Goal: Task Accomplishment & Management: Complete application form

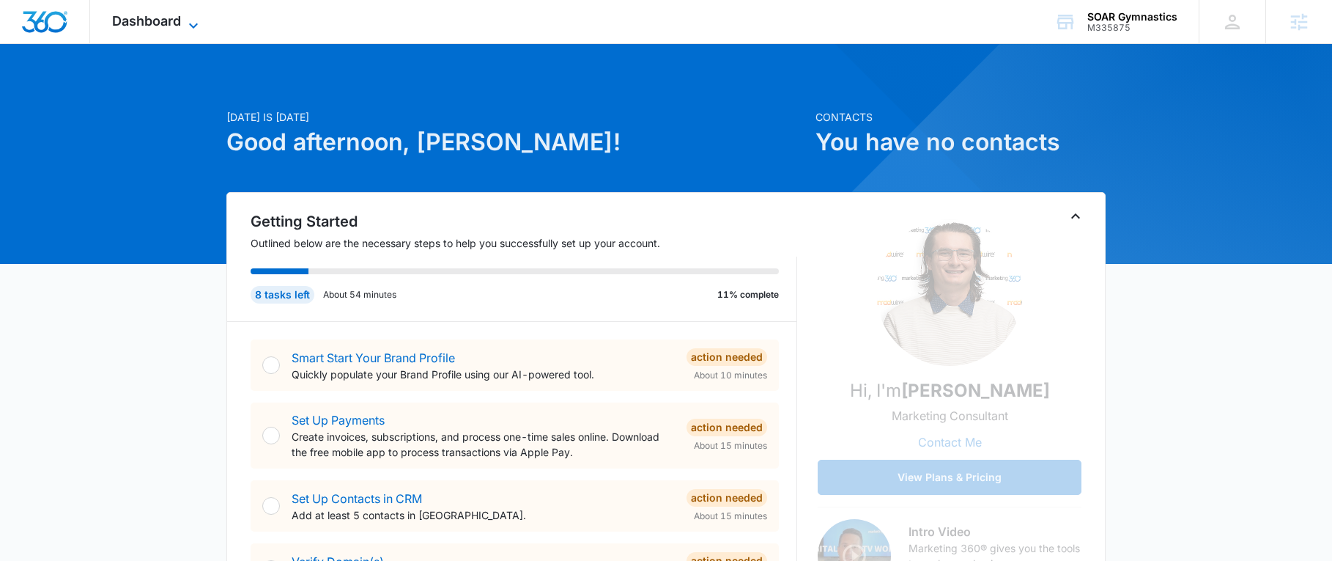
click at [125, 14] on span "Dashboard" at bounding box center [146, 20] width 69 height 15
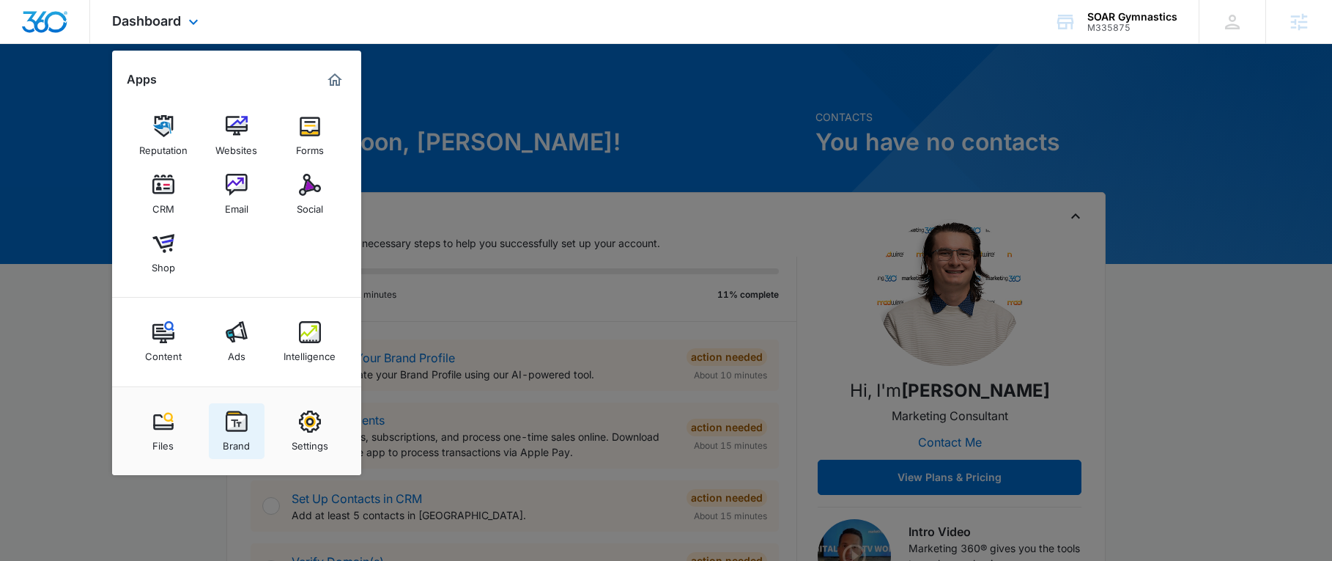
click at [226, 441] on div "Brand" at bounding box center [236, 441] width 27 height 19
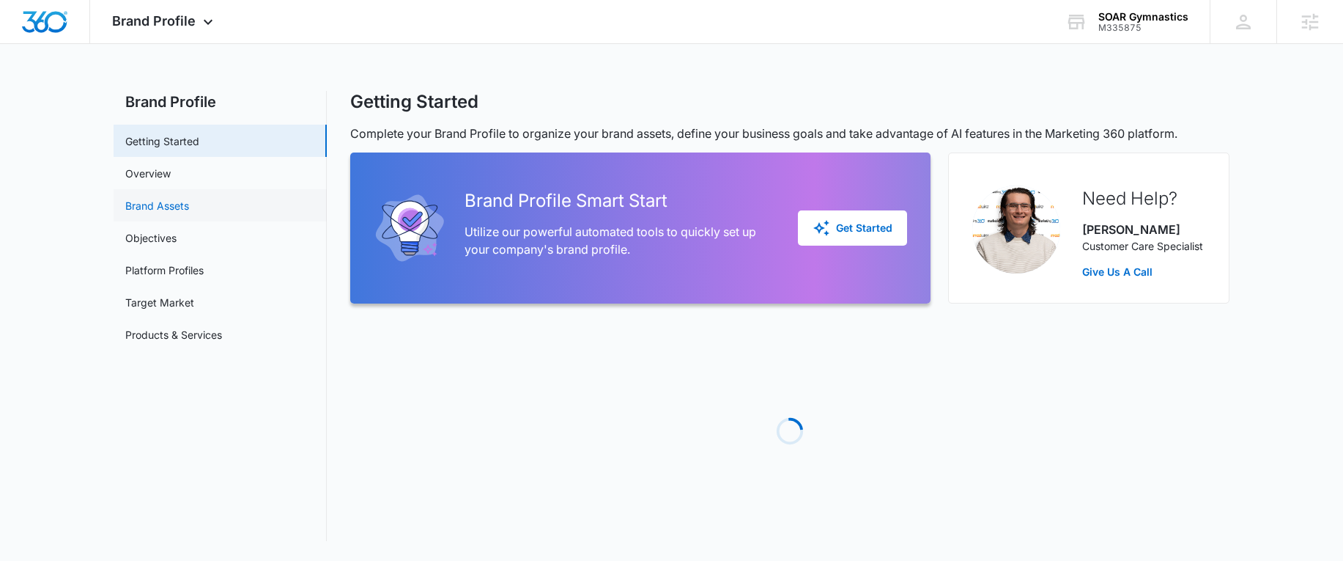
click at [175, 205] on link "Brand Assets" at bounding box center [157, 205] width 64 height 15
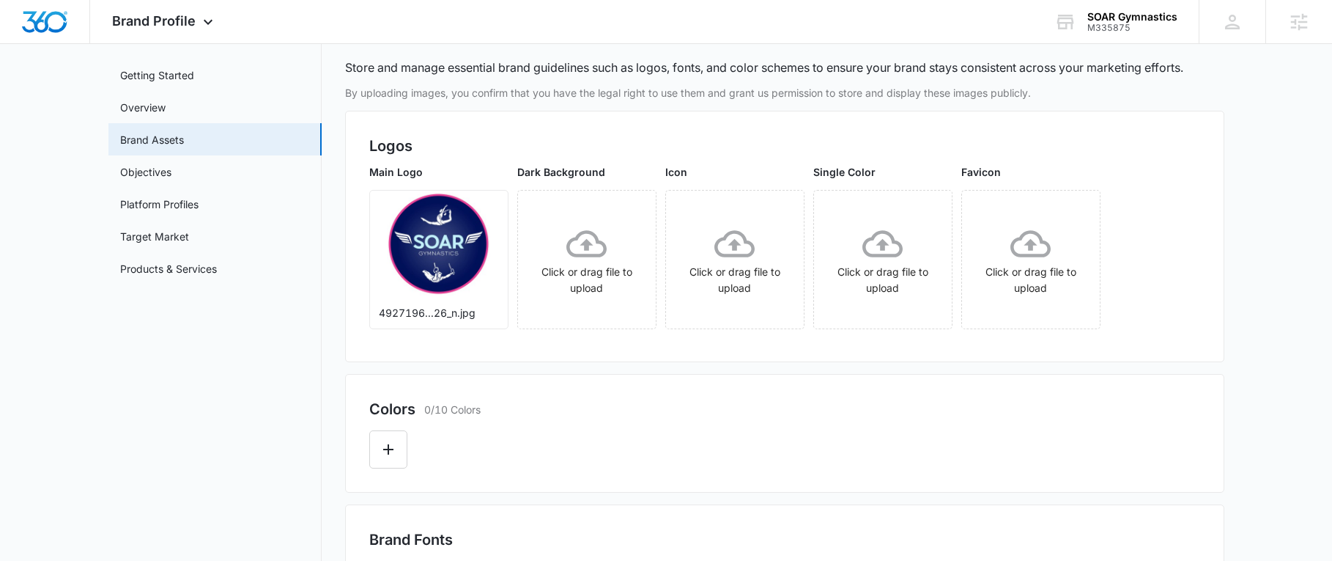
scroll to position [147, 0]
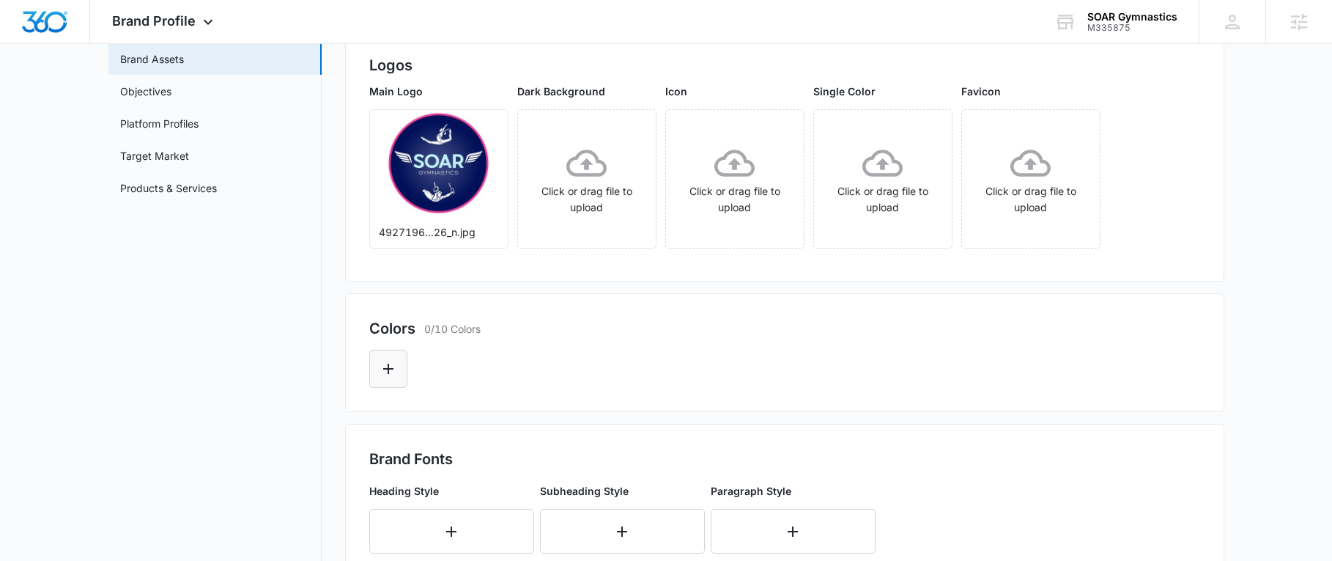
click at [391, 383] on button "Edit Color" at bounding box center [388, 368] width 38 height 38
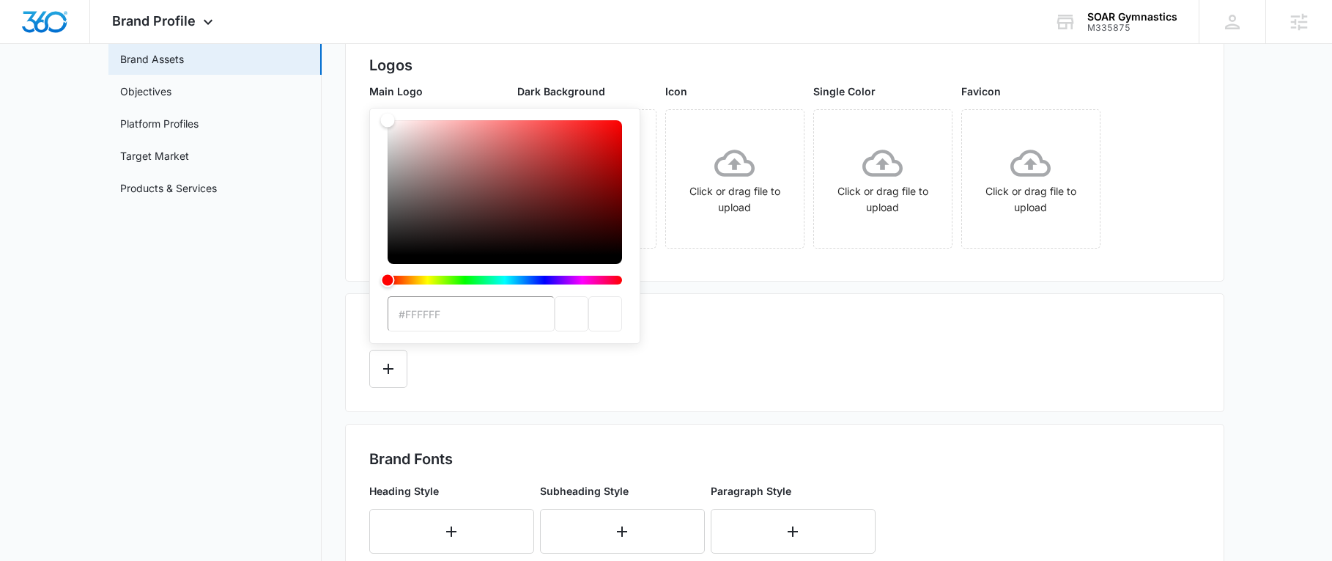
type input "#001159"
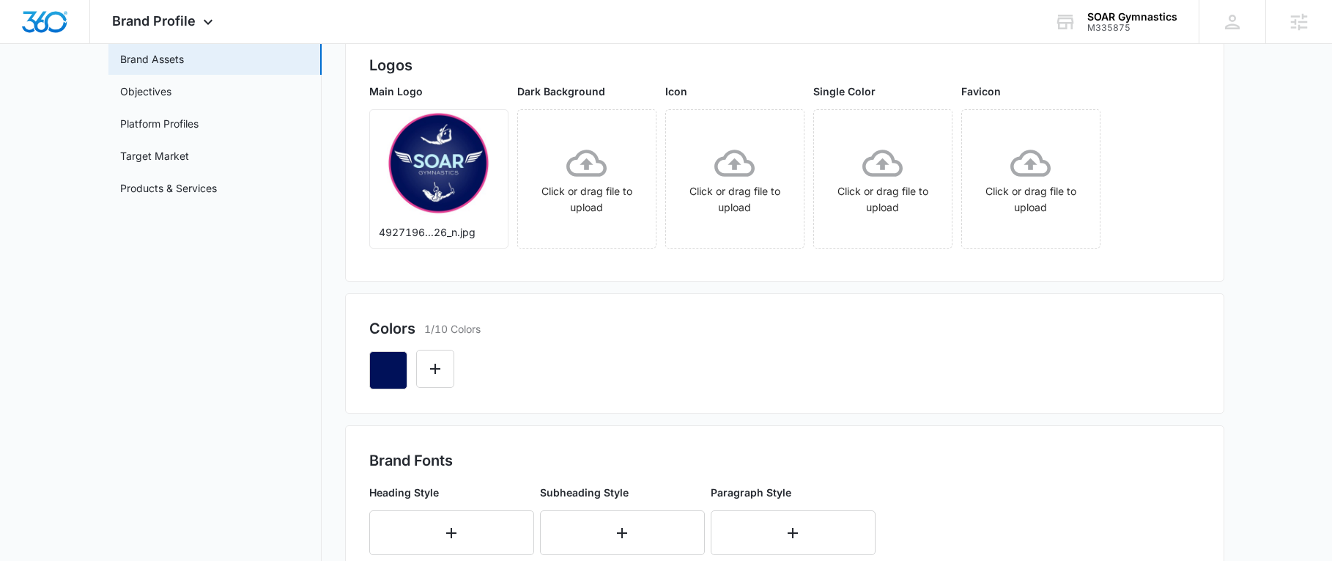
click at [728, 358] on div at bounding box center [784, 364] width 831 height 50
drag, startPoint x: 431, startPoint y: 366, endPoint x: 439, endPoint y: 368, distance: 8.4
click at [433, 366] on icon "Edit Color" at bounding box center [435, 369] width 18 height 18
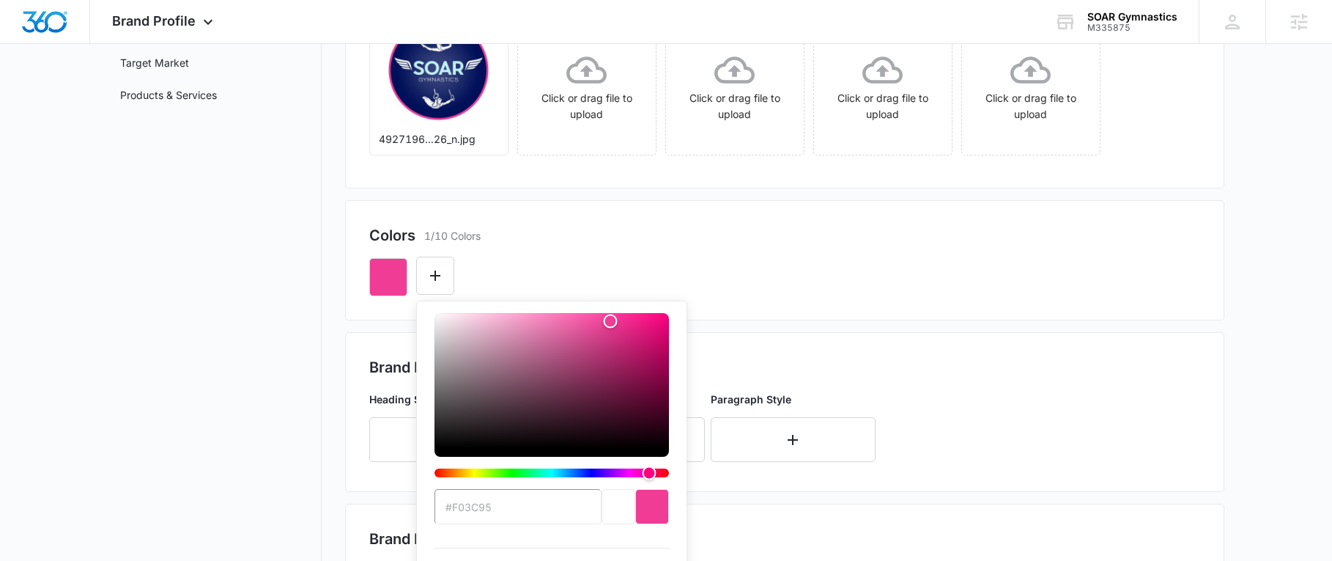
scroll to position [339, 0]
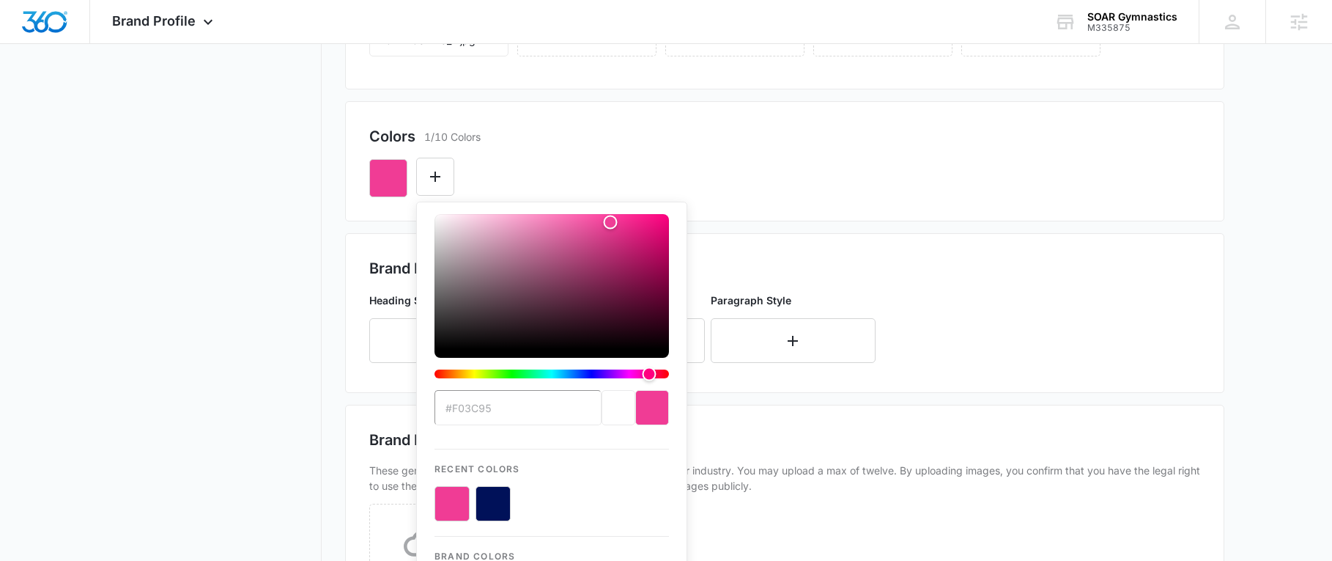
click at [503, 501] on button "color-picker-container" at bounding box center [493, 503] width 35 height 35
type input "#001159"
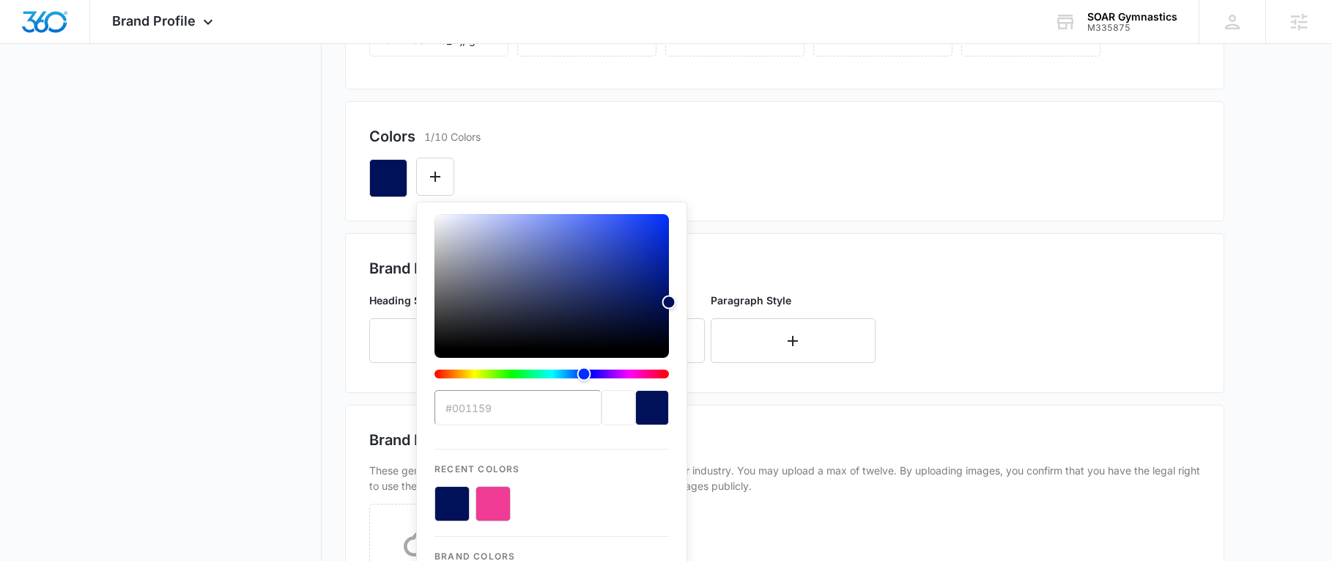
click at [527, 163] on div "#001159 Recent Colors Brand Colors" at bounding box center [784, 172] width 831 height 50
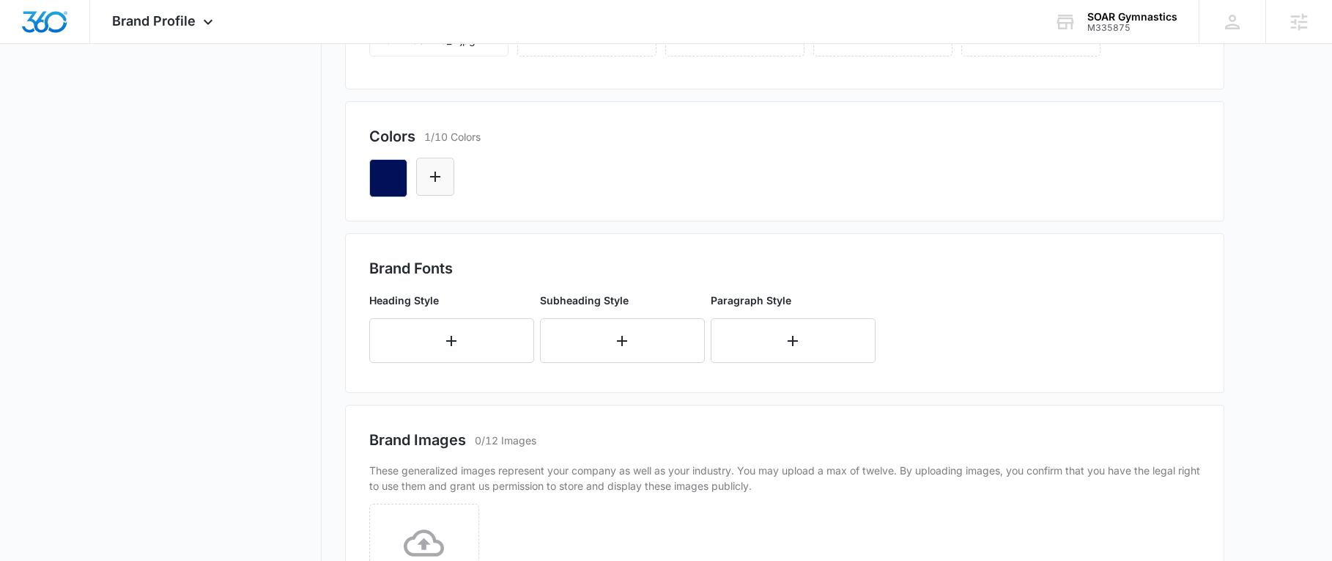
click at [439, 178] on icon "Edit Color" at bounding box center [435, 177] width 18 height 18
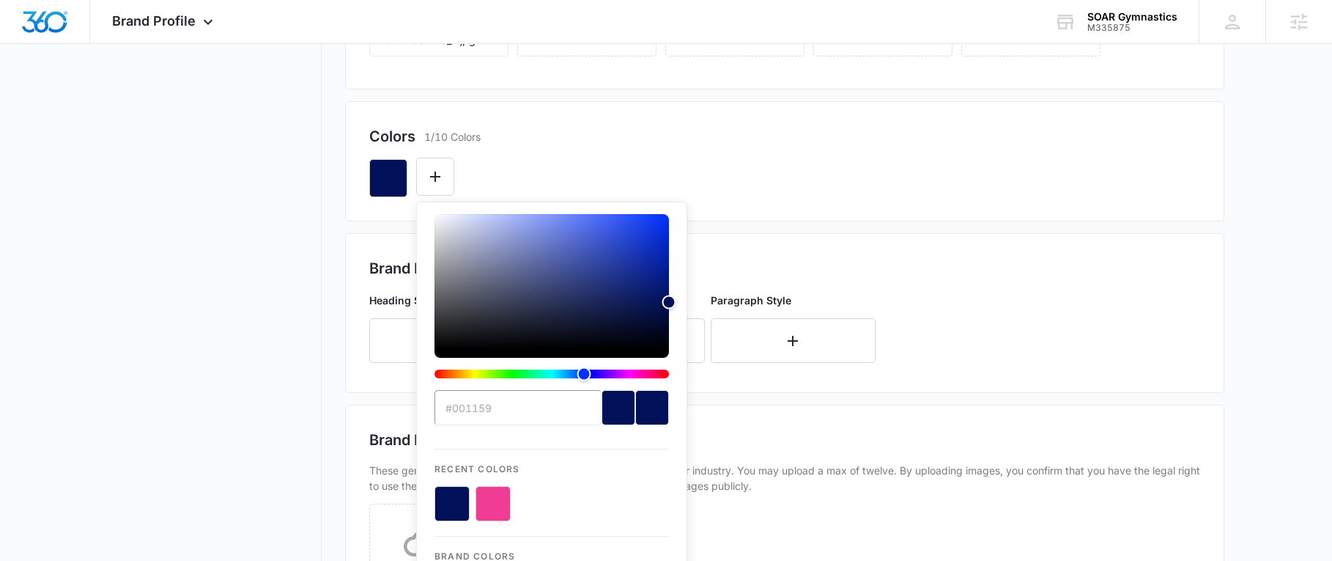
click at [496, 497] on button "color-picker-container" at bounding box center [493, 503] width 35 height 35
type input "#FFFFFF"
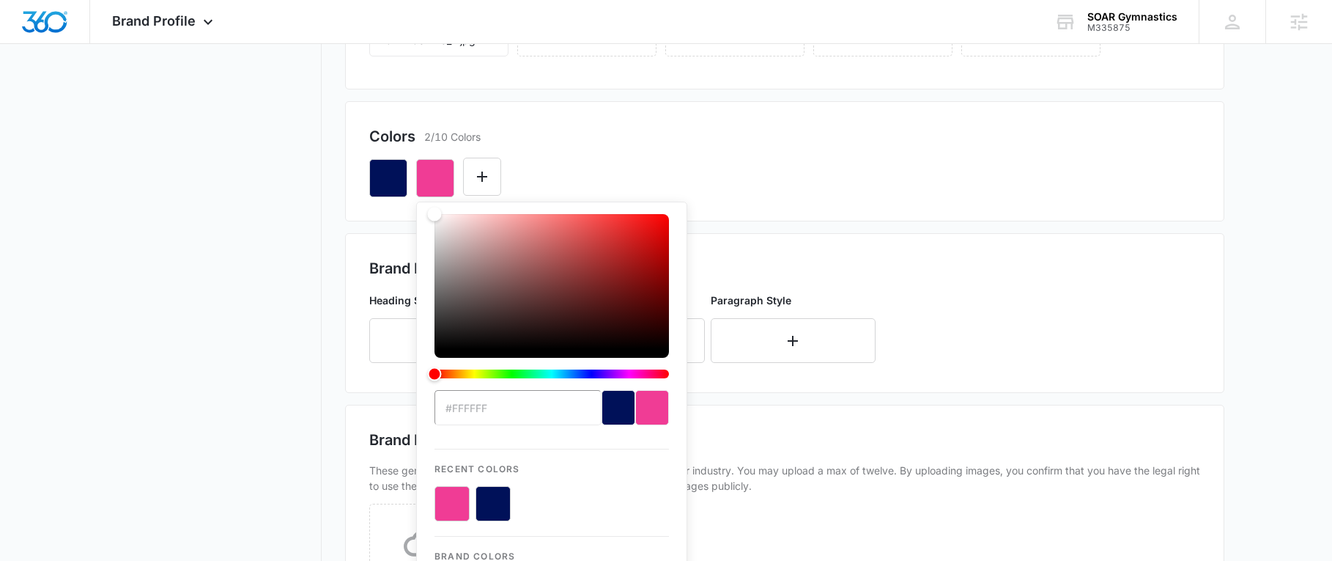
click at [718, 167] on div "#FFFFFF Recent Colors Brand Colors" at bounding box center [784, 172] width 831 height 50
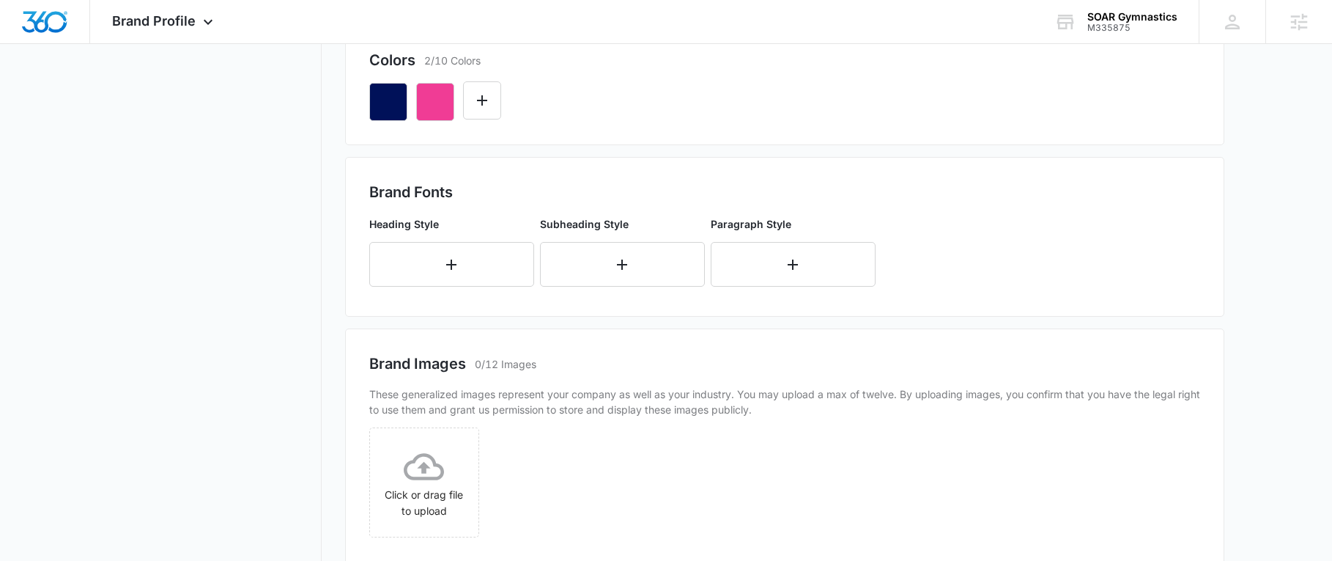
scroll to position [485, 0]
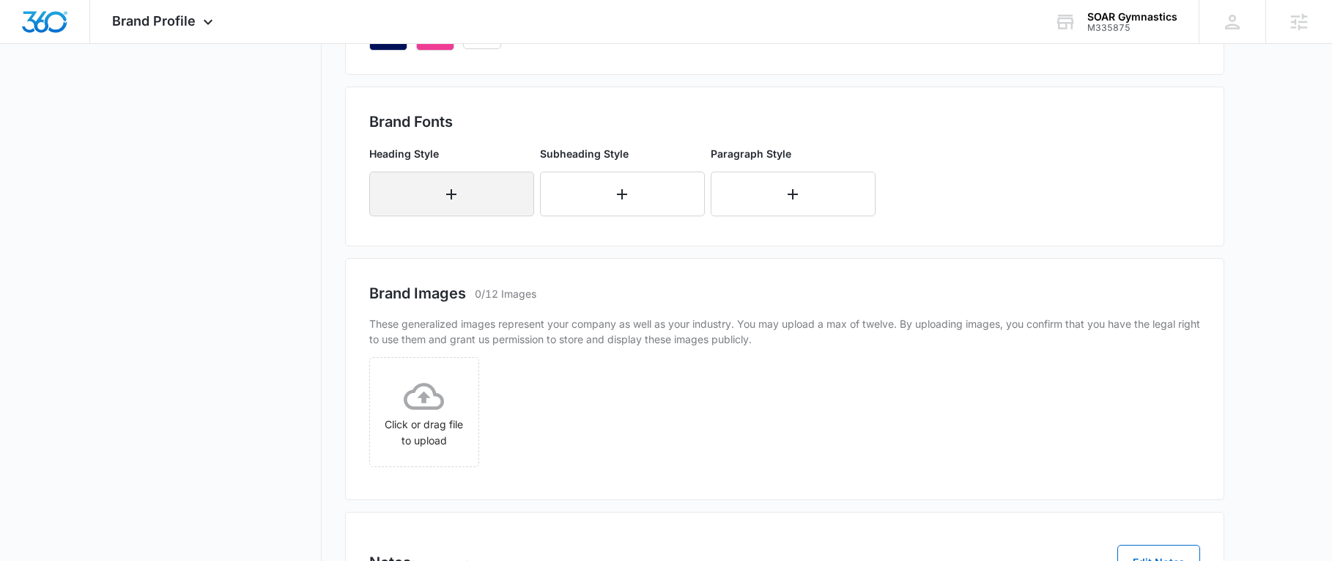
click at [481, 210] on button "button" at bounding box center [451, 193] width 165 height 45
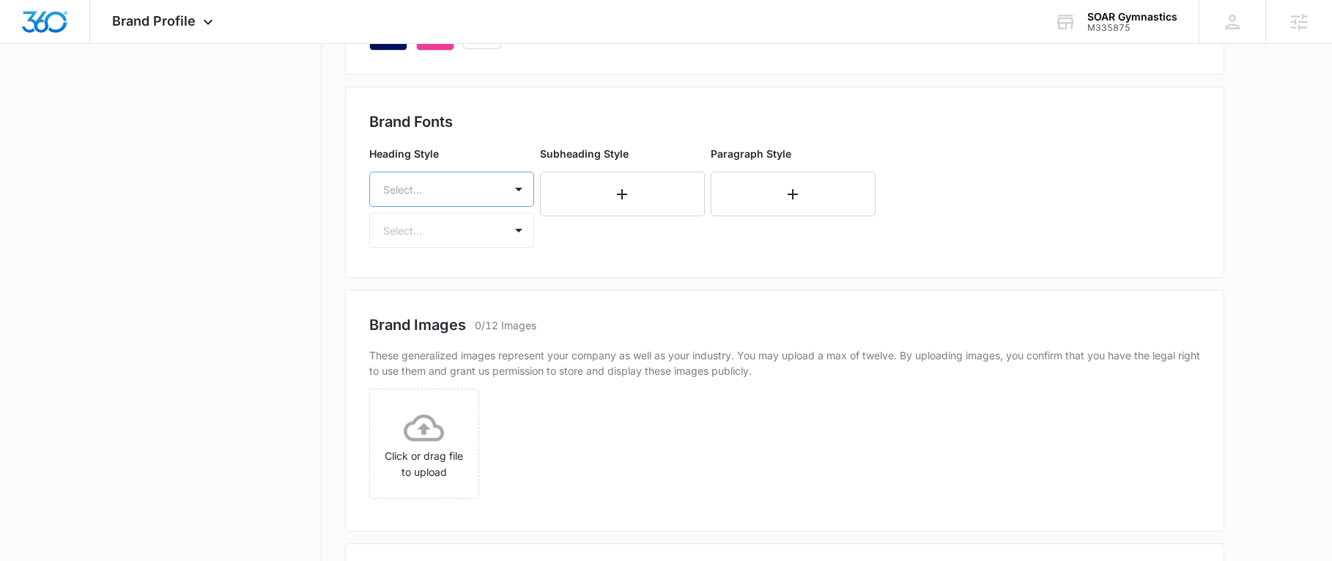
click at [457, 198] on div at bounding box center [434, 189] width 102 height 18
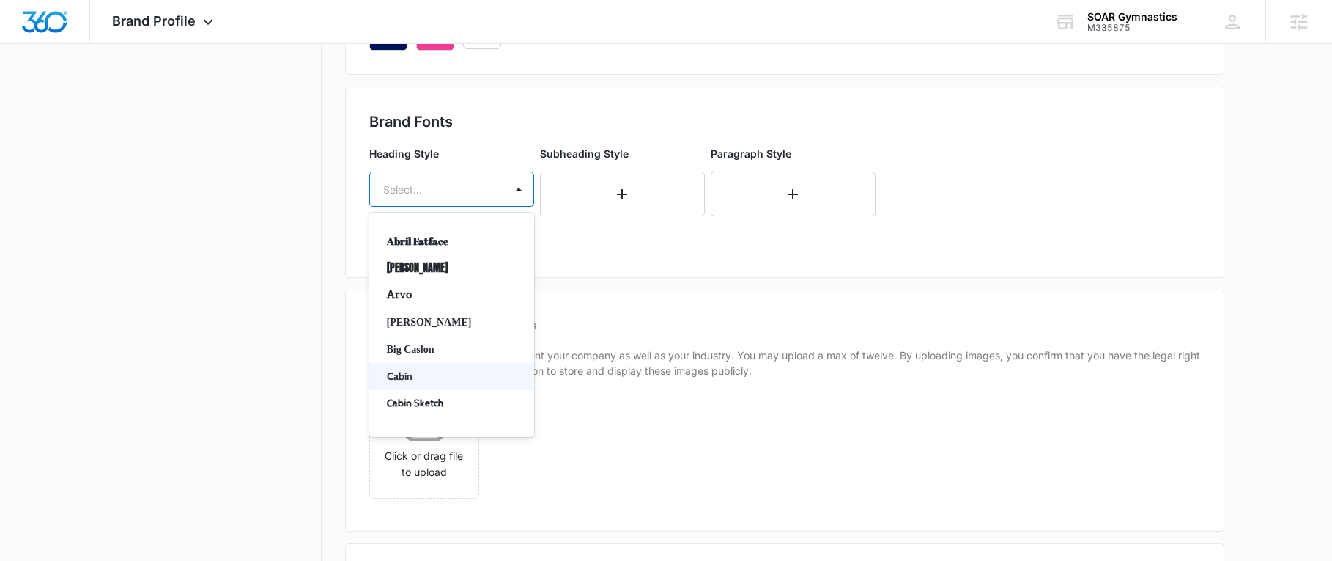
drag, startPoint x: 402, startPoint y: 372, endPoint x: 397, endPoint y: 345, distance: 27.5
click at [399, 371] on p "Cabin" at bounding box center [450, 376] width 127 height 15
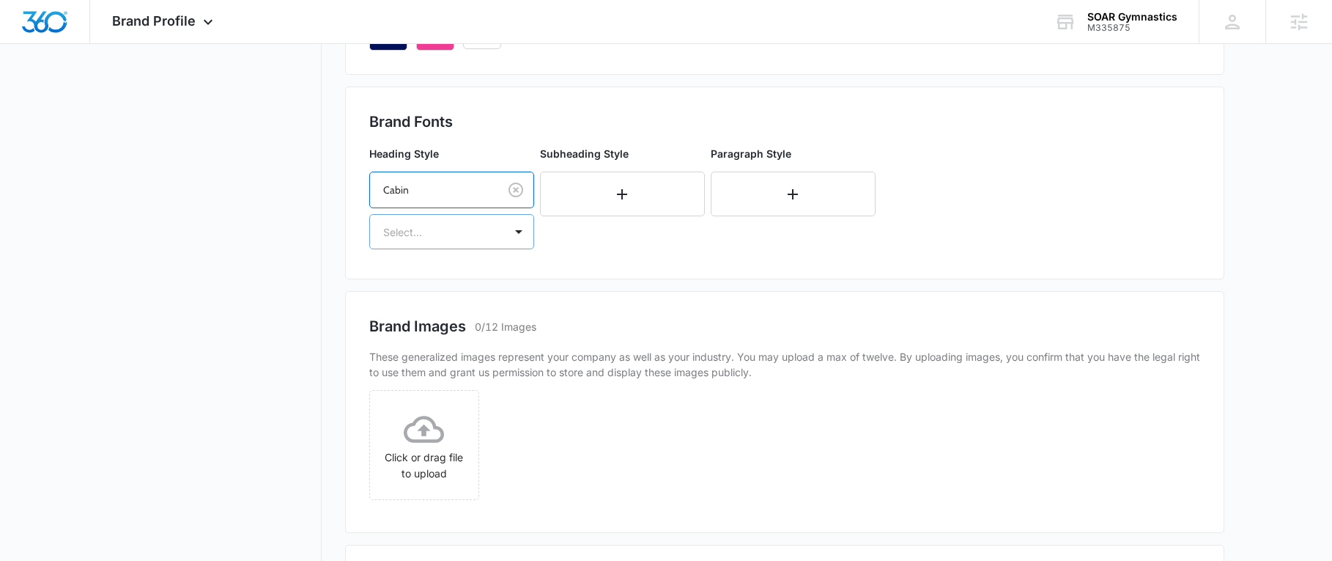
click at [472, 229] on div at bounding box center [434, 232] width 102 height 18
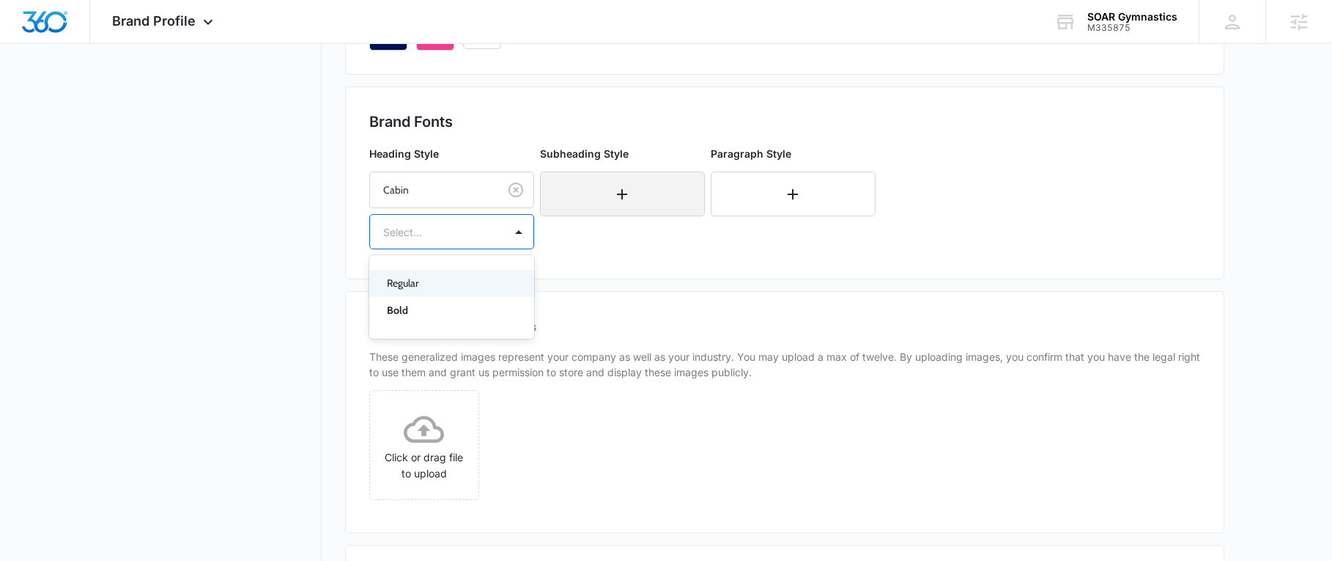
click at [428, 277] on p "Regular" at bounding box center [450, 282] width 127 height 15
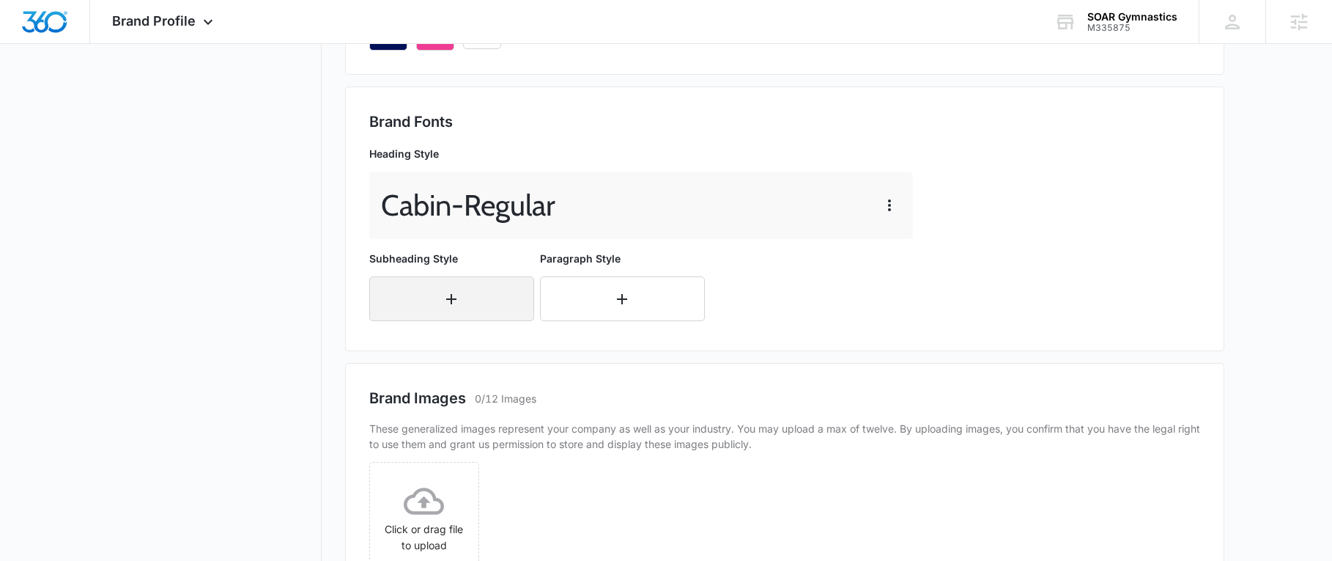
click at [431, 314] on button "button" at bounding box center [451, 298] width 165 height 45
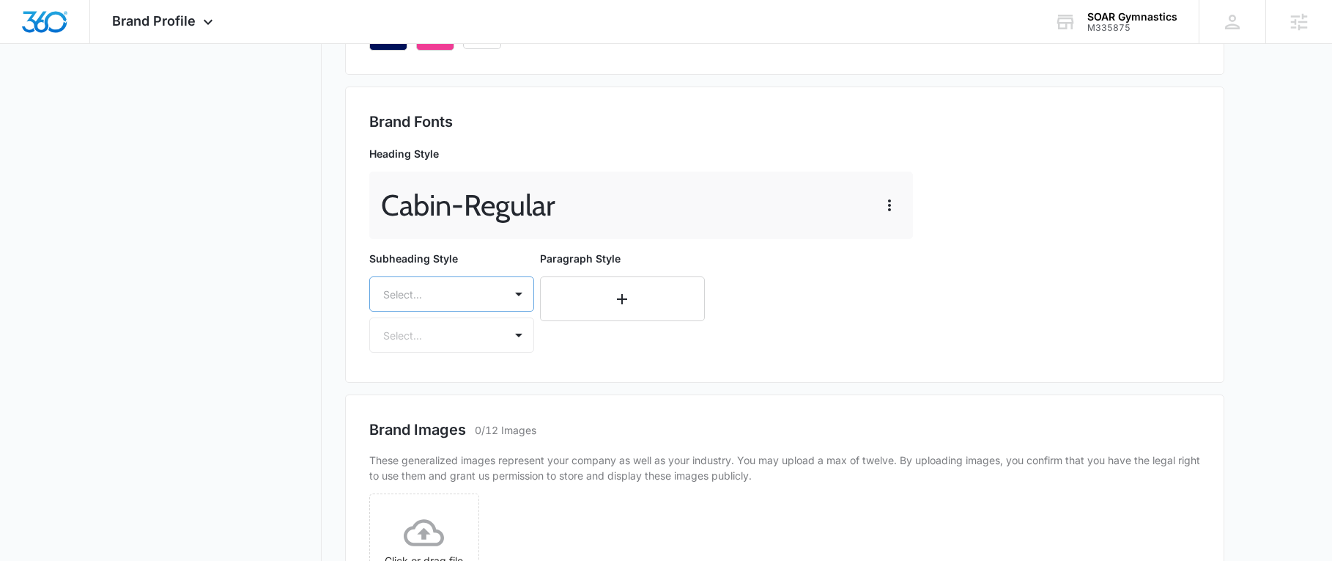
click at [437, 304] on div "Select..." at bounding box center [437, 294] width 134 height 33
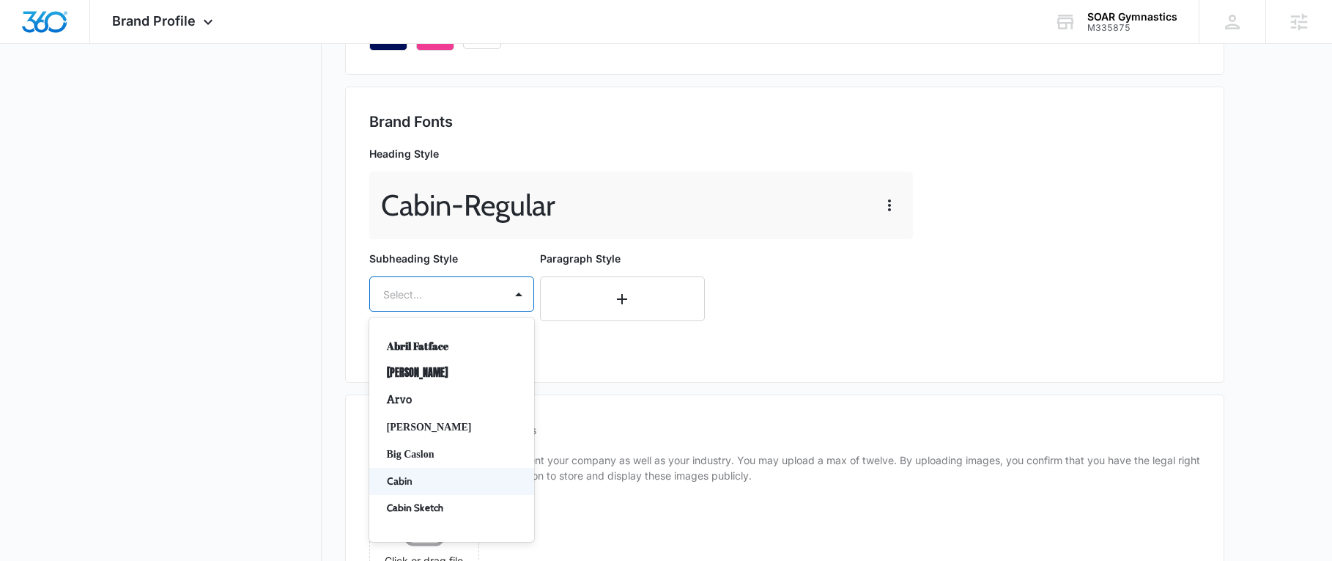
click at [413, 479] on p "Cabin" at bounding box center [450, 480] width 127 height 15
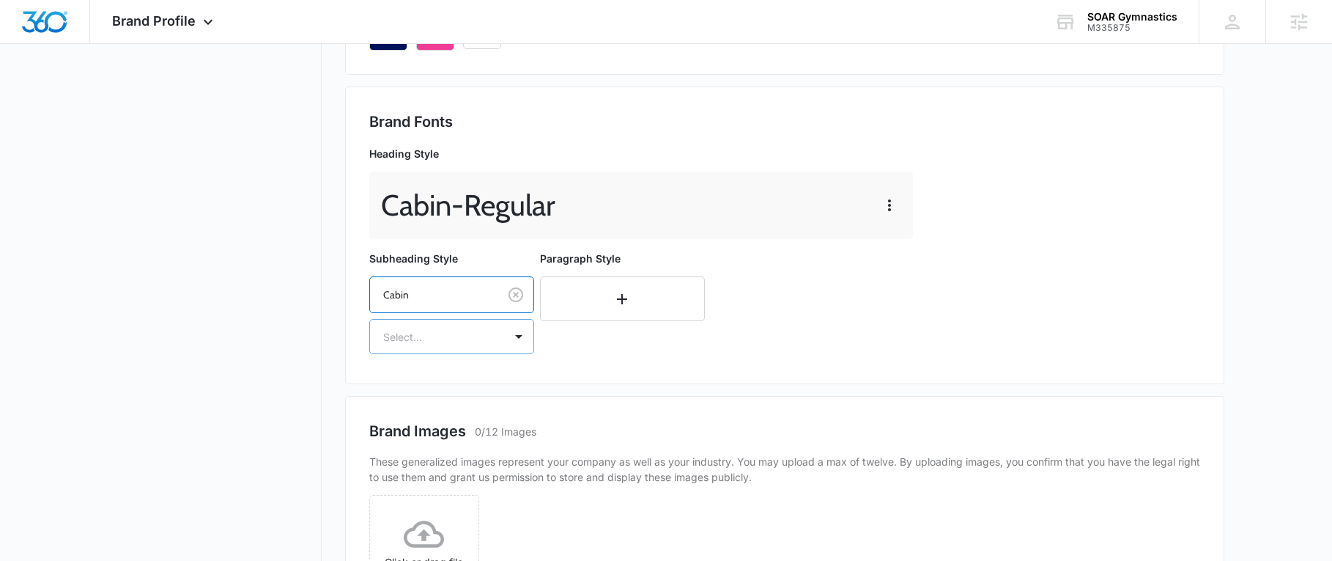
click at [467, 326] on div "Select..." at bounding box center [437, 336] width 134 height 33
click at [409, 388] on p "Regular" at bounding box center [450, 387] width 127 height 15
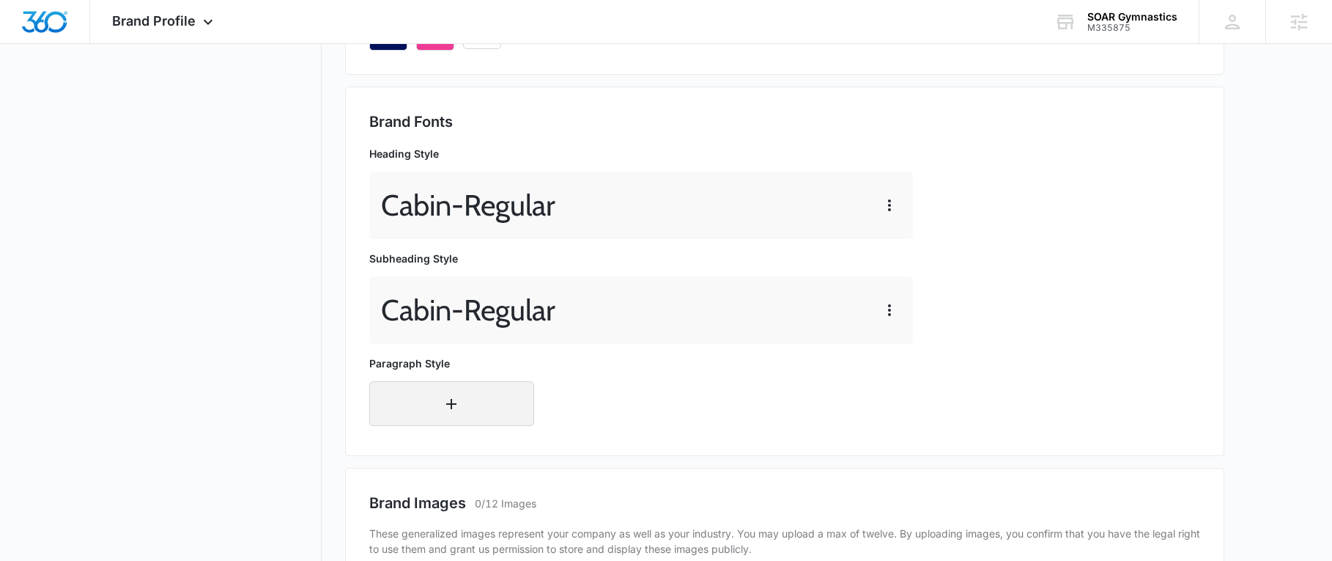
click at [411, 400] on button "button" at bounding box center [451, 403] width 165 height 45
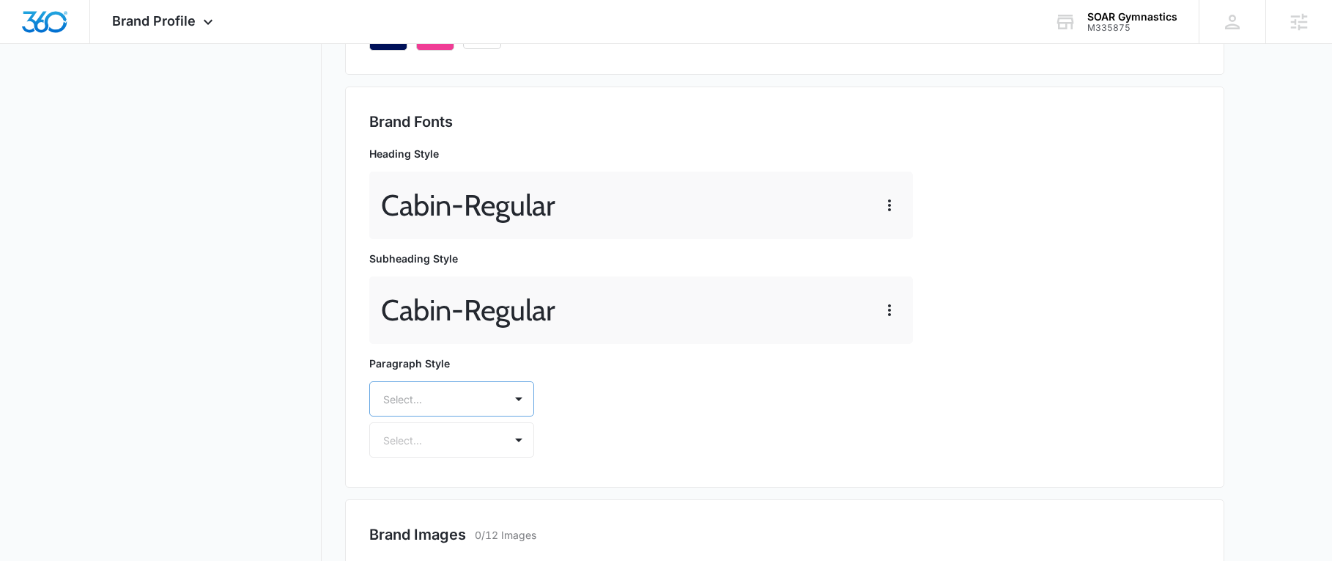
click at [437, 407] on div "Select..." at bounding box center [451, 398] width 165 height 35
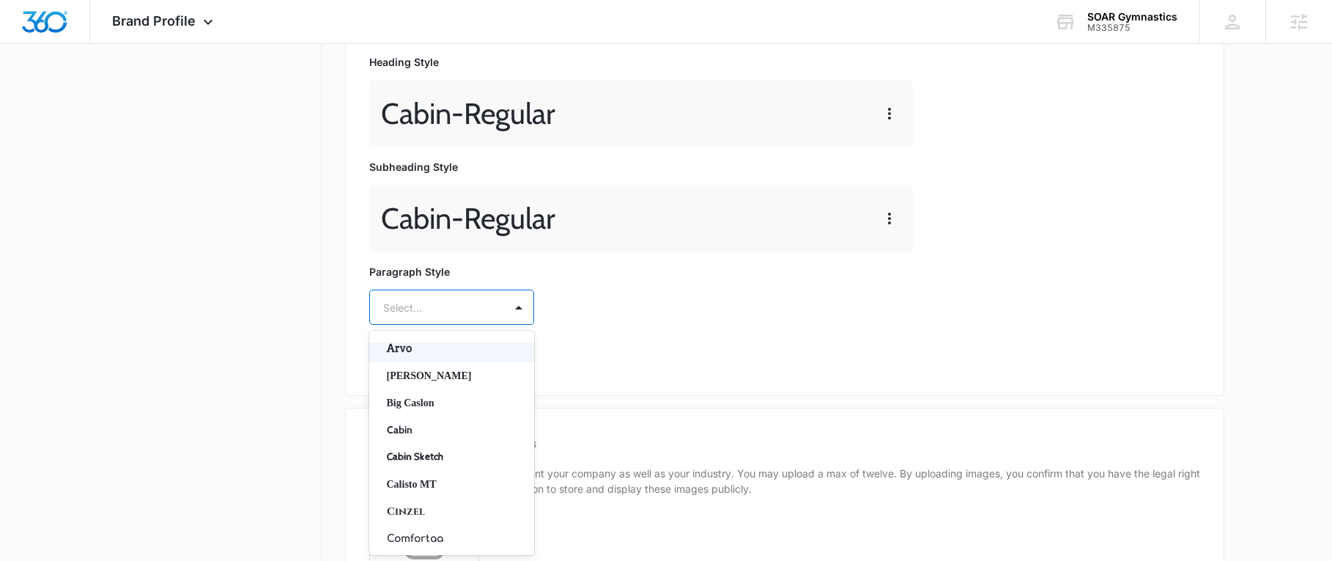
scroll to position [147, 0]
click at [410, 349] on p "Cabin" at bounding box center [450, 347] width 127 height 15
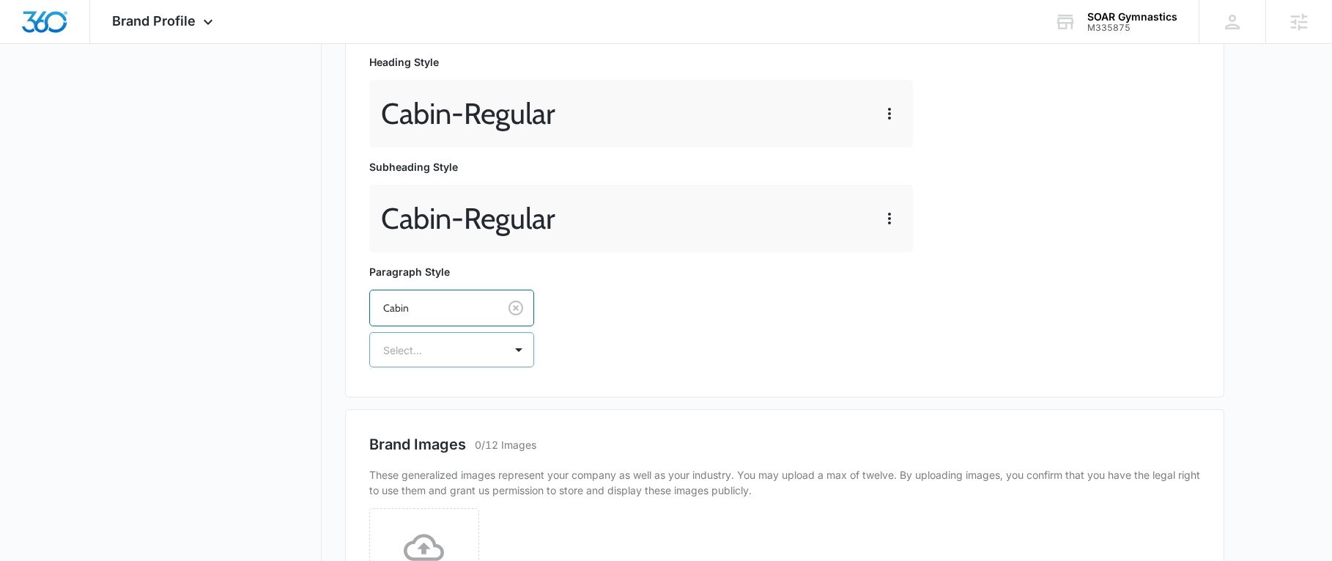
click at [484, 349] on div at bounding box center [434, 350] width 102 height 18
click at [423, 402] on p "Regular" at bounding box center [450, 400] width 127 height 15
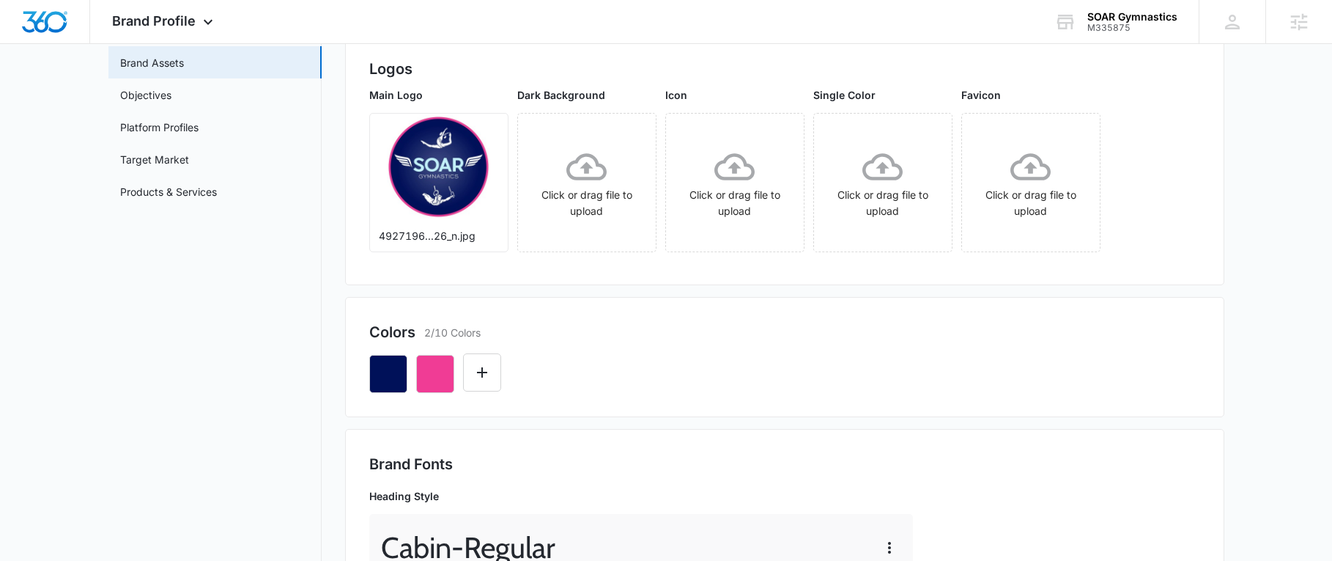
scroll to position [0, 0]
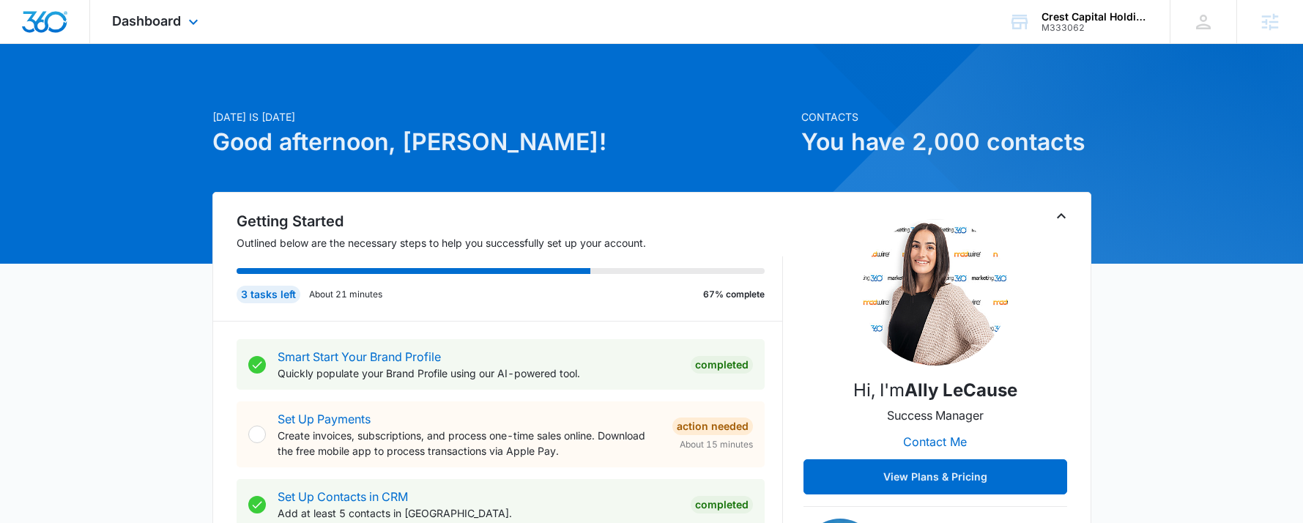
click at [176, 9] on div "Dashboard Apps Reputation CRM Email Social Content Ads Intelligence Files Brand…" at bounding box center [157, 21] width 134 height 43
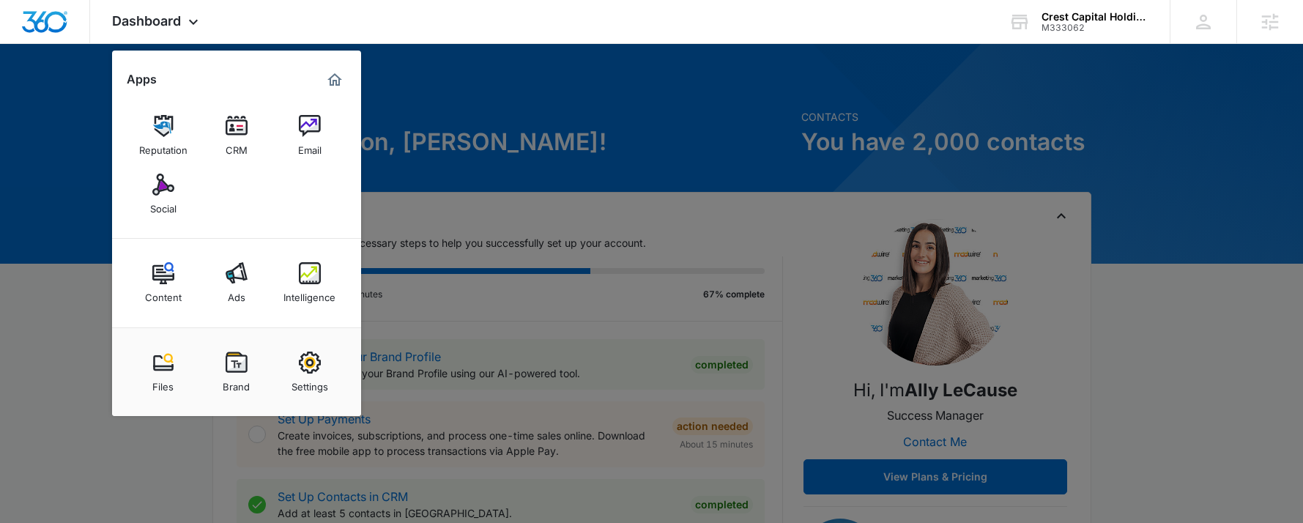
click at [508, 185] on div at bounding box center [651, 261] width 1303 height 523
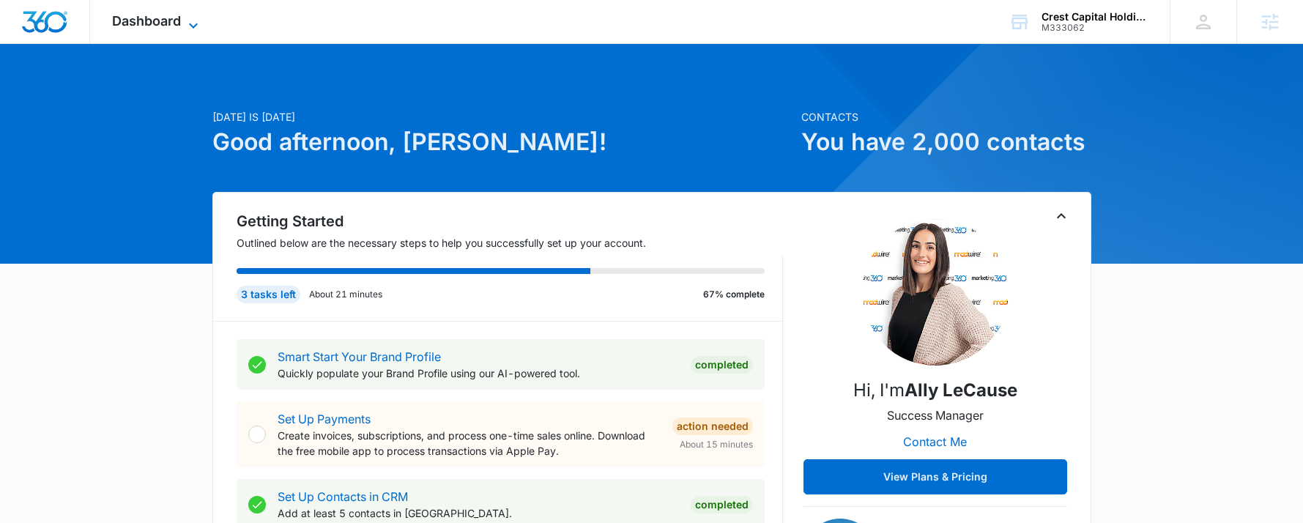
click at [149, 22] on span "Dashboard" at bounding box center [146, 20] width 69 height 15
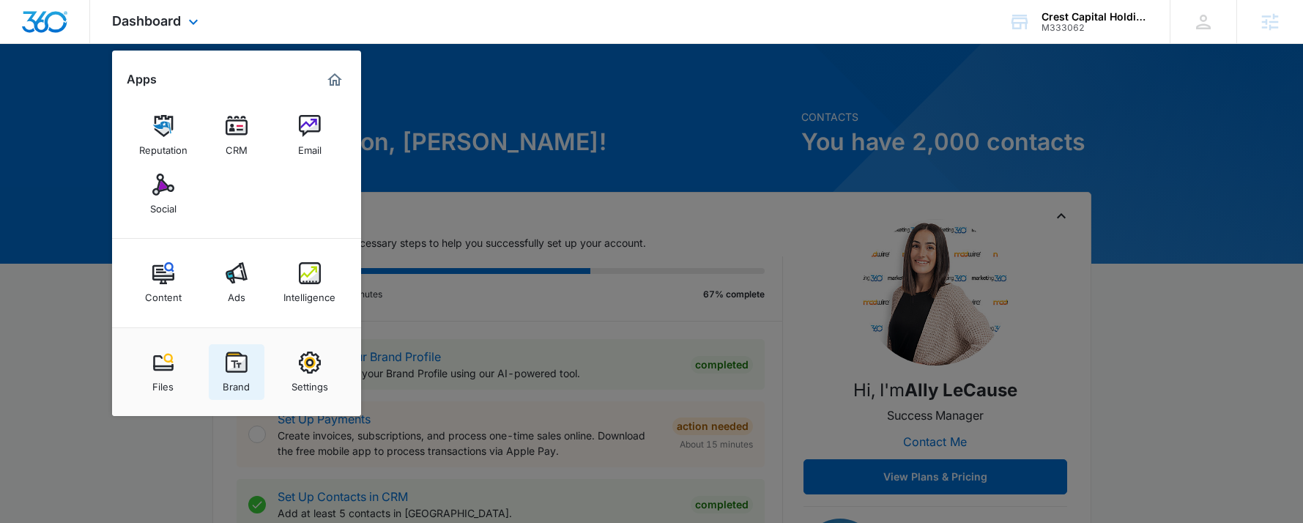
click at [229, 374] on div "Brand" at bounding box center [236, 383] width 27 height 19
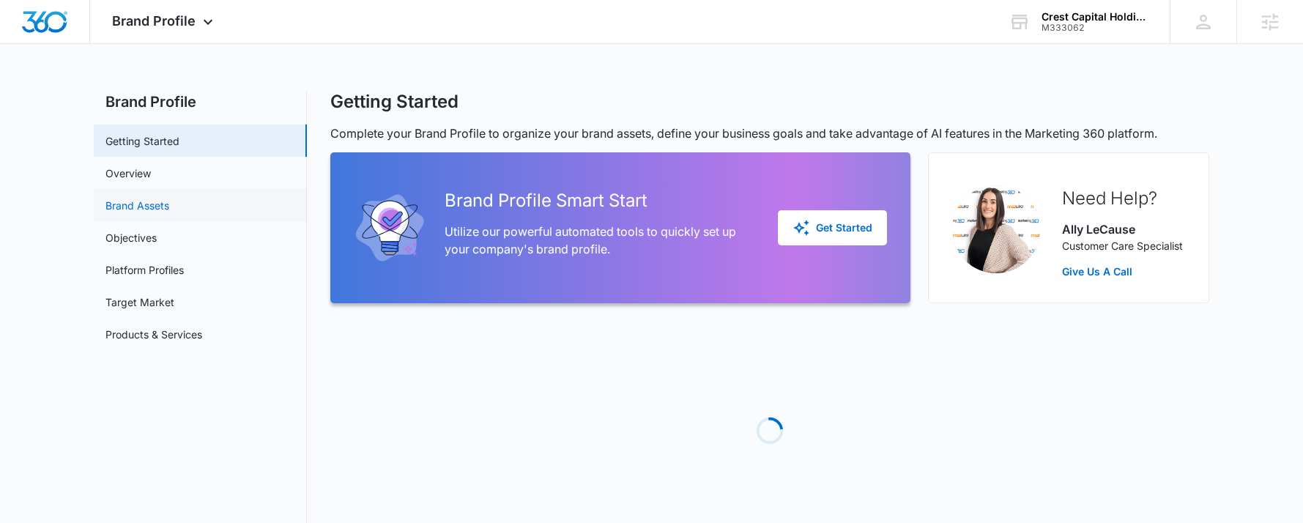
click at [169, 205] on link "Brand Assets" at bounding box center [138, 205] width 64 height 15
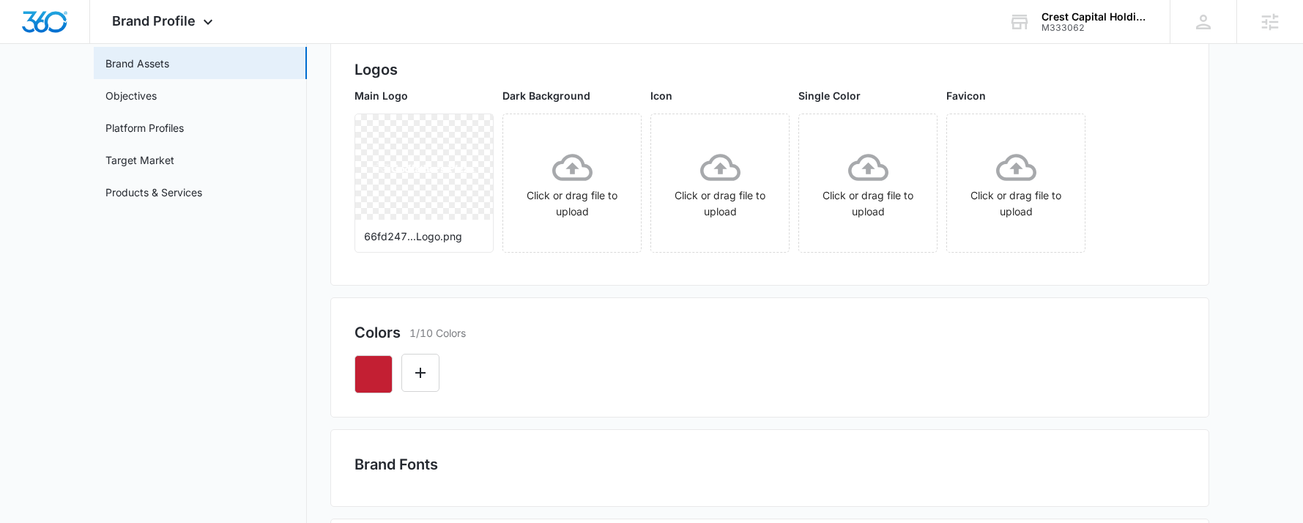
scroll to position [220, 0]
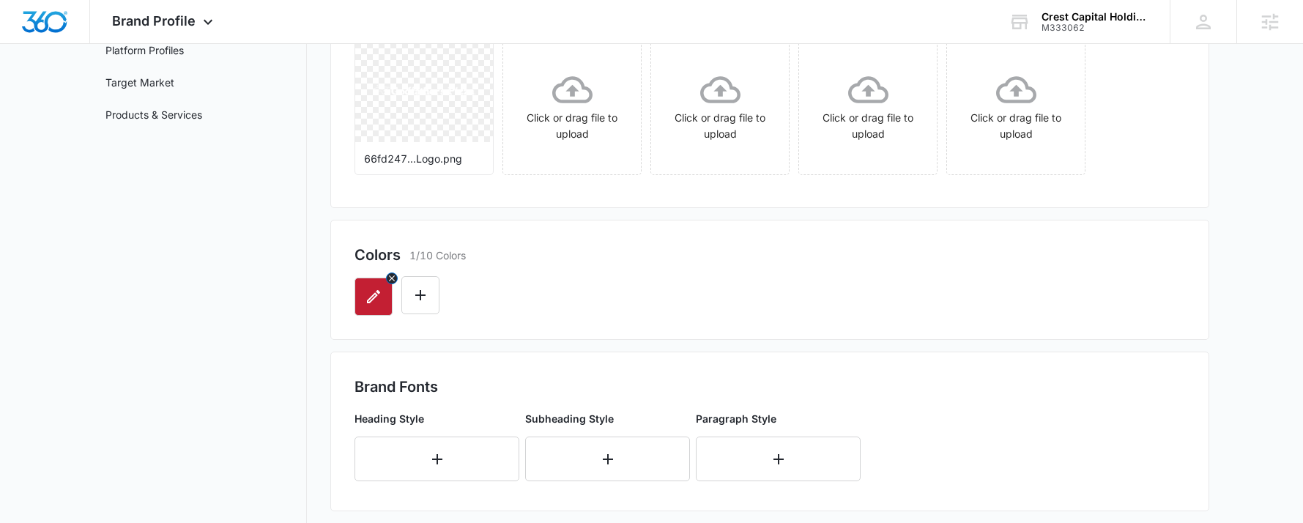
click at [370, 304] on icon "button" at bounding box center [374, 297] width 18 height 18
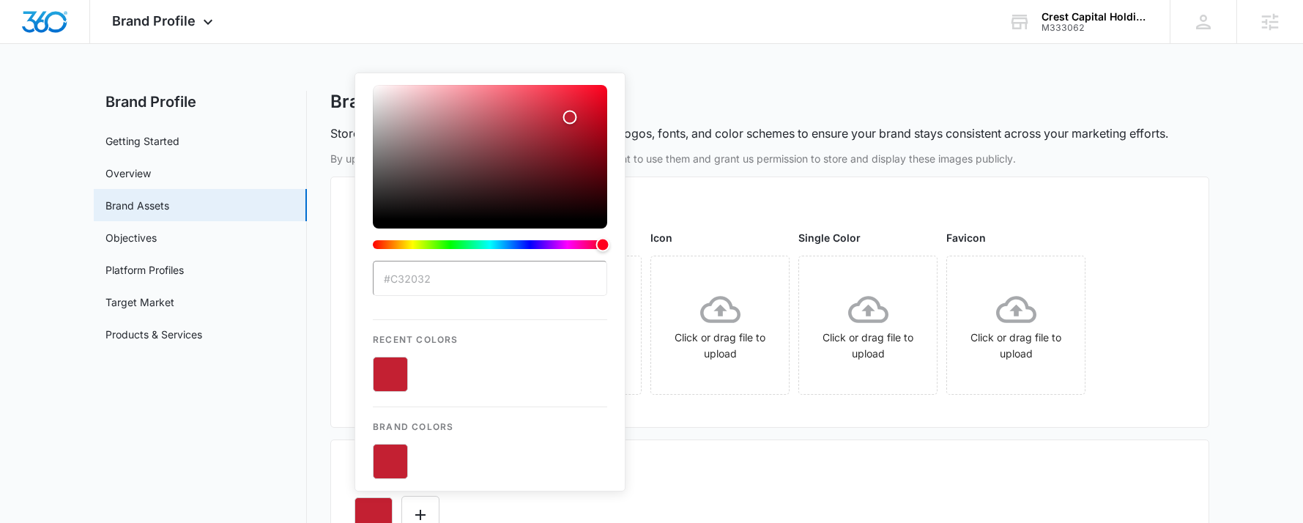
type input "#C32032"
click at [391, 360] on button "color-picker-container" at bounding box center [390, 374] width 35 height 35
click at [779, 451] on div "Colors 1/10 Colors #C32032 Recent Colors Brand Colors" at bounding box center [769, 500] width 879 height 120
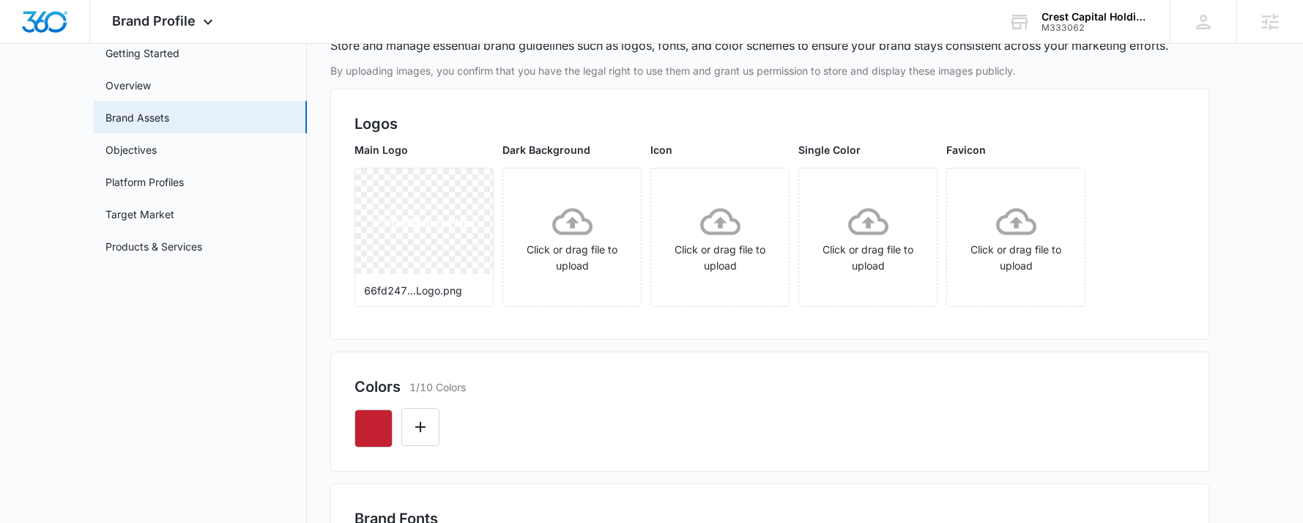
scroll to position [220, 0]
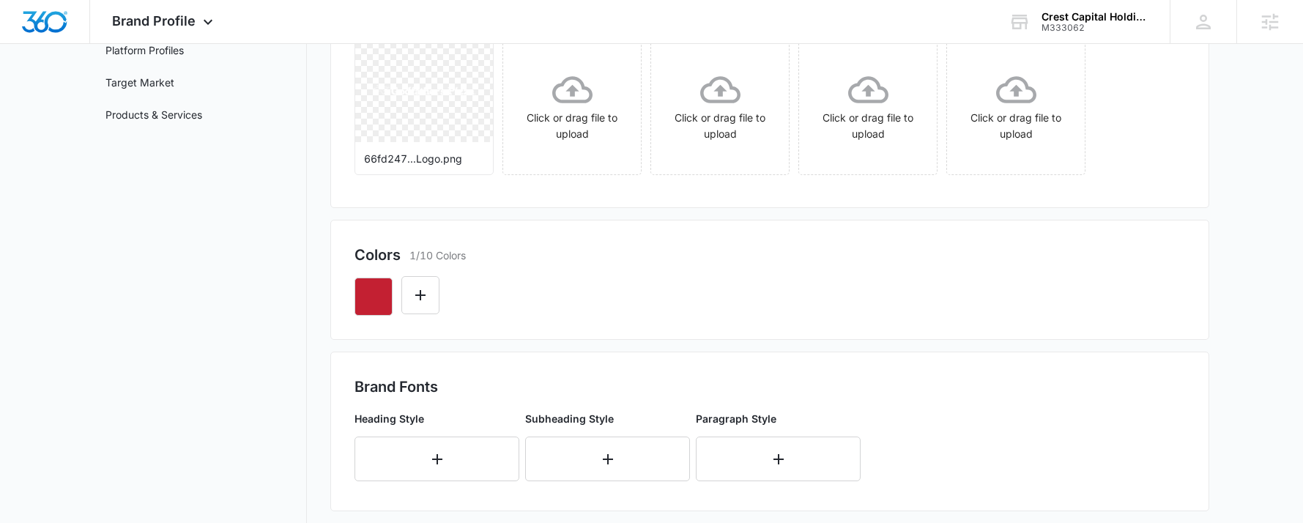
click at [428, 274] on div at bounding box center [770, 291] width 831 height 50
click at [417, 294] on icon "Edit Color" at bounding box center [421, 295] width 18 height 18
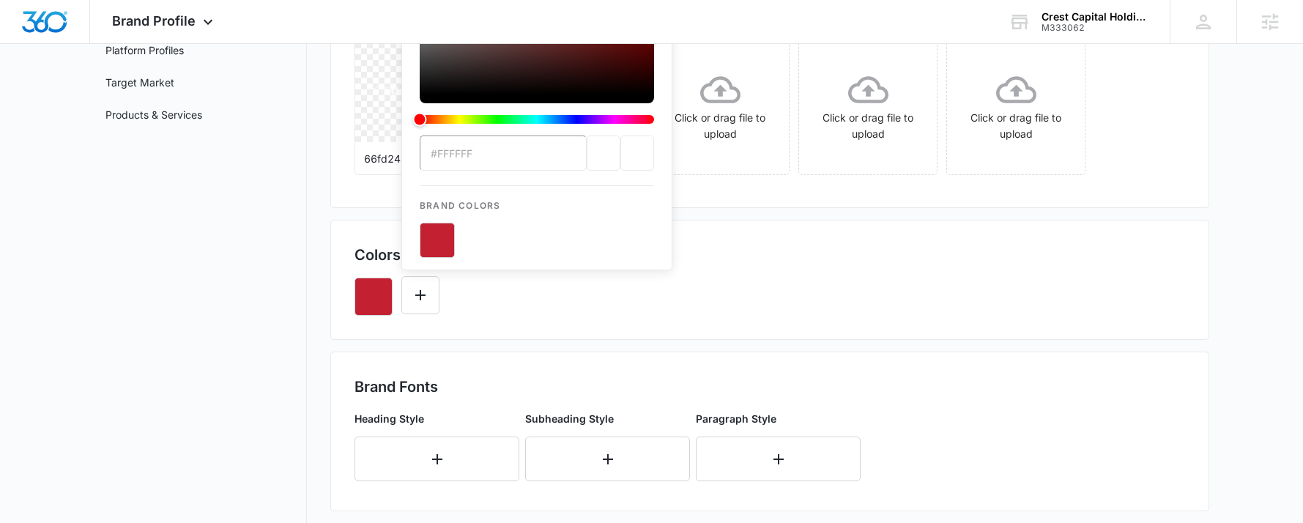
scroll to position [0, 0]
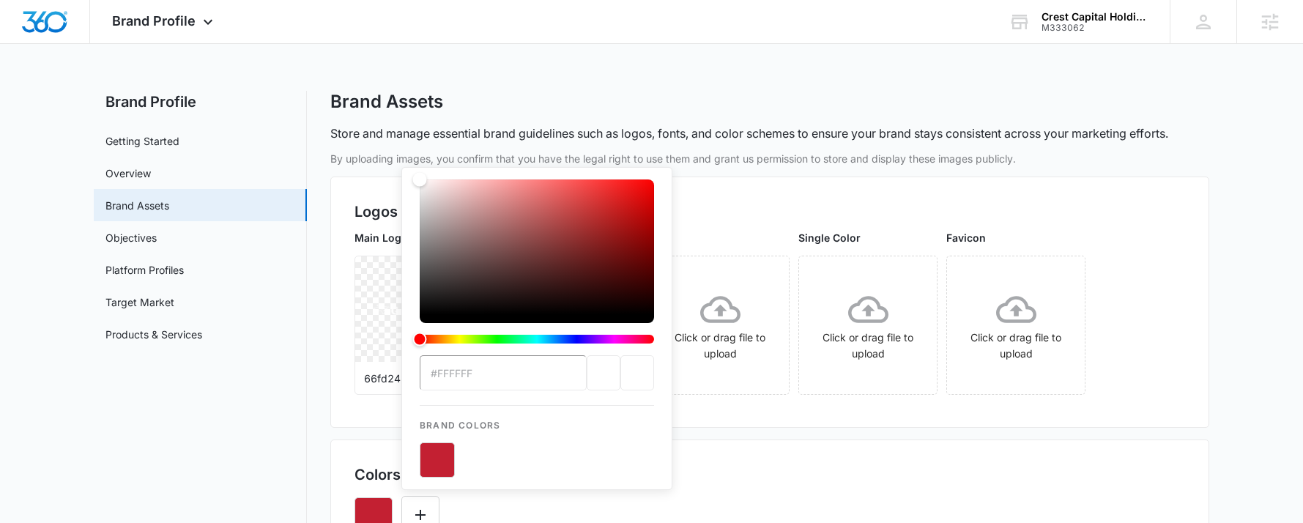
type input "#000000"
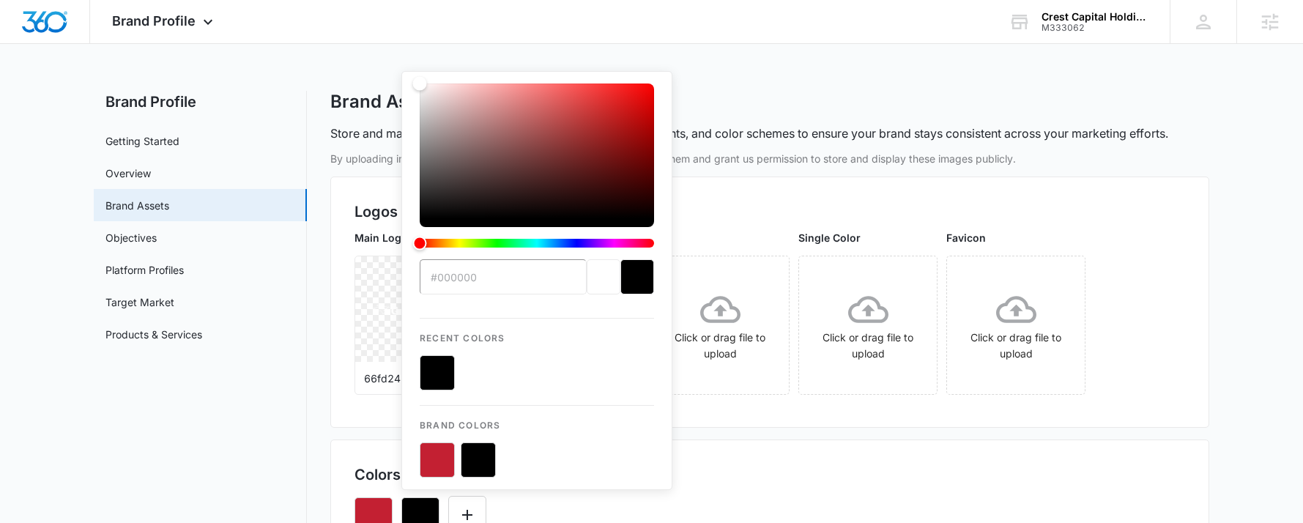
click at [776, 446] on div "Colors 2/10 Colors #000000 Recent Colors Brand Colors" at bounding box center [769, 500] width 879 height 120
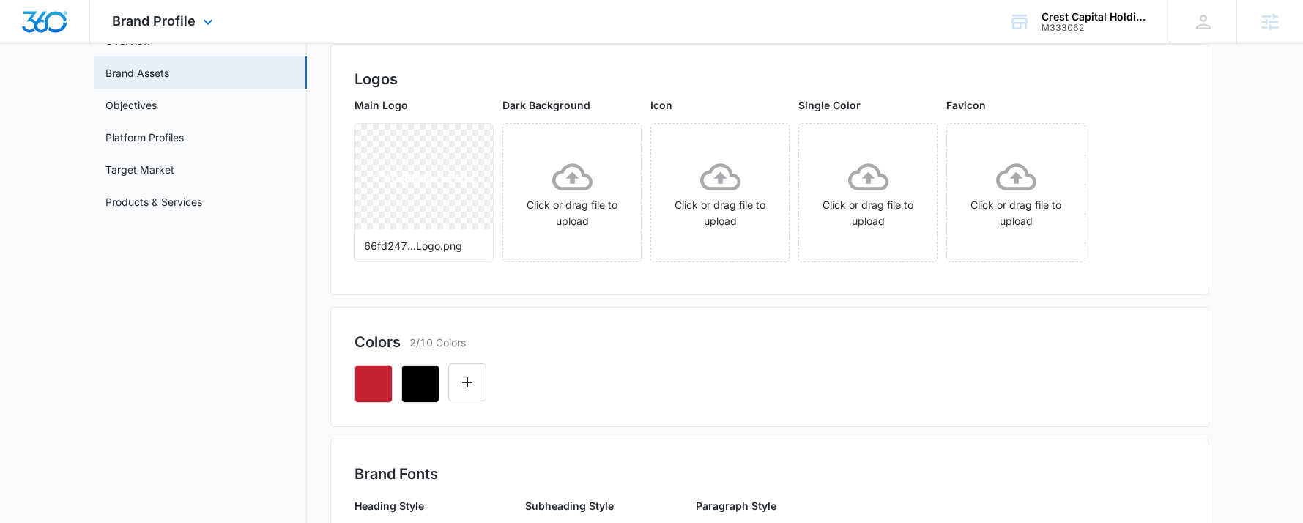
scroll to position [147, 0]
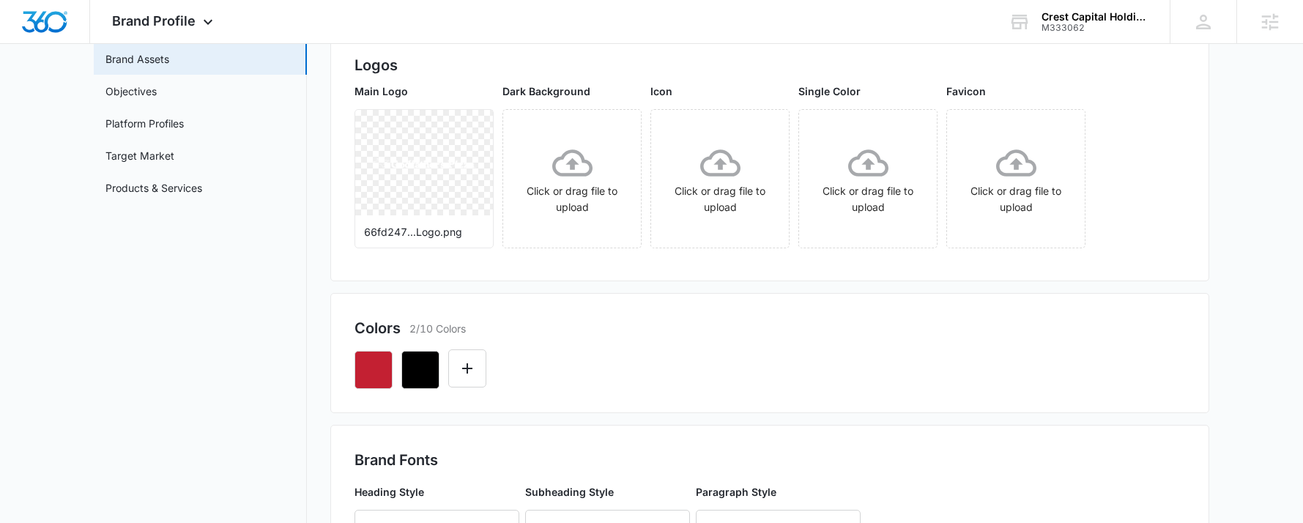
click at [487, 376] on div at bounding box center [770, 364] width 831 height 50
click at [473, 363] on icon "Edit Color" at bounding box center [468, 369] width 18 height 18
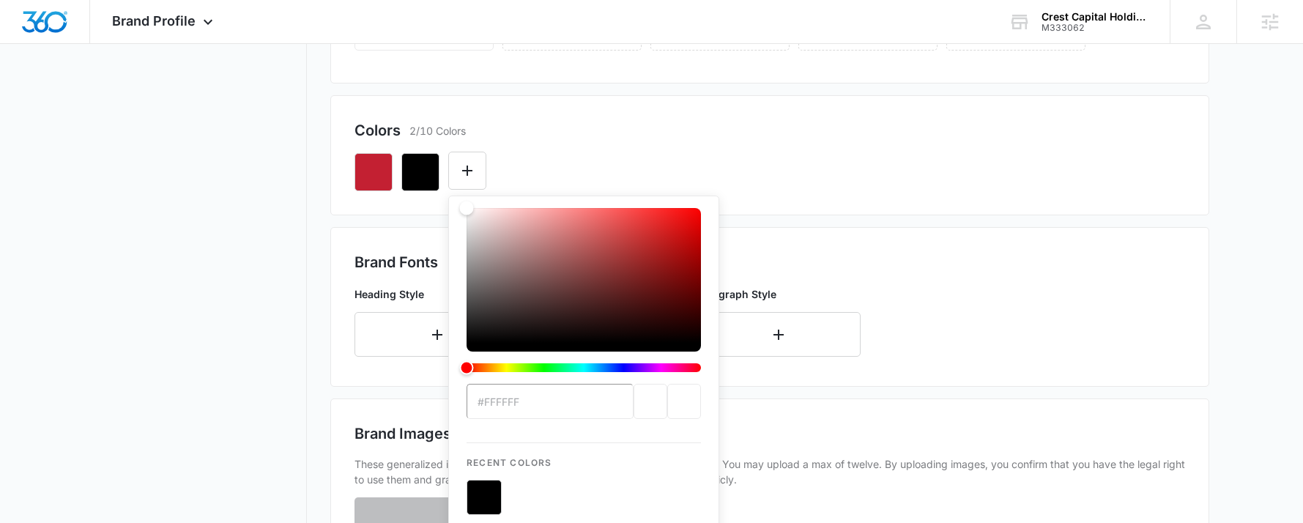
scroll to position [440, 0]
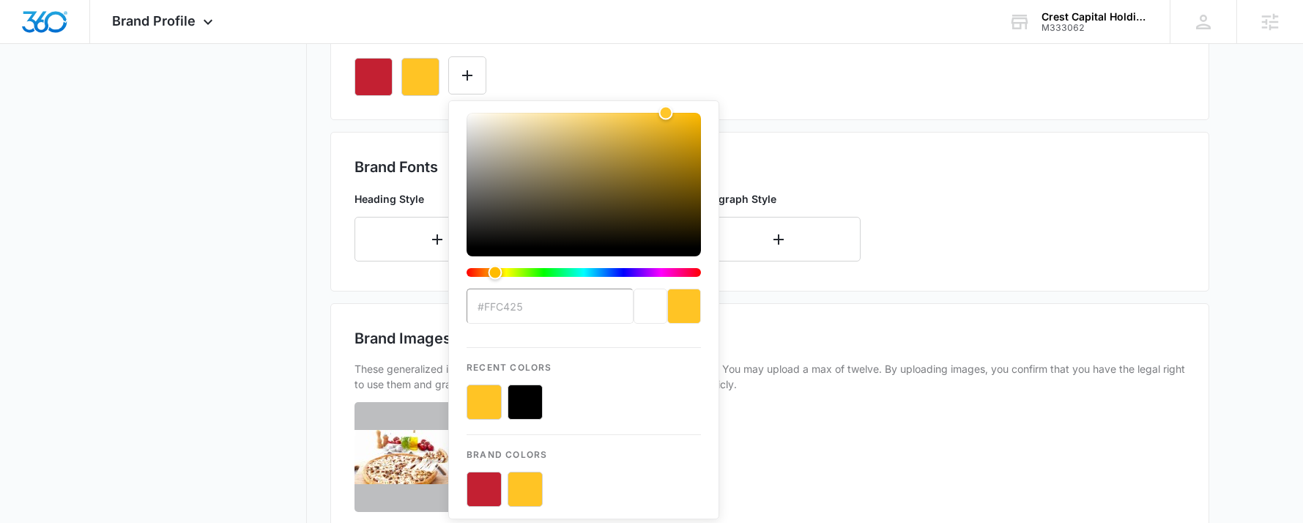
click at [523, 401] on button "color-picker-container" at bounding box center [525, 402] width 35 height 35
type input "#000000"
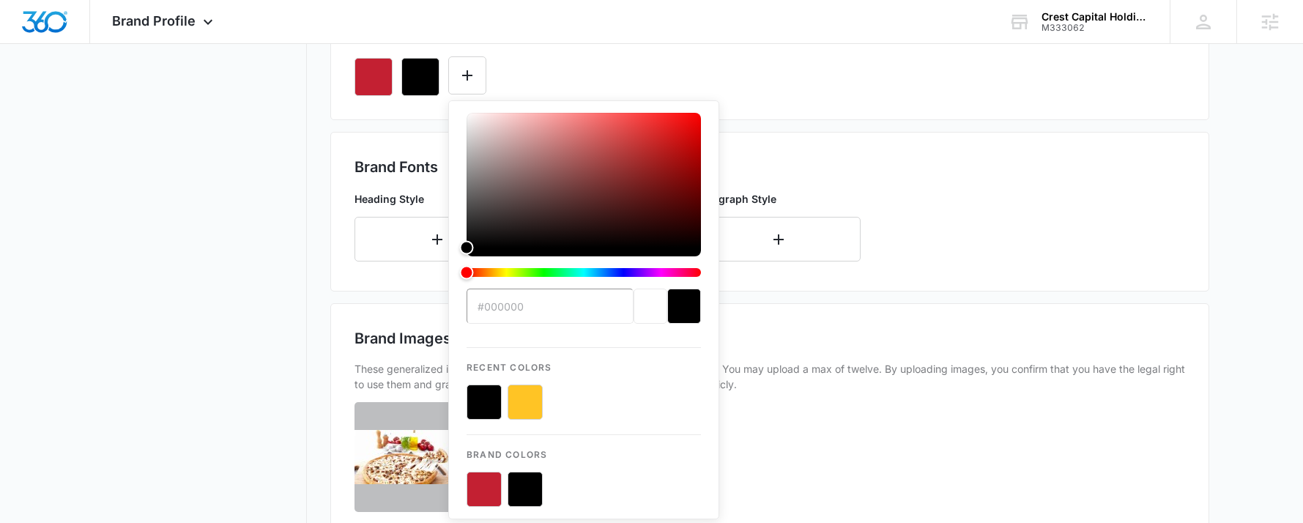
click at [558, 77] on div "#000000 Recent Colors Brand Colors" at bounding box center [770, 71] width 831 height 50
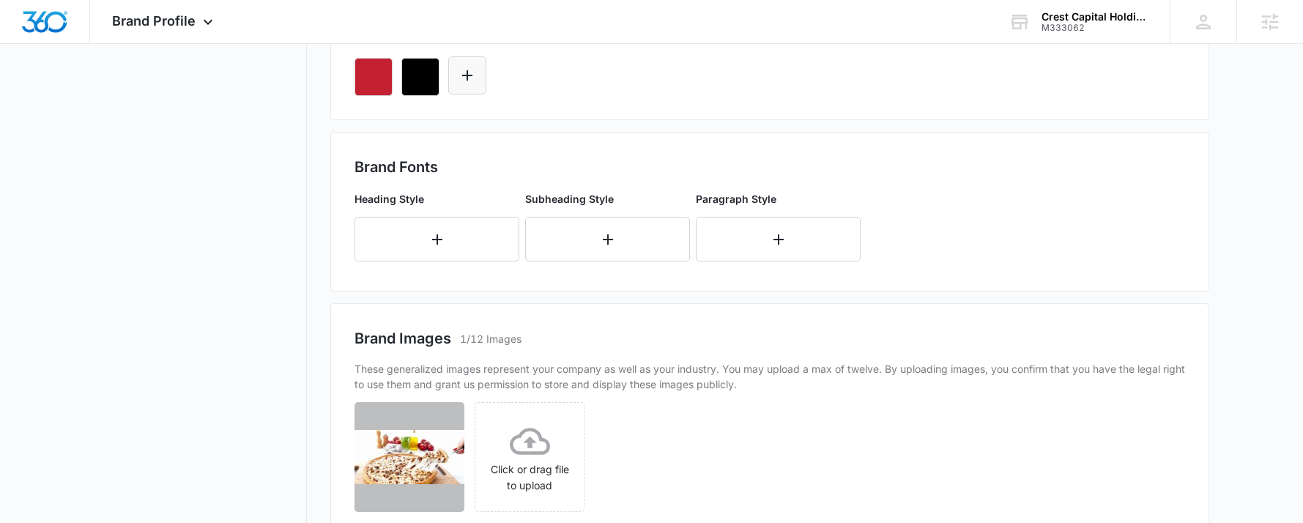
click at [462, 80] on icon "Edit Color" at bounding box center [468, 76] width 18 height 18
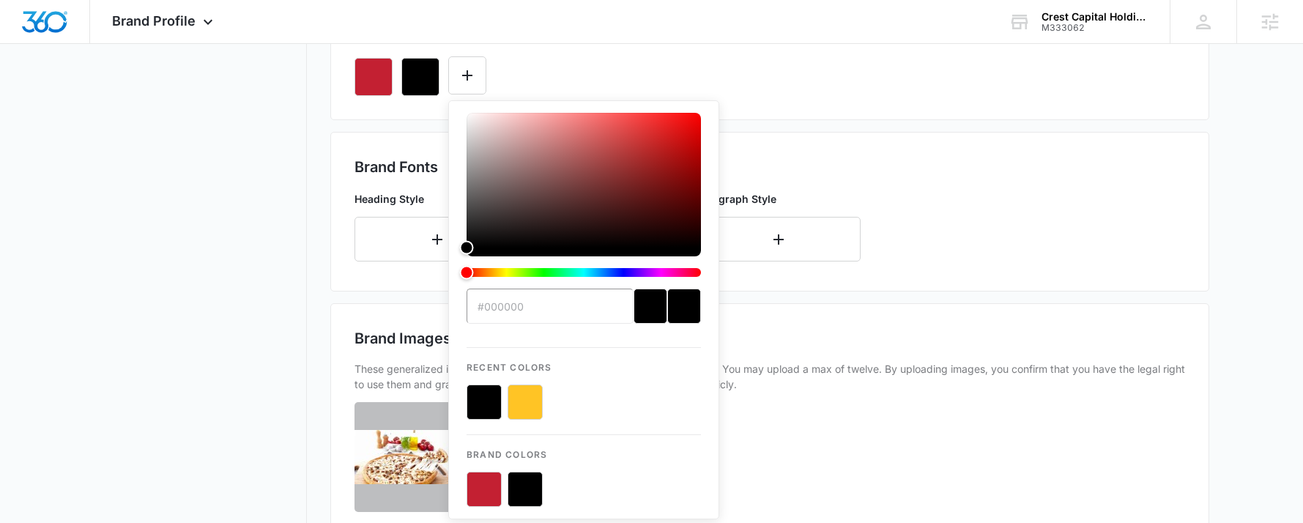
click at [530, 402] on button "color-picker-container" at bounding box center [525, 402] width 35 height 35
type input "#FFFFFF"
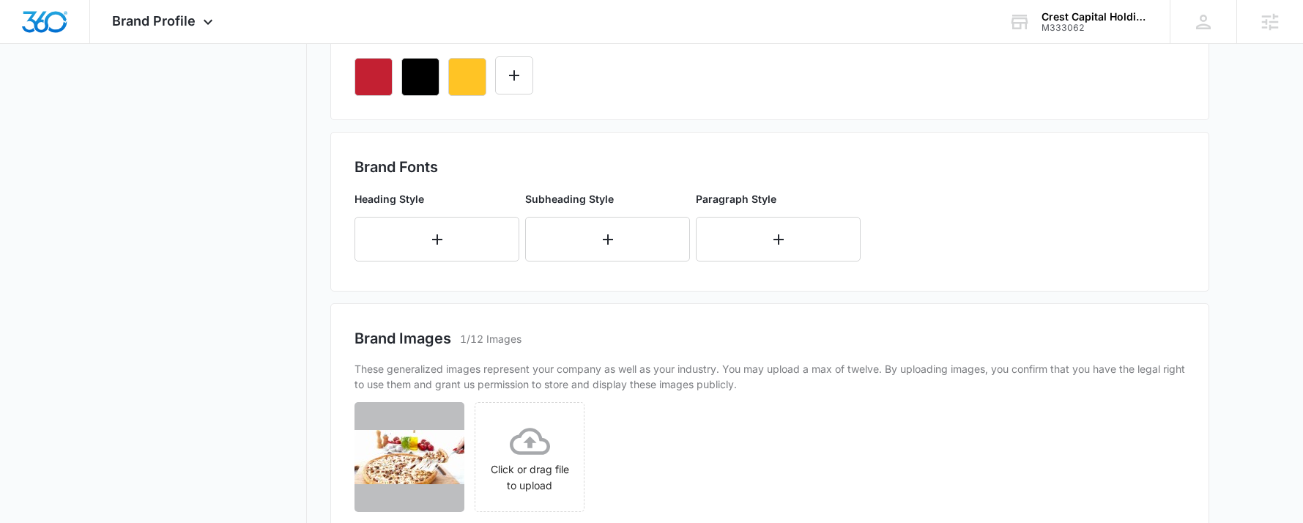
click at [862, 133] on div "Brand Fonts Heading Style Subheading Style Paragraph Style" at bounding box center [769, 212] width 879 height 160
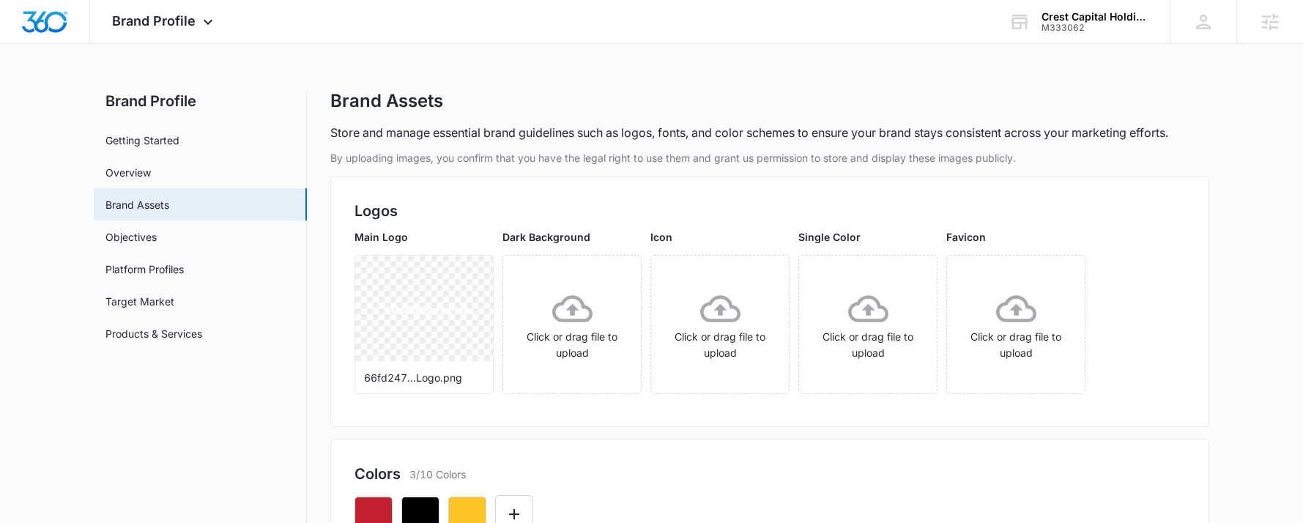
scroll to position [0, 0]
click at [469, 269] on icon "More" at bounding box center [473, 274] width 18 height 18
click at [502, 344] on button "Delete" at bounding box center [512, 337] width 100 height 22
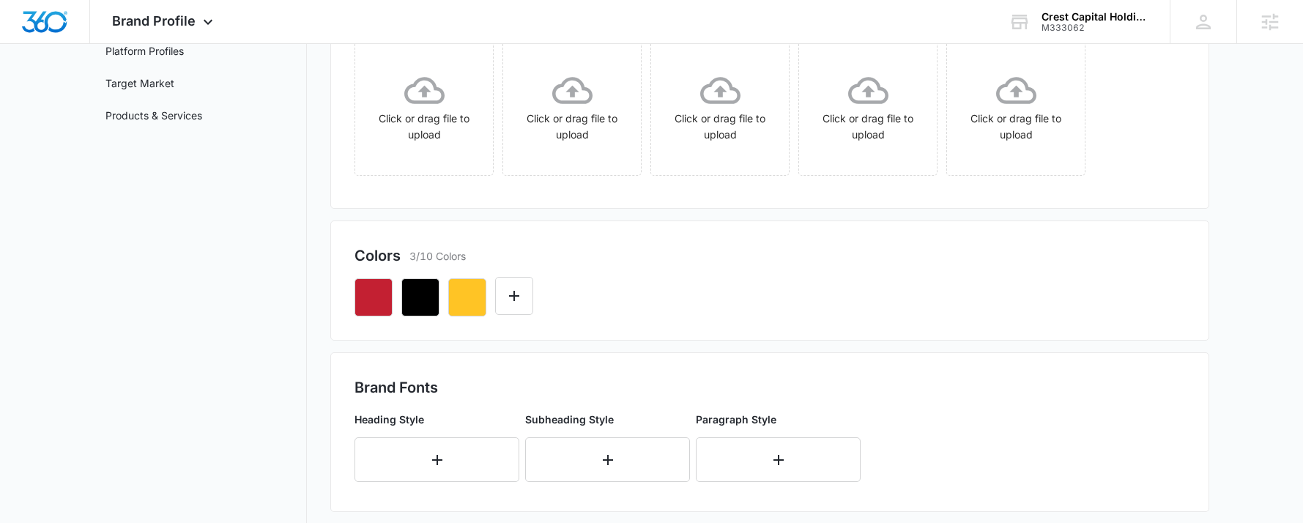
scroll to position [220, 0]
click at [418, 116] on div "Click or drag file to upload" at bounding box center [424, 106] width 138 height 73
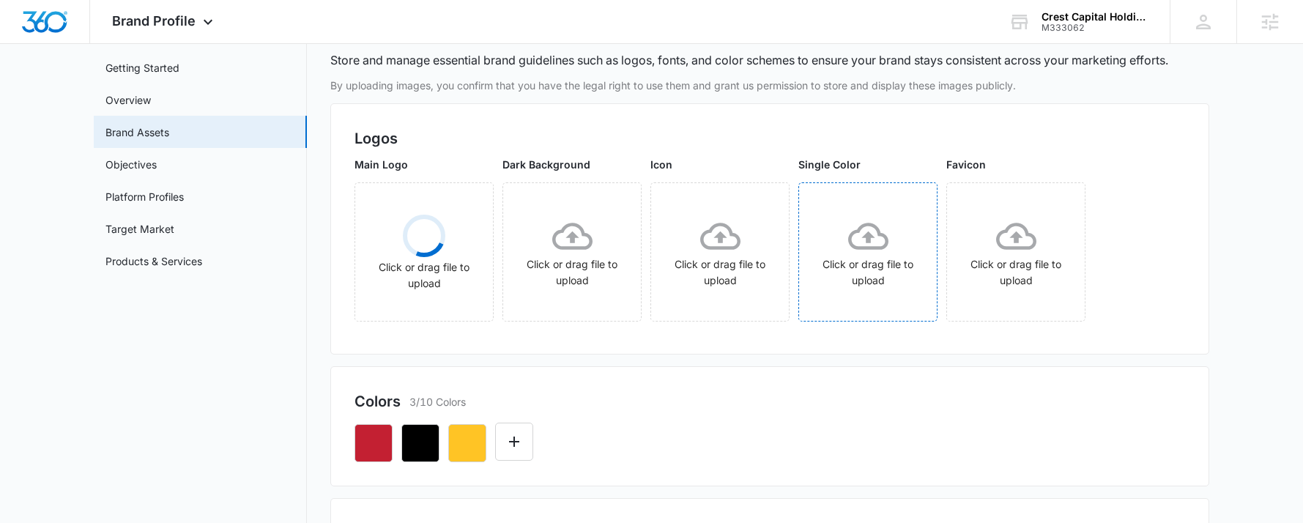
scroll to position [147, 0]
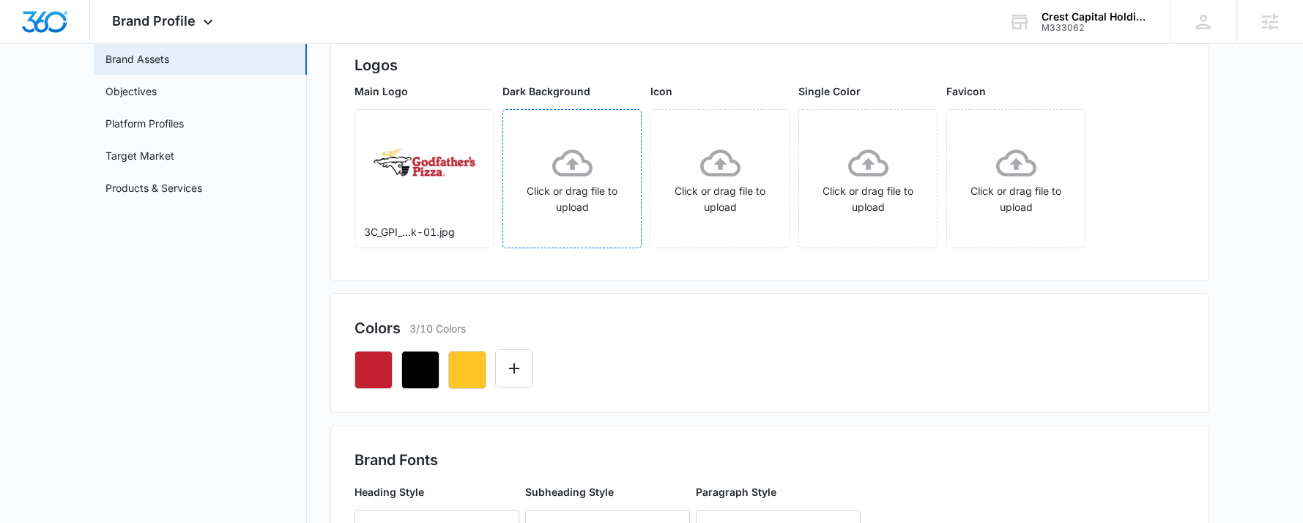
click at [582, 196] on div "Click or drag file to upload" at bounding box center [572, 179] width 138 height 73
click at [670, 169] on div "Click or drag file to upload" at bounding box center [720, 179] width 138 height 73
click at [886, 168] on icon at bounding box center [868, 162] width 40 height 27
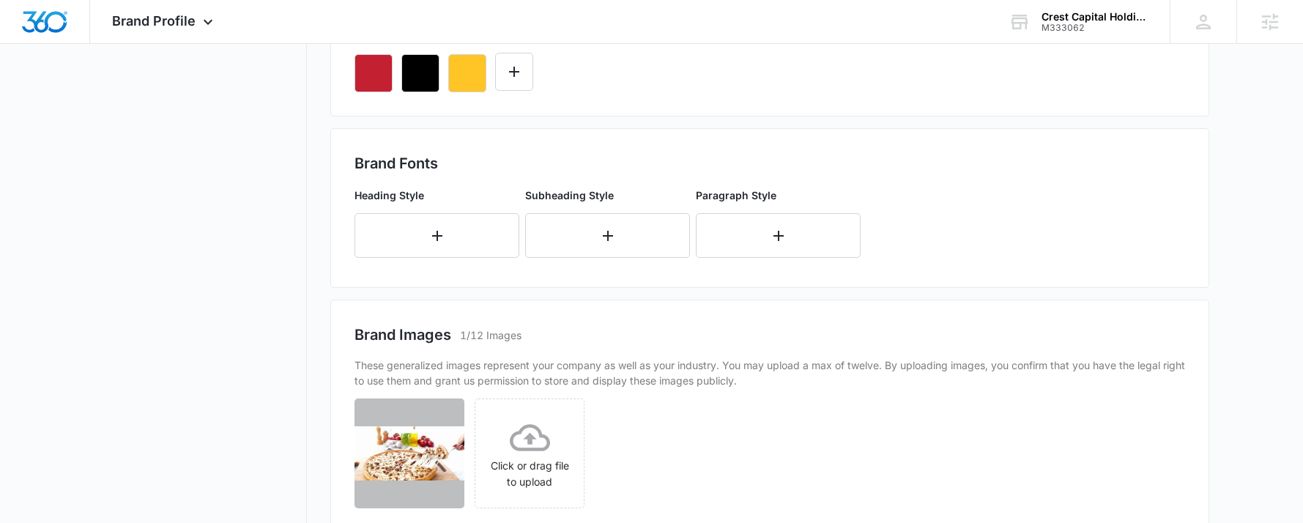
scroll to position [428, 0]
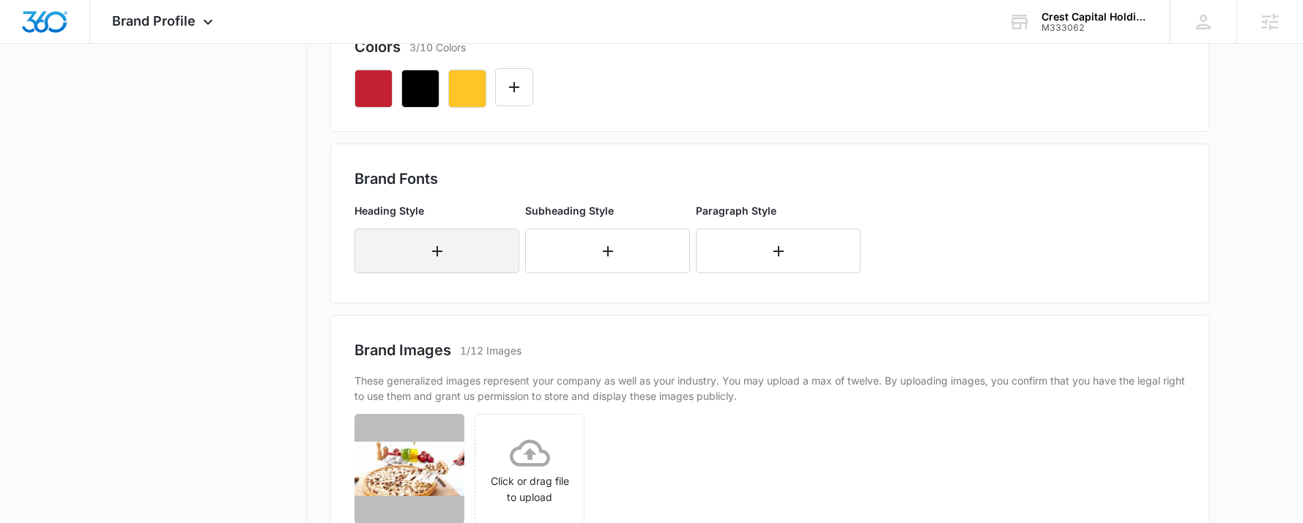
click at [424, 239] on button "button" at bounding box center [437, 251] width 165 height 45
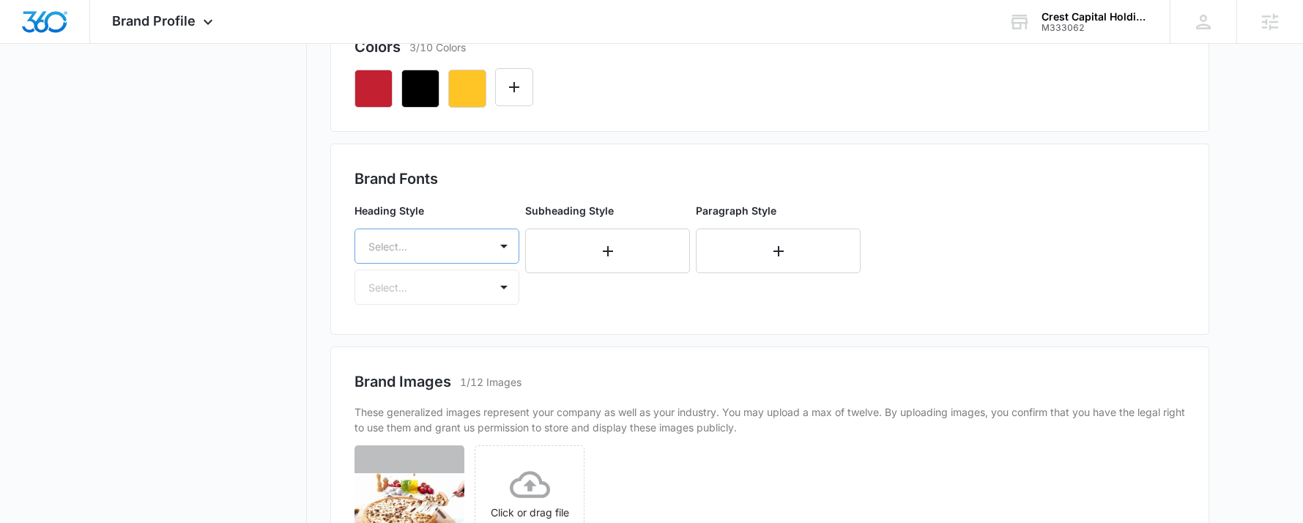
click at [430, 248] on div at bounding box center [420, 246] width 102 height 18
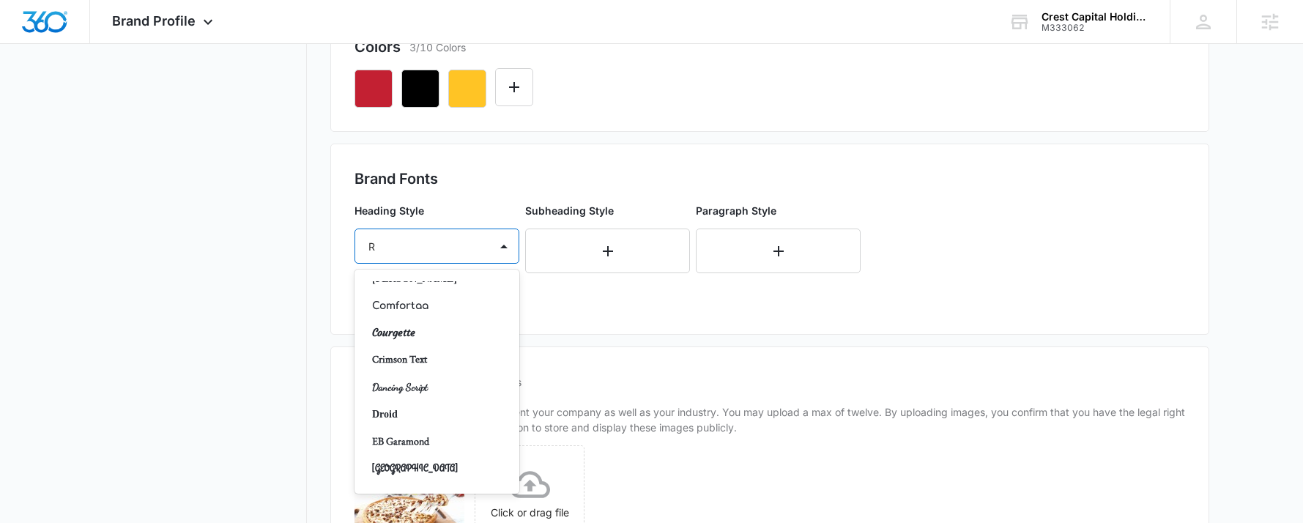
scroll to position [46, 0]
type input "Ro"
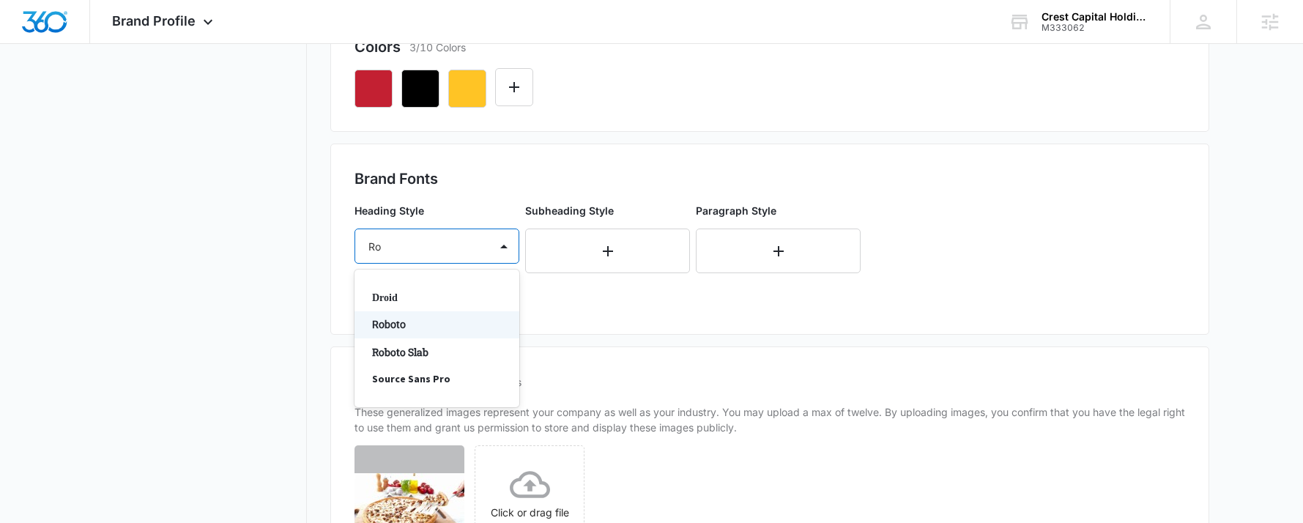
click at [416, 313] on div "Roboto" at bounding box center [437, 324] width 165 height 27
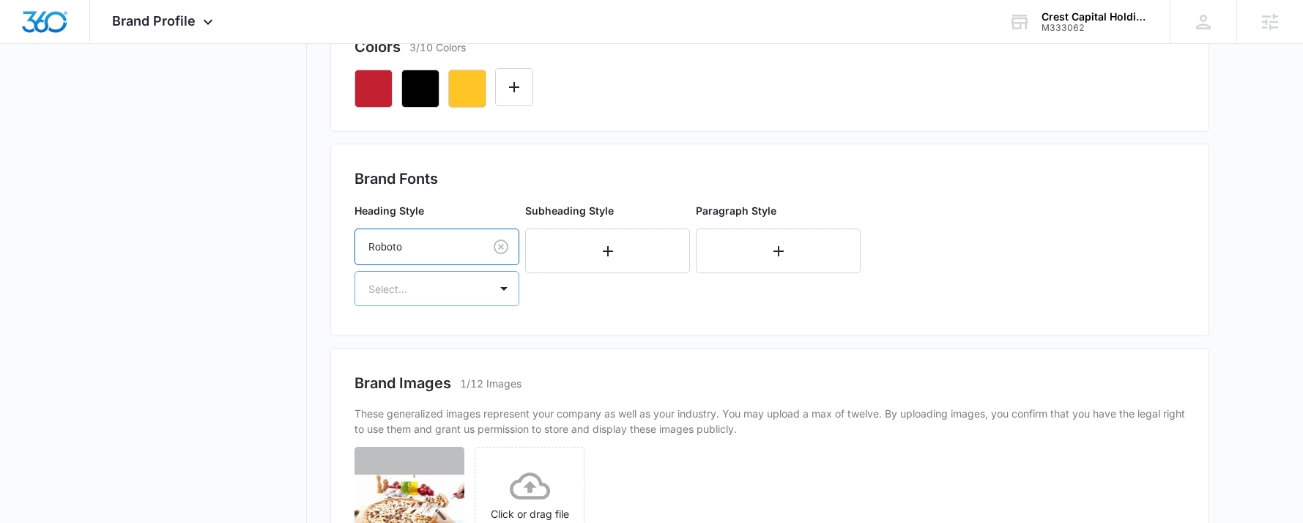
click at [454, 288] on div at bounding box center [420, 289] width 102 height 18
click at [398, 367] on p "Bold" at bounding box center [435, 367] width 127 height 15
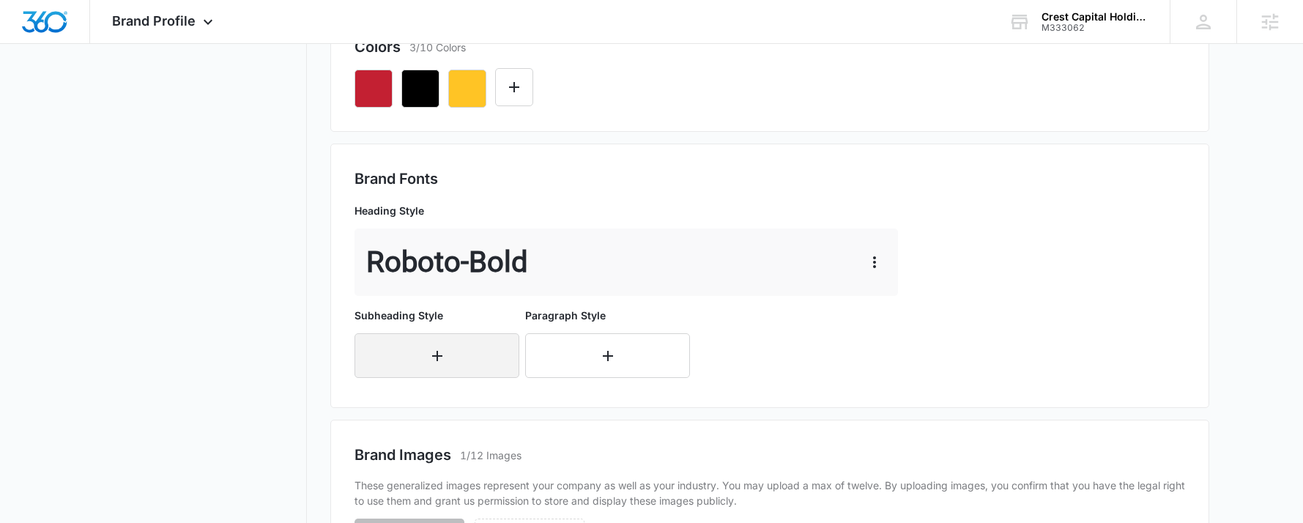
click at [423, 347] on button "button" at bounding box center [437, 355] width 165 height 45
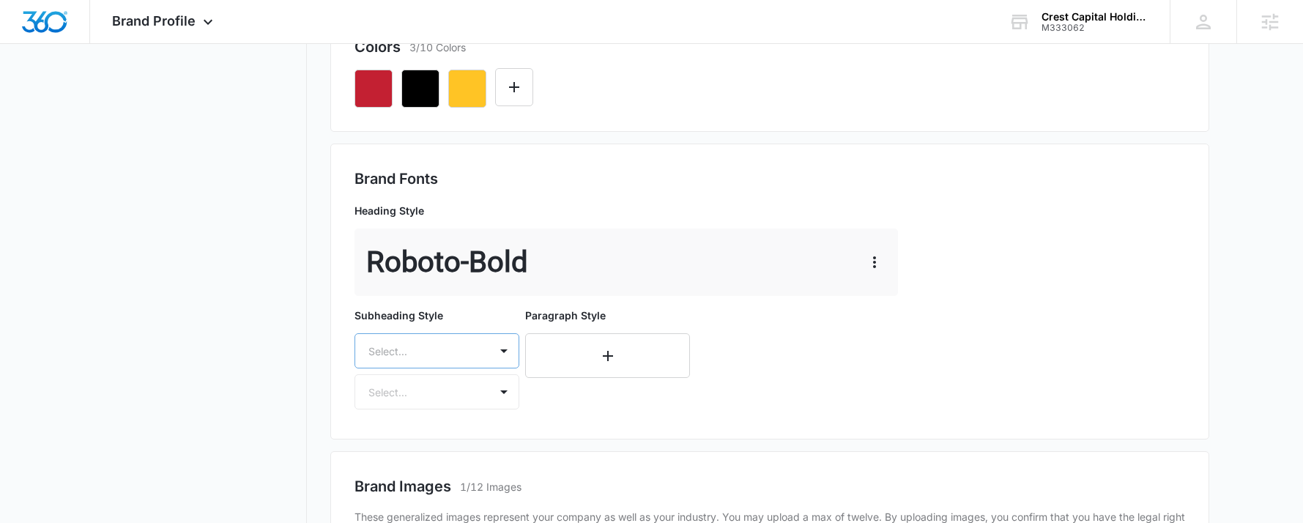
scroll to position [509, 0]
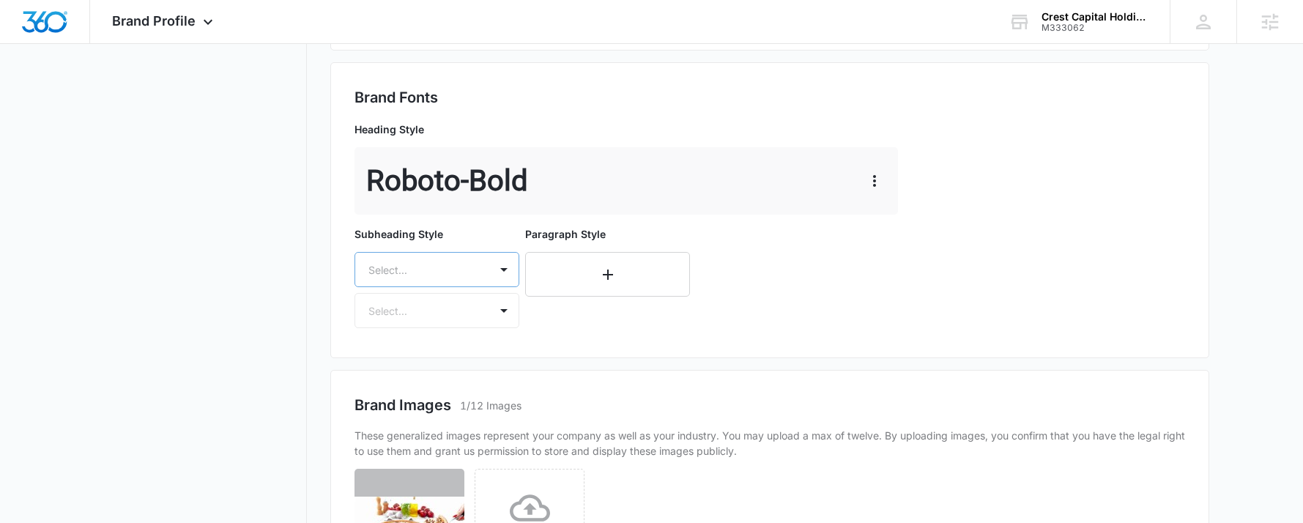
click at [424, 287] on div "Select..." at bounding box center [437, 269] width 165 height 35
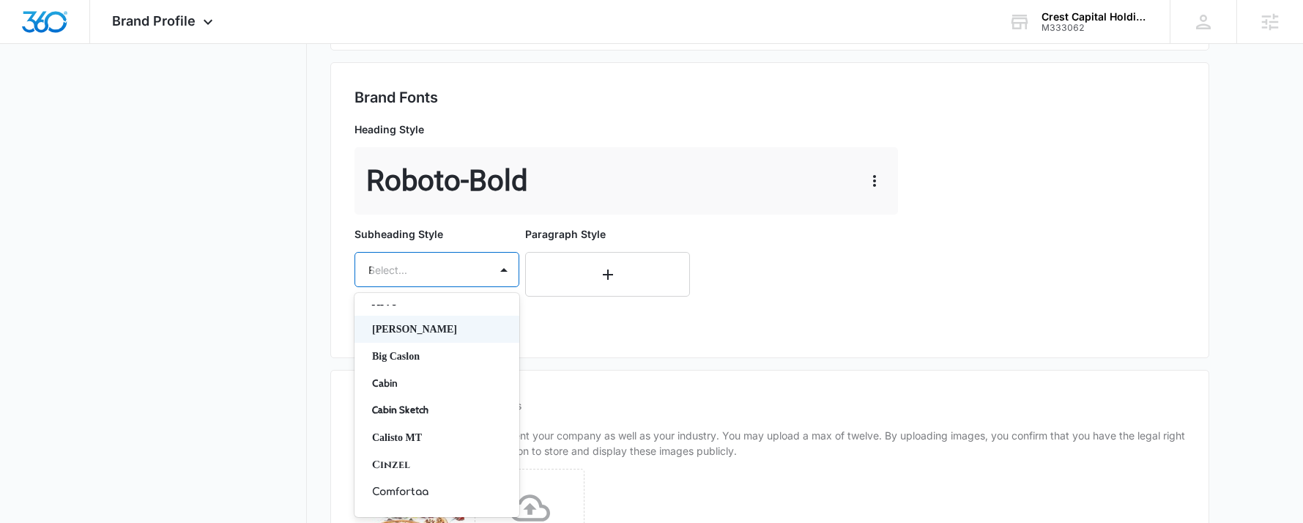
scroll to position [46, 0]
type input "Ro"
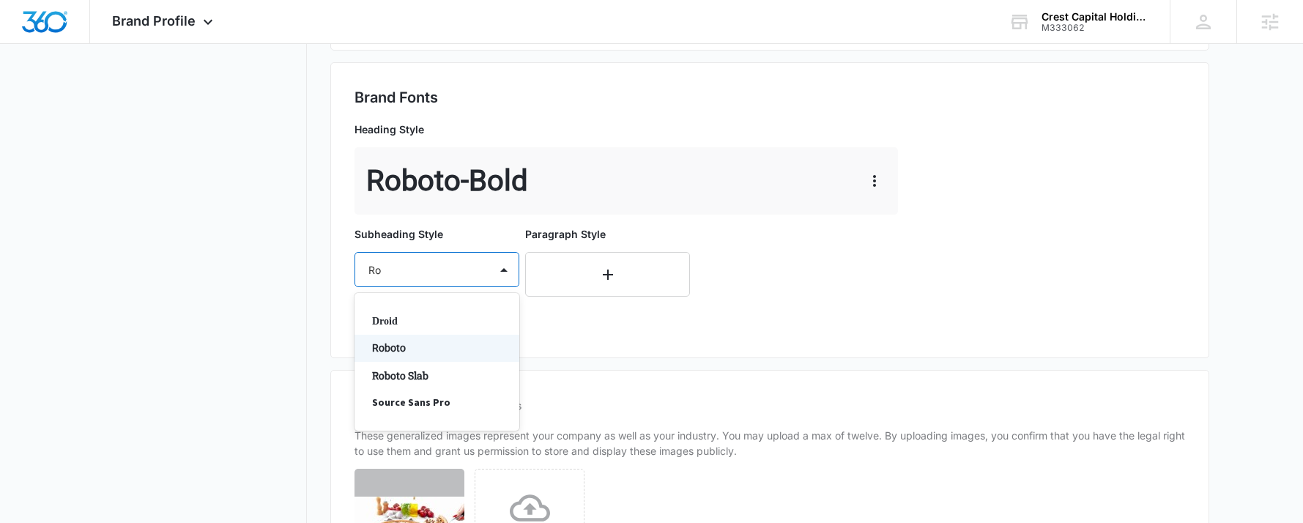
click at [432, 343] on p "Roboto" at bounding box center [435, 348] width 127 height 15
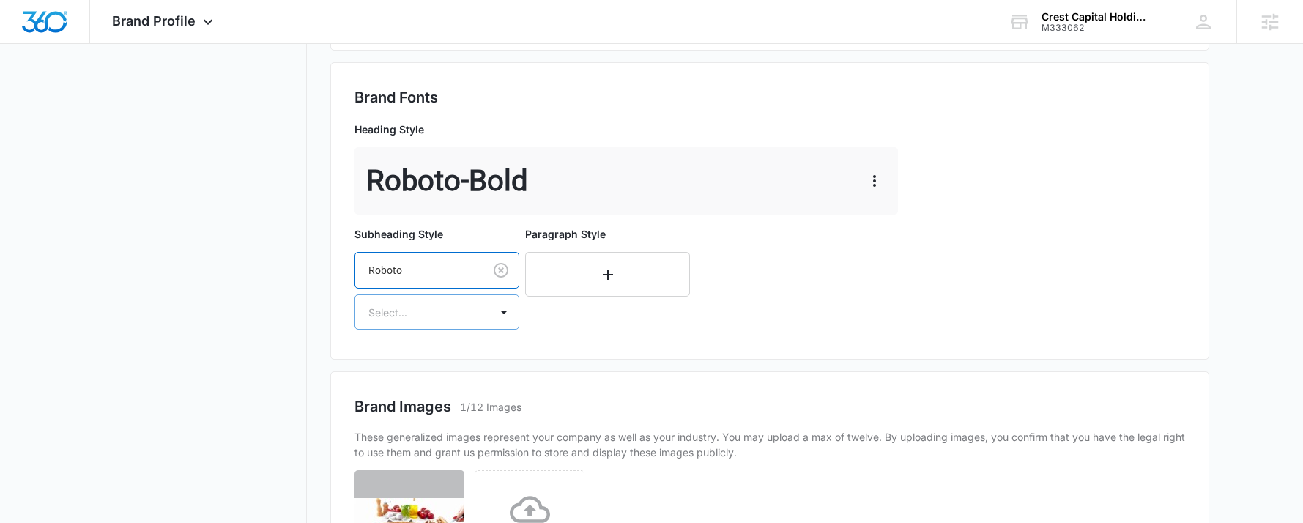
click at [426, 322] on div "Select..." at bounding box center [422, 312] width 134 height 33
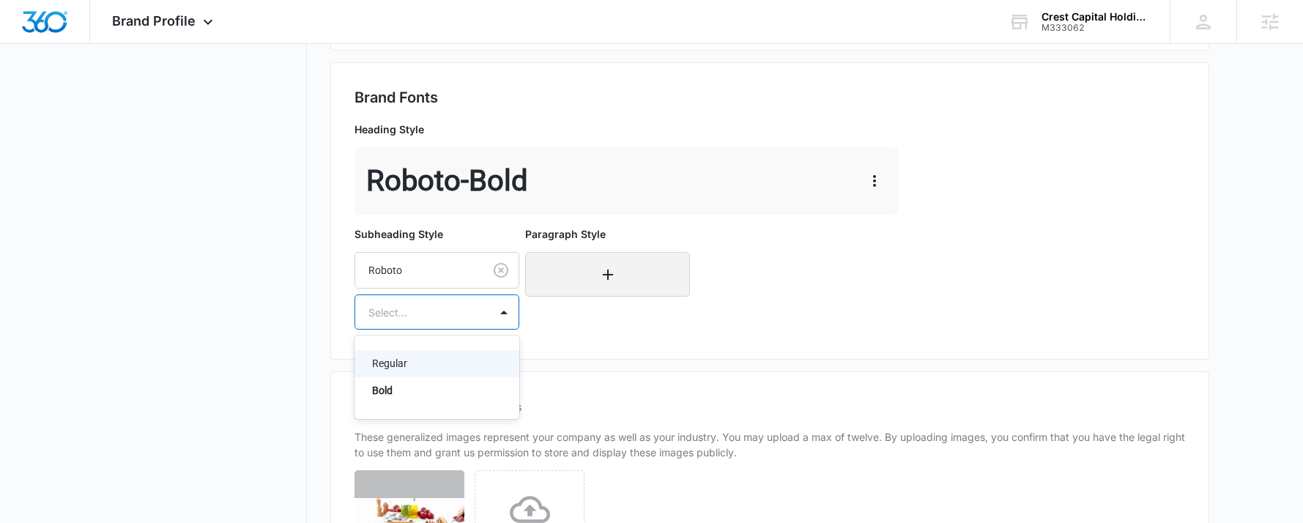
click at [404, 368] on p "Regular" at bounding box center [435, 363] width 127 height 15
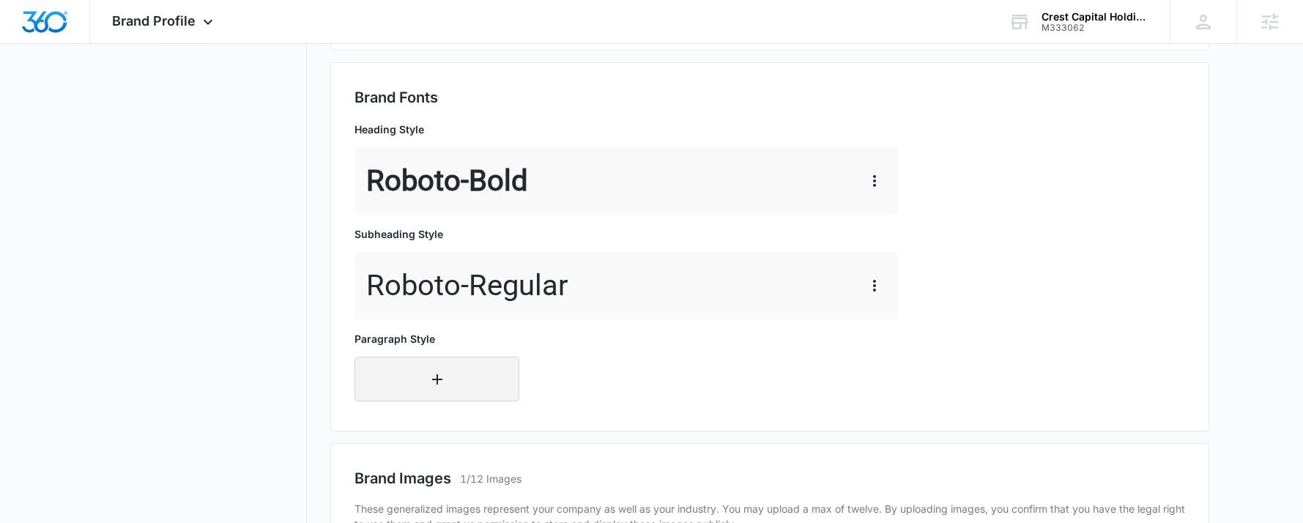
click at [418, 373] on button "button" at bounding box center [437, 379] width 165 height 45
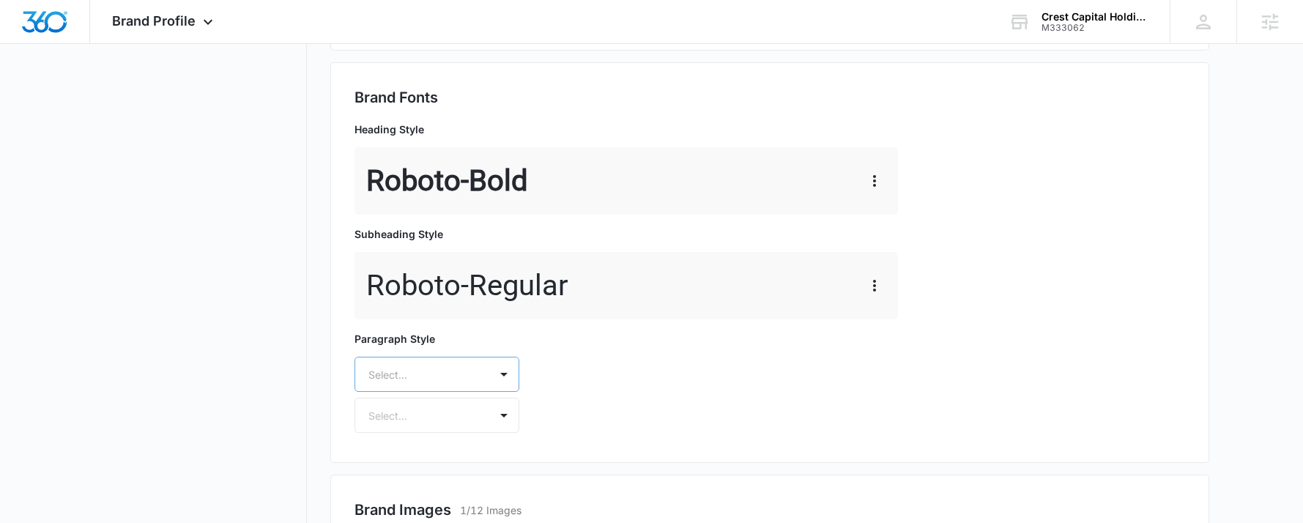
click at [417, 376] on div "Select..." at bounding box center [437, 374] width 165 height 35
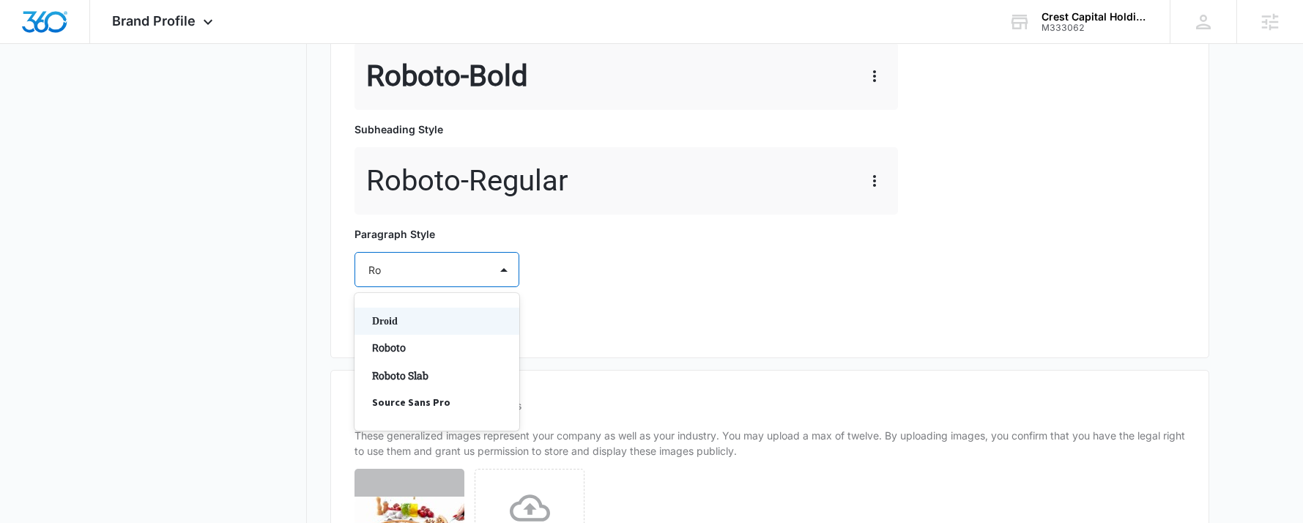
type input "Rob"
click at [401, 322] on p "Roboto" at bounding box center [435, 321] width 127 height 15
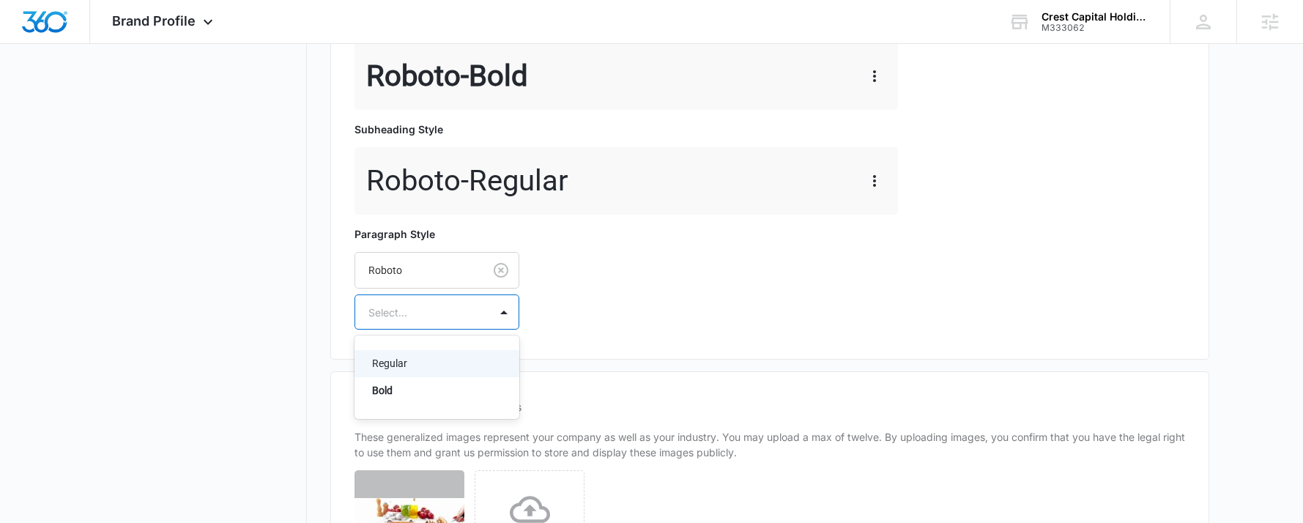
click at [413, 315] on div at bounding box center [420, 312] width 102 height 18
click at [387, 369] on p "Regular" at bounding box center [435, 363] width 127 height 15
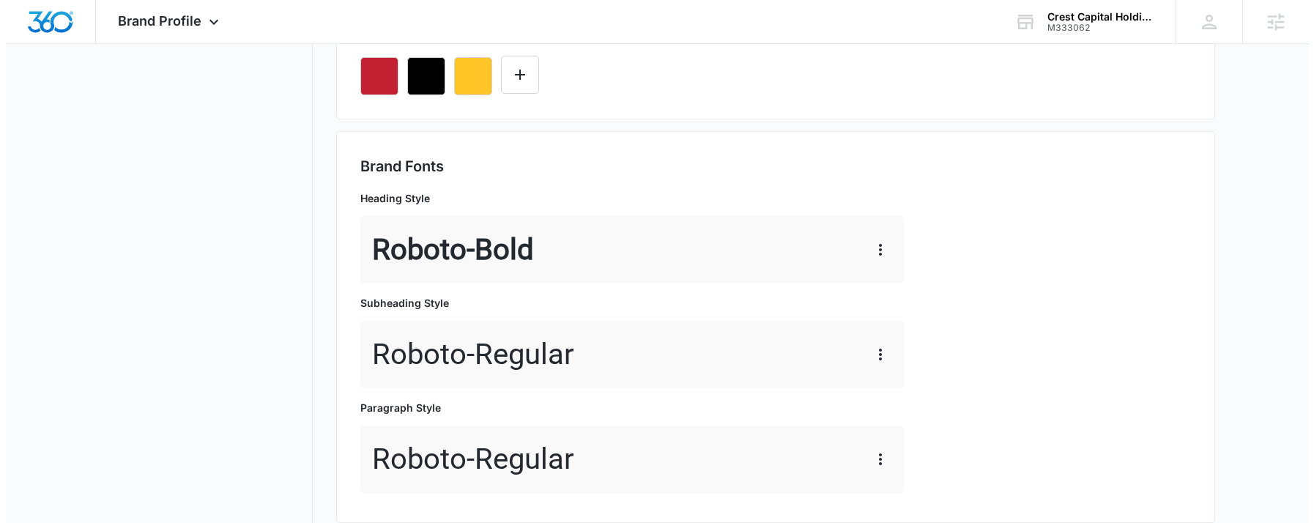
scroll to position [0, 0]
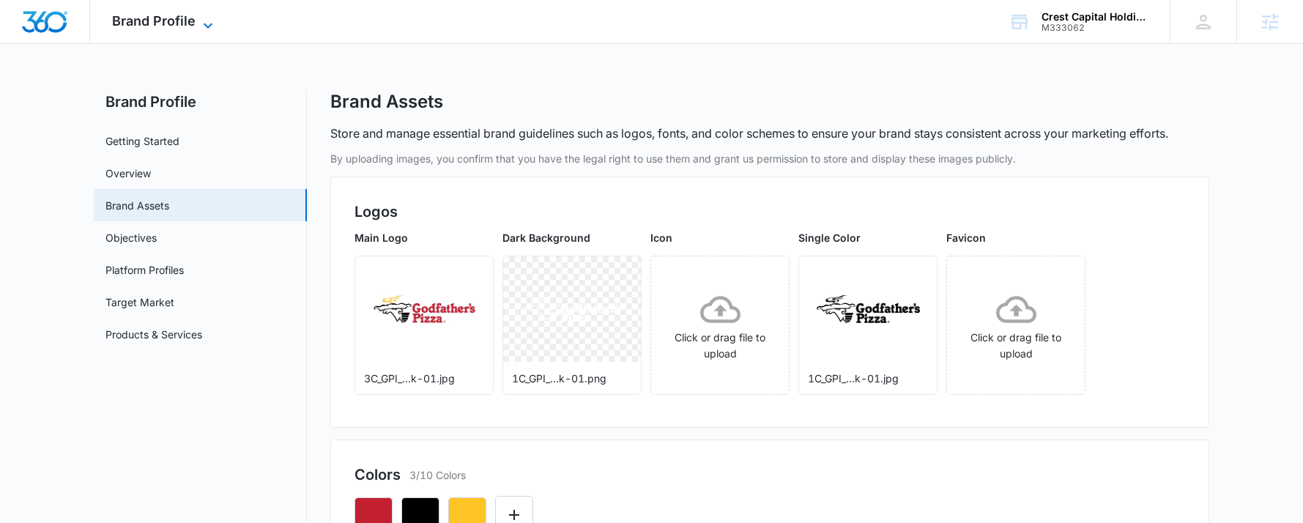
click at [148, 21] on span "Brand Profile" at bounding box center [154, 20] width 84 height 15
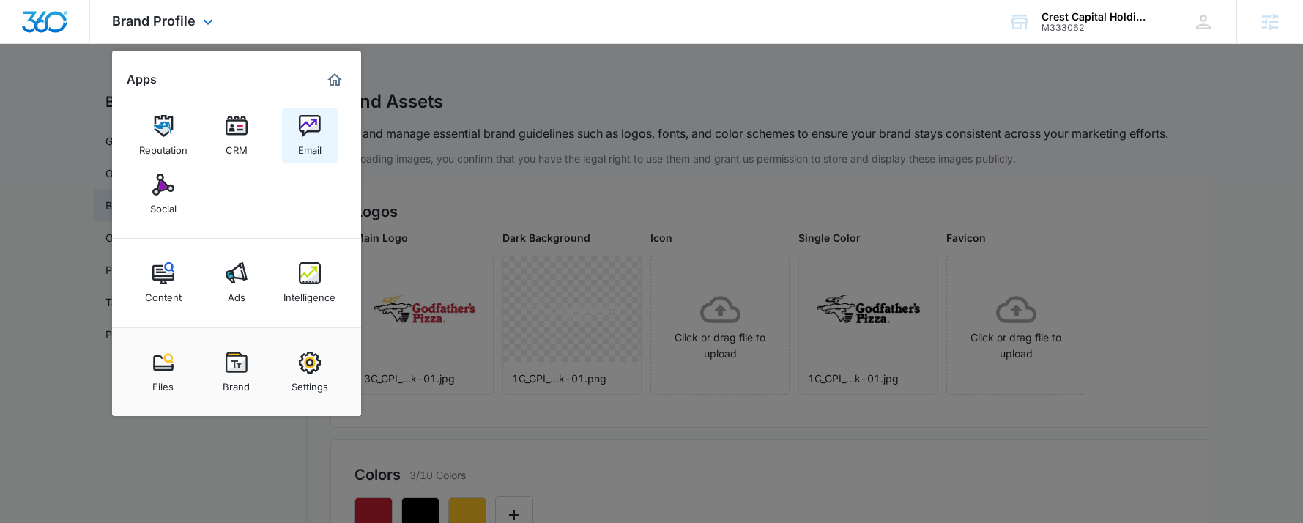
click at [314, 122] on img at bounding box center [310, 126] width 22 height 22
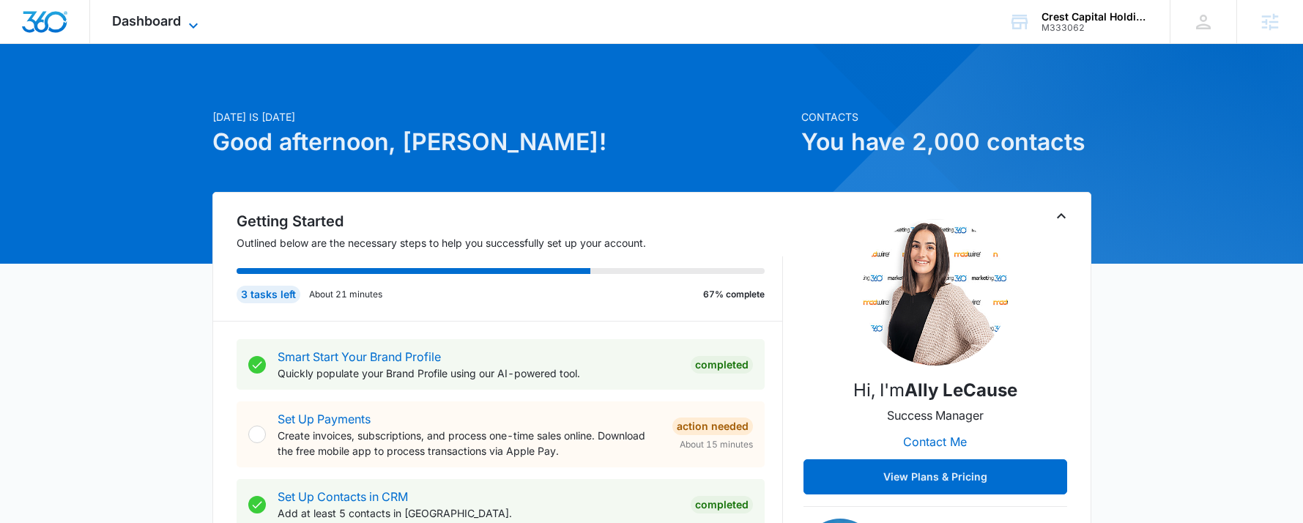
click at [190, 30] on icon at bounding box center [194, 26] width 18 height 18
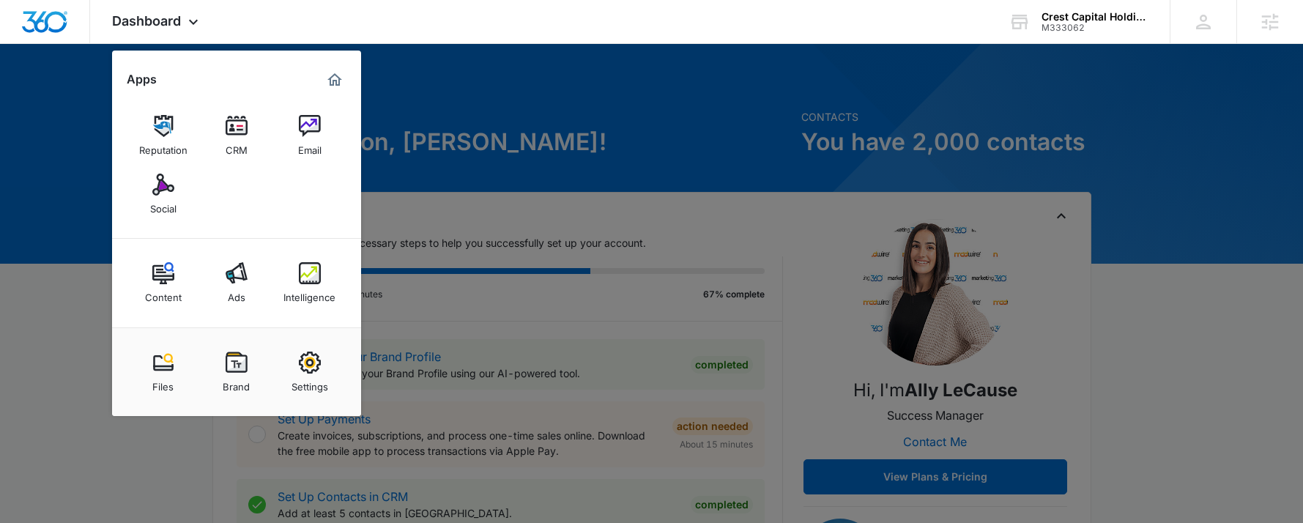
click at [547, 122] on div at bounding box center [651, 261] width 1303 height 523
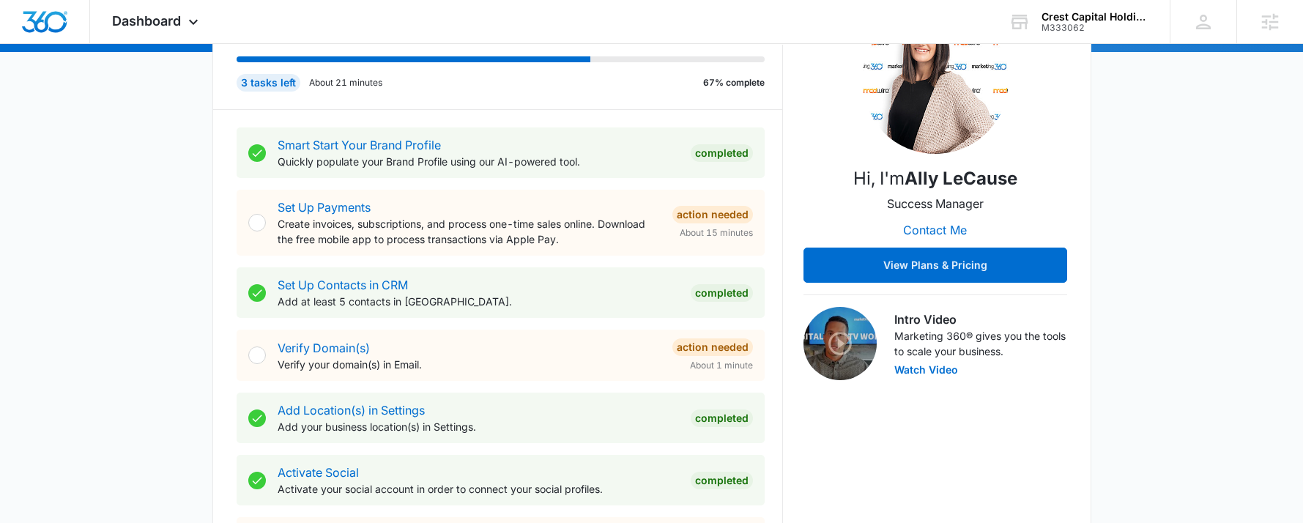
scroll to position [220, 0]
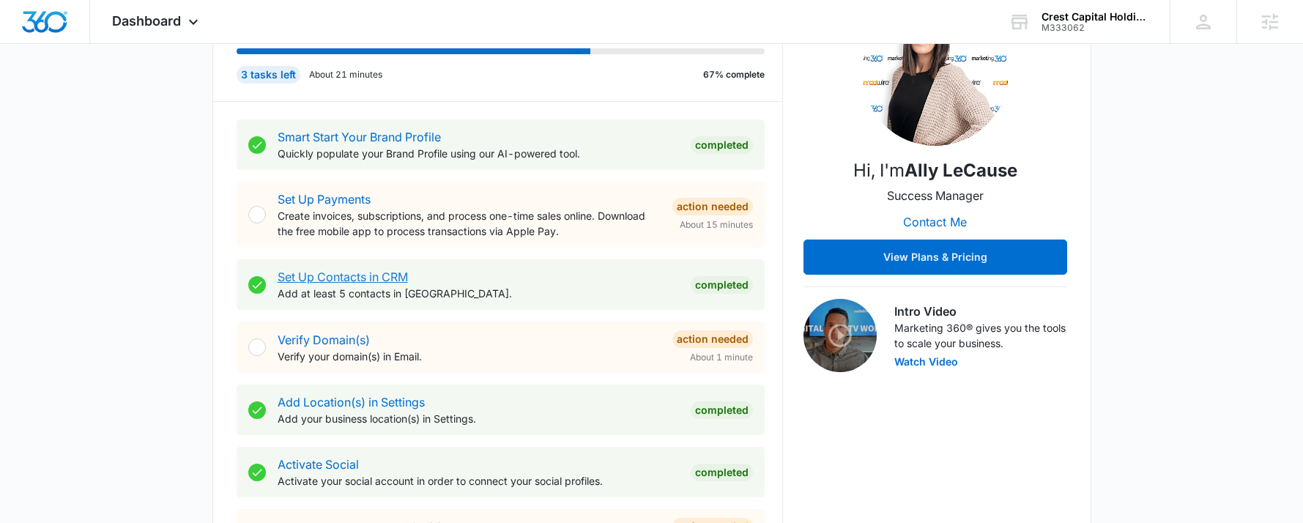
click at [354, 281] on link "Set Up Contacts in CRM" at bounding box center [343, 277] width 130 height 15
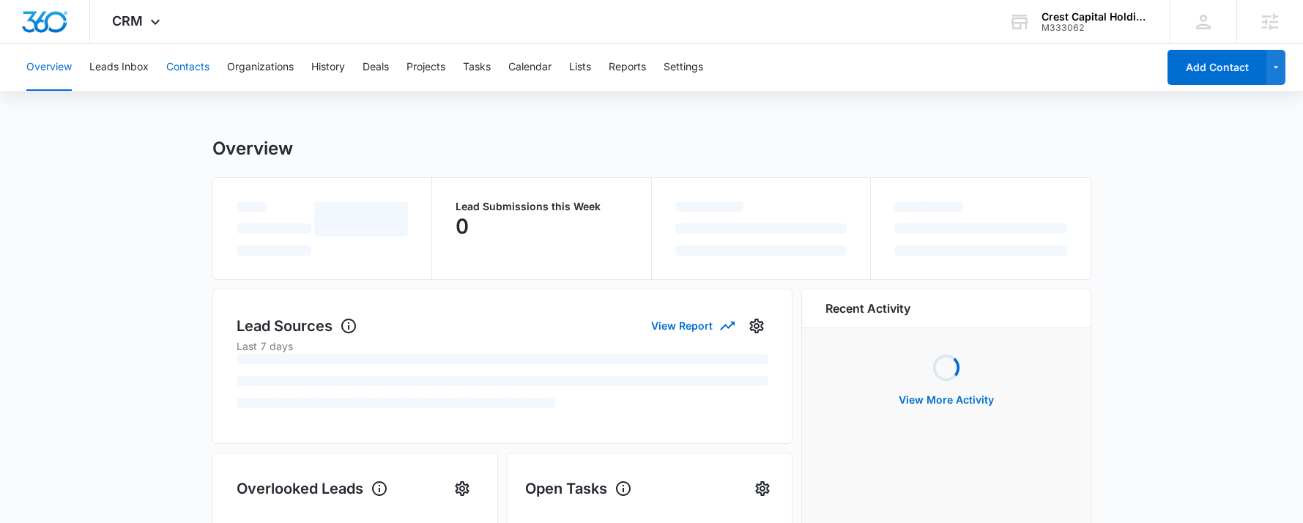
click at [168, 62] on button "Contacts" at bounding box center [187, 67] width 43 height 47
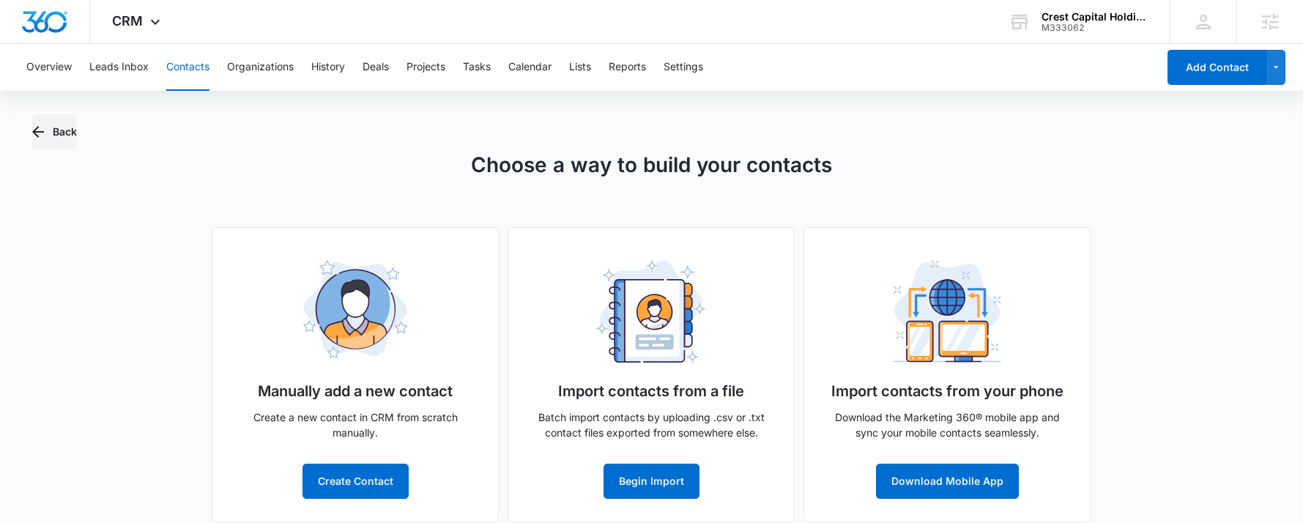
click at [62, 129] on button "Back" at bounding box center [54, 131] width 45 height 35
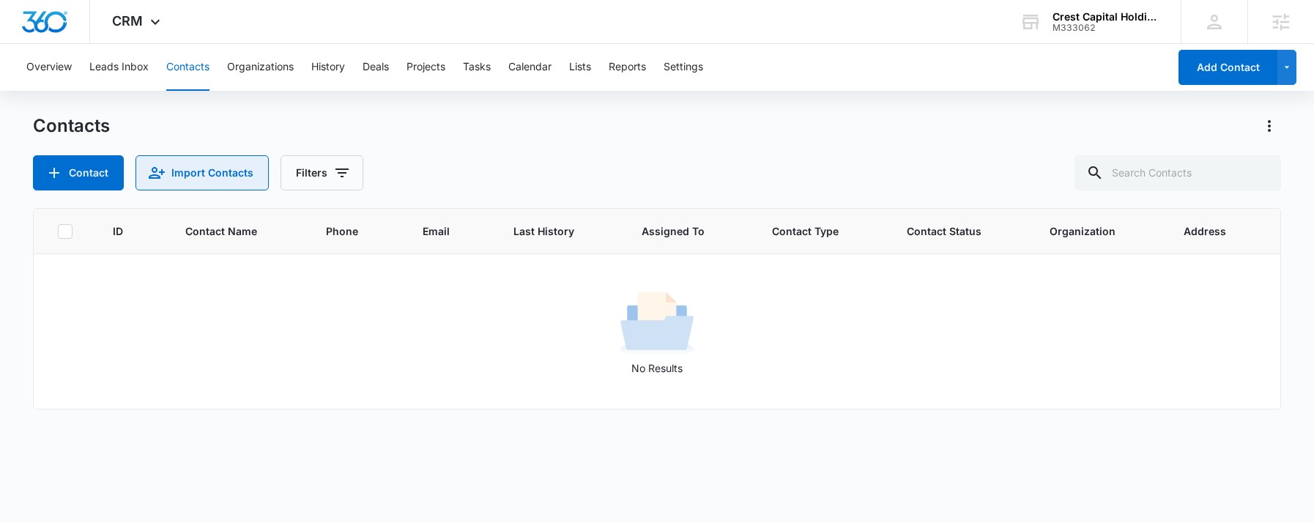
click at [203, 180] on button "Import Contacts" at bounding box center [202, 172] width 133 height 35
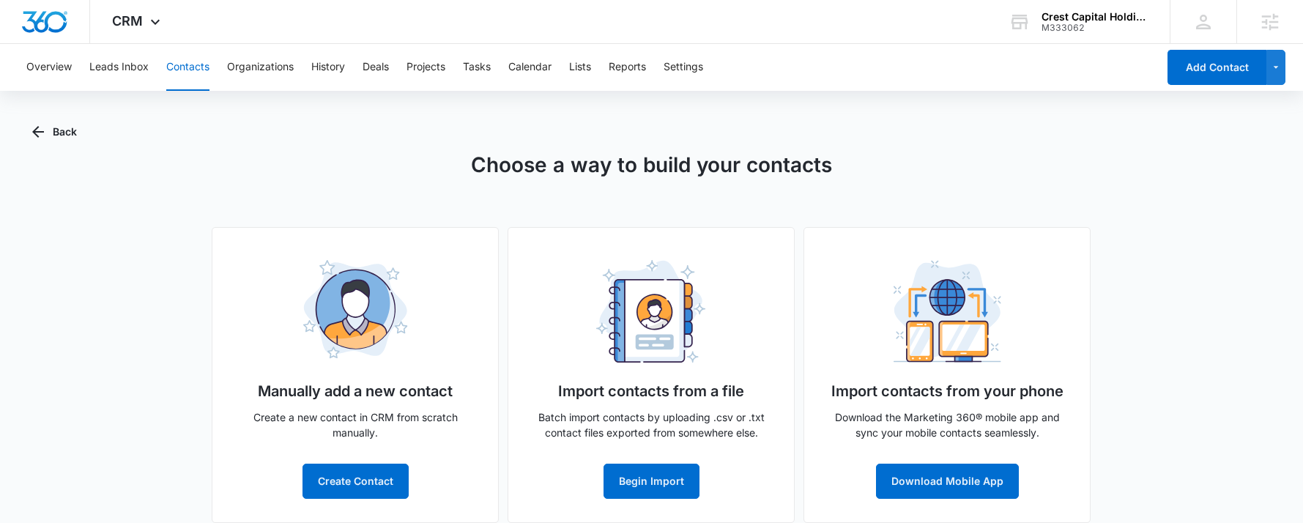
click at [657, 504] on div "Import contacts from a file Batch import contacts by uploading .csv or .txt con…" at bounding box center [651, 375] width 287 height 296
click at [651, 488] on button "Begin Import" at bounding box center [652, 481] width 96 height 35
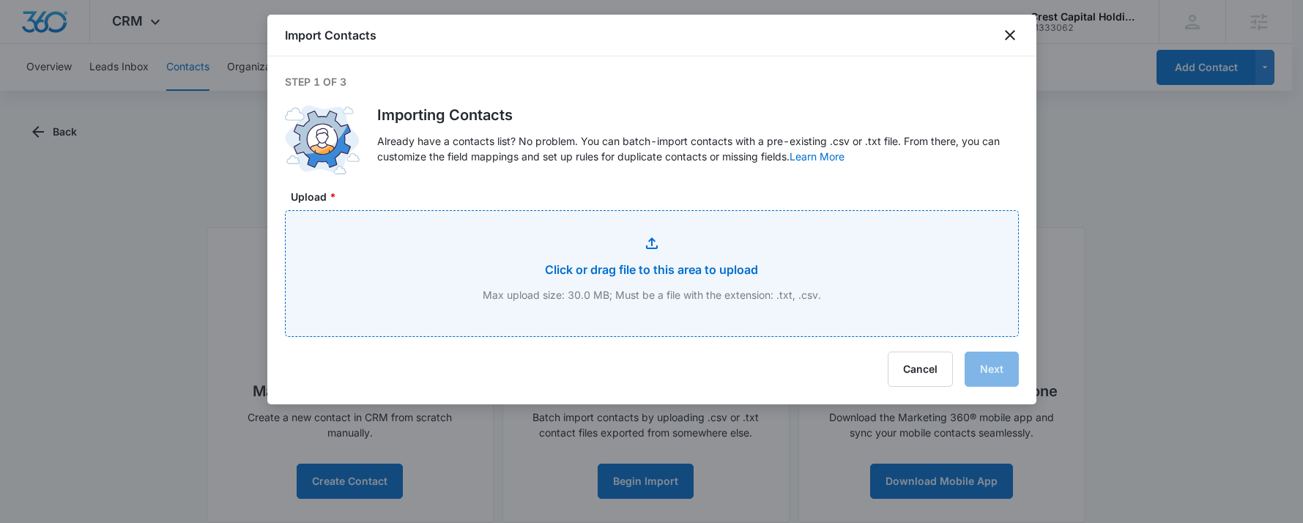
click at [736, 282] on input "Upload *" at bounding box center [652, 273] width 733 height 125
type input "C:\fakepath\customer export 07302025 (4) (1).xlsx - customer export 07302025 (1…"
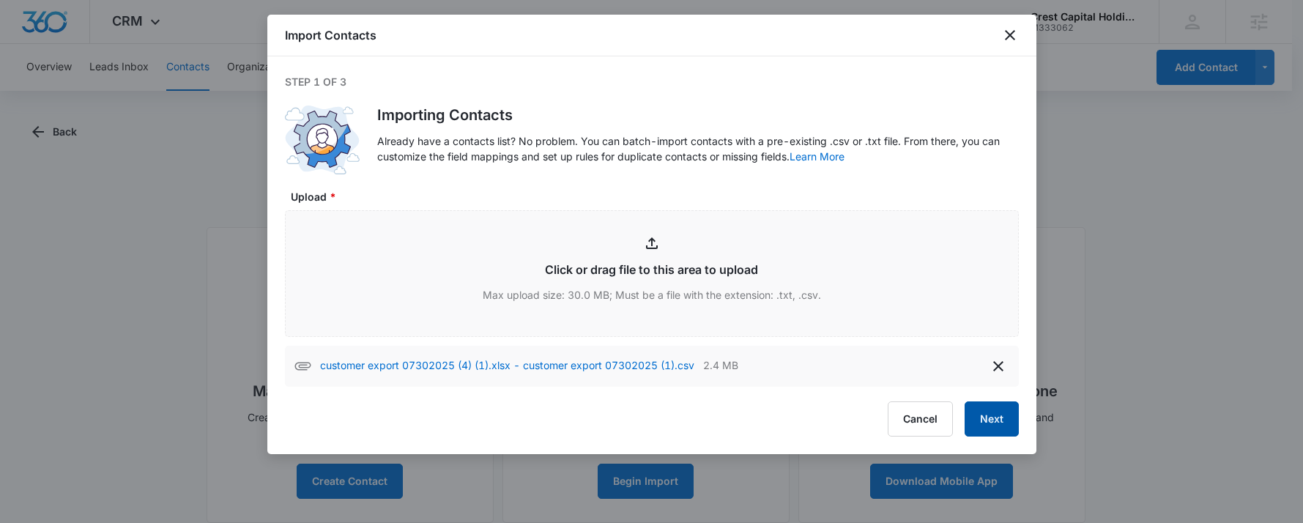
click at [998, 418] on button "Next" at bounding box center [992, 419] width 54 height 35
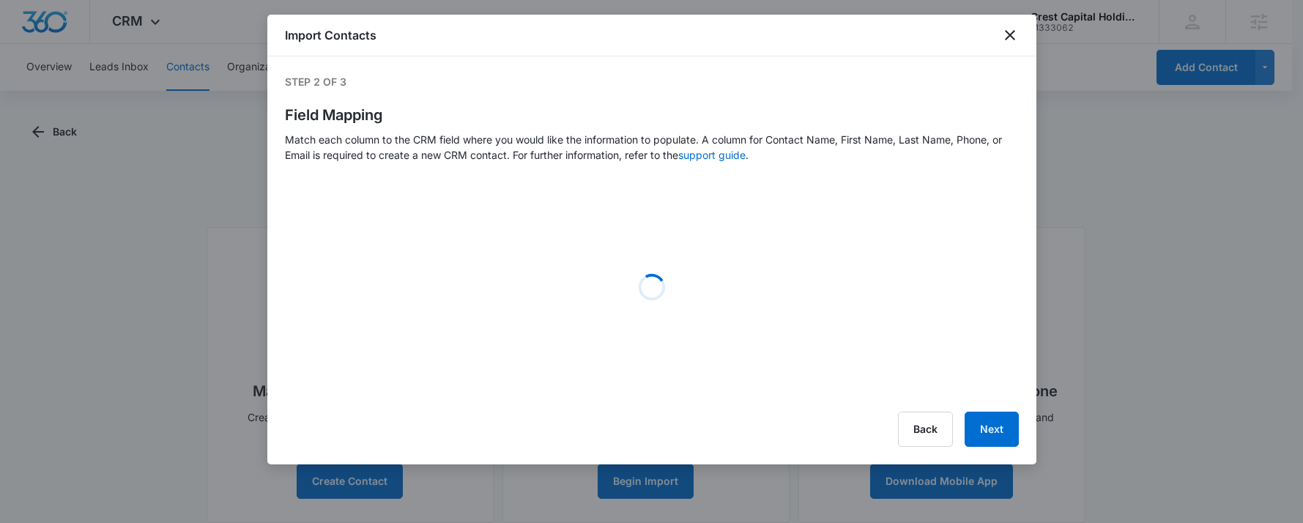
select select "name"
select select "185"
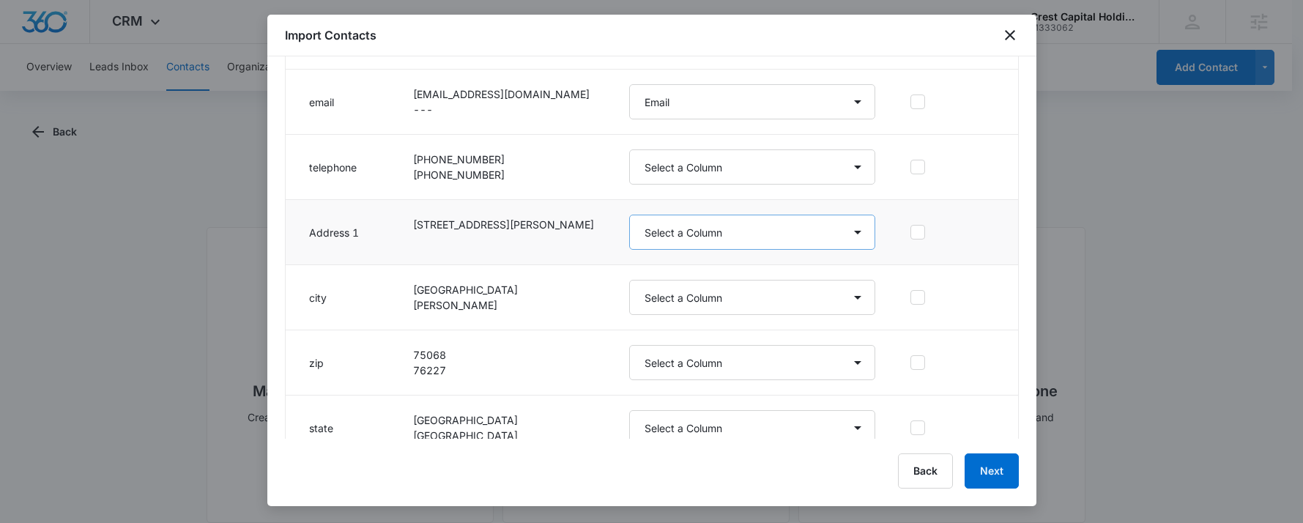
scroll to position [287, 0]
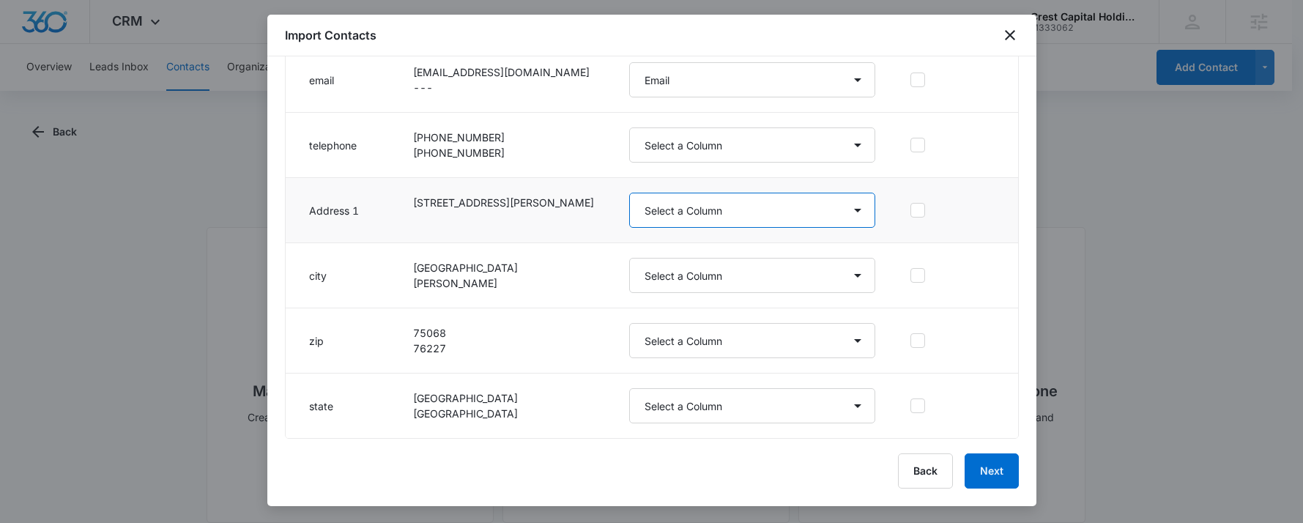
click at [711, 216] on select "Select a Column Address/City Address/Country Address/State Address/Street Addre…" at bounding box center [752, 210] width 247 height 35
select select "187"
click at [629, 193] on select "Select a Column Address/City Address/Country Address/State Address/Street Addre…" at bounding box center [752, 210] width 247 height 35
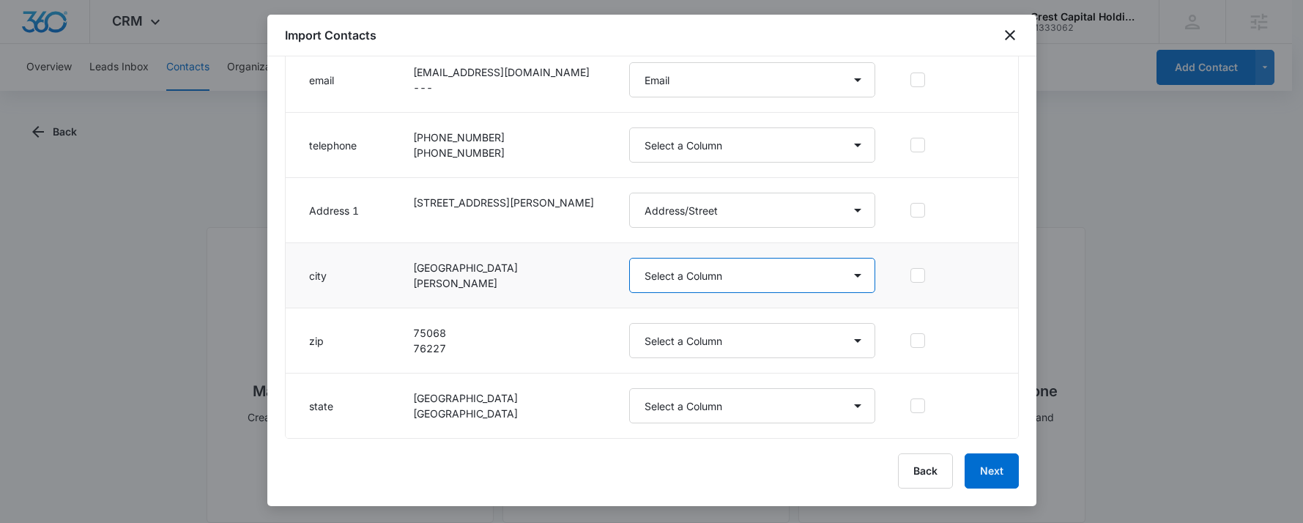
click at [682, 268] on select "Select a Column Address/City Address/Country Address/State Address/Street Addre…" at bounding box center [752, 275] width 247 height 35
select select "188"
click at [629, 258] on select "Select a Column Address/City Address/Country Address/State Address/Street Addre…" at bounding box center [752, 275] width 247 height 35
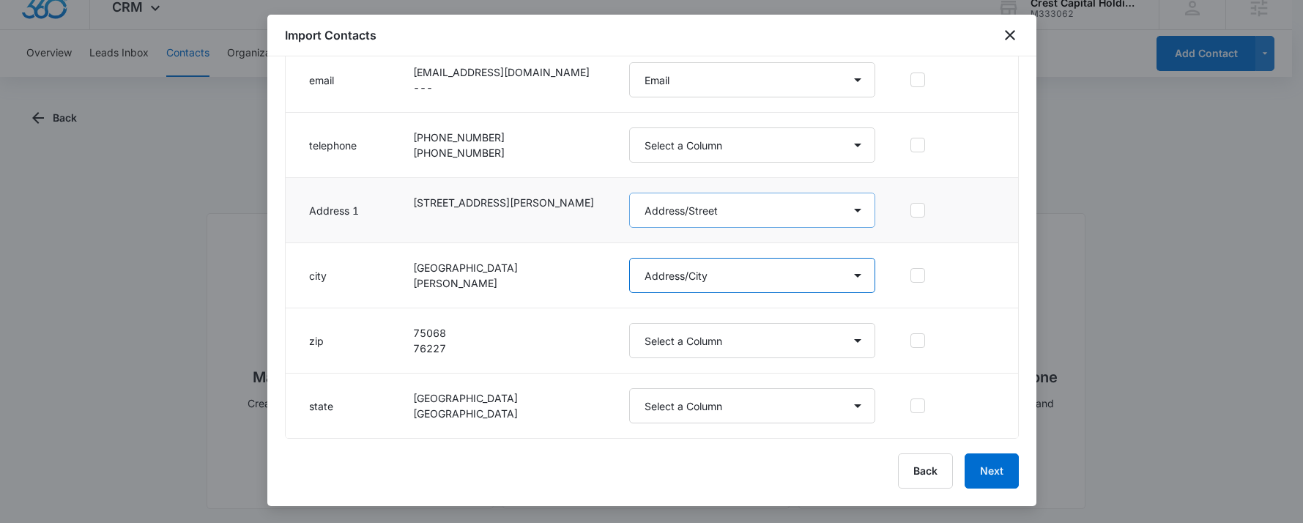
scroll to position [18, 0]
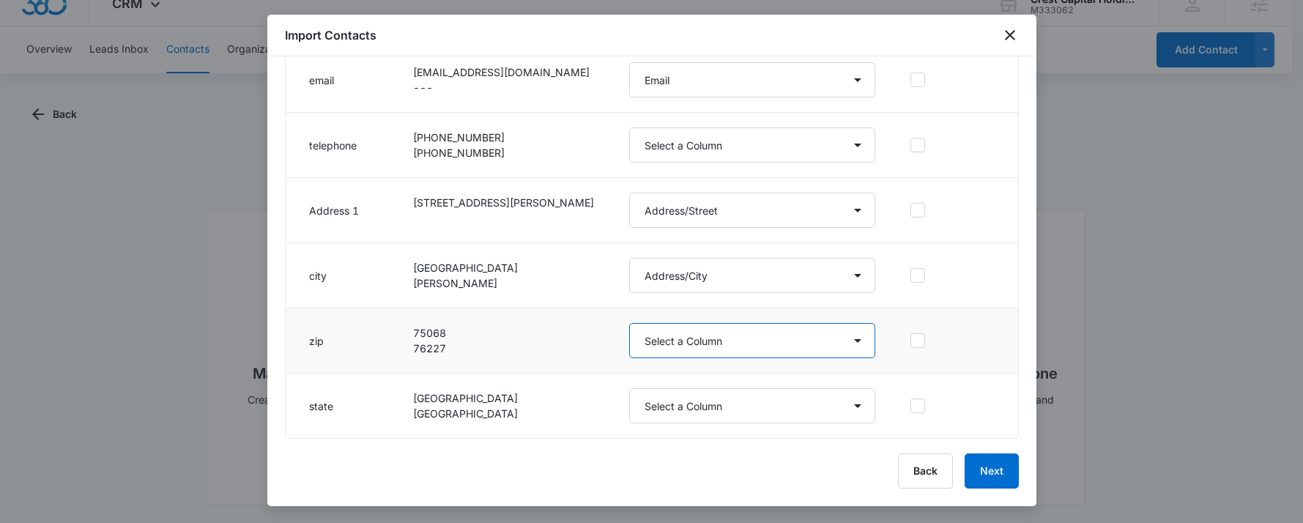
click at [699, 336] on select "Select a Column Address/City Address/Country Address/State Address/Street Addre…" at bounding box center [752, 340] width 247 height 35
select select "190"
click at [629, 323] on select "Select a Column Address/City Address/Country Address/State Address/Street Addre…" at bounding box center [752, 340] width 247 height 35
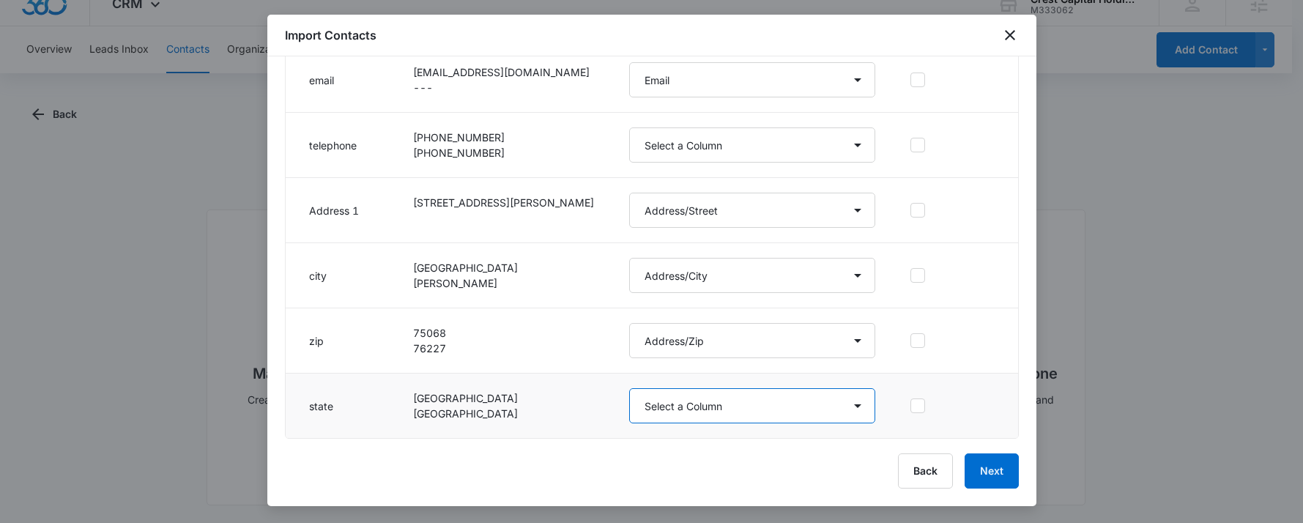
click at [673, 413] on select "Select a Column Address/City Address/Country Address/State Address/Street Addre…" at bounding box center [752, 405] width 247 height 35
click at [629, 388] on select "Select a Column Address/City Address/Country Address/State Address/Street Addre…" at bounding box center [752, 405] width 247 height 35
click at [708, 414] on select "Select a Column Address/City Address/Country Address/State Address/Street Addre…" at bounding box center [752, 405] width 247 height 35
select select "189"
click at [629, 388] on select "Select a Column Address/City Address/Country Address/State Address/Street Addre…" at bounding box center [752, 405] width 247 height 35
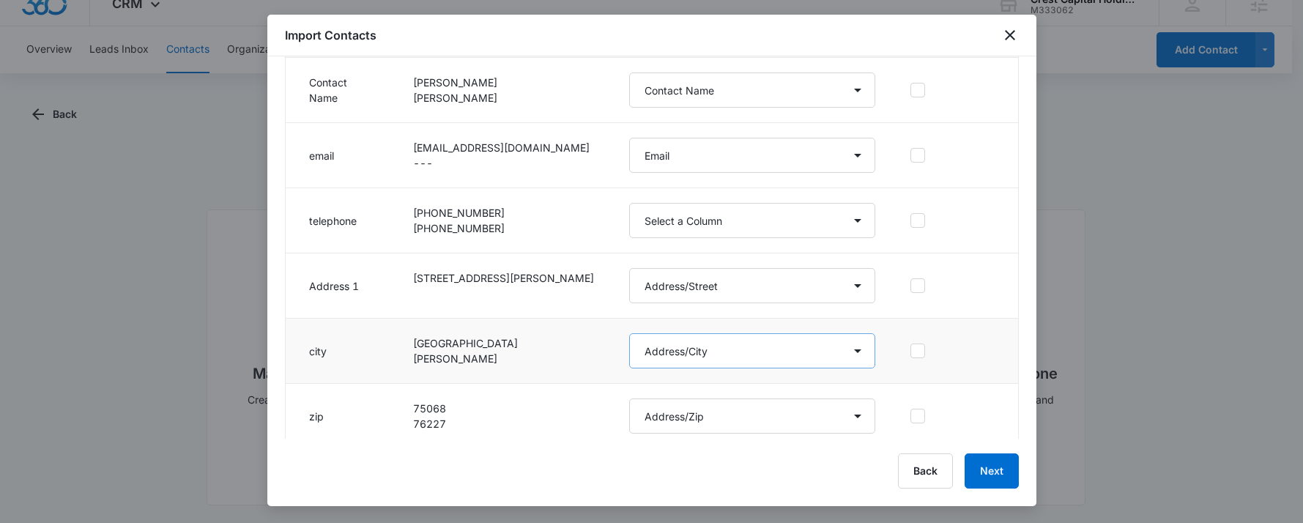
scroll to position [220, 0]
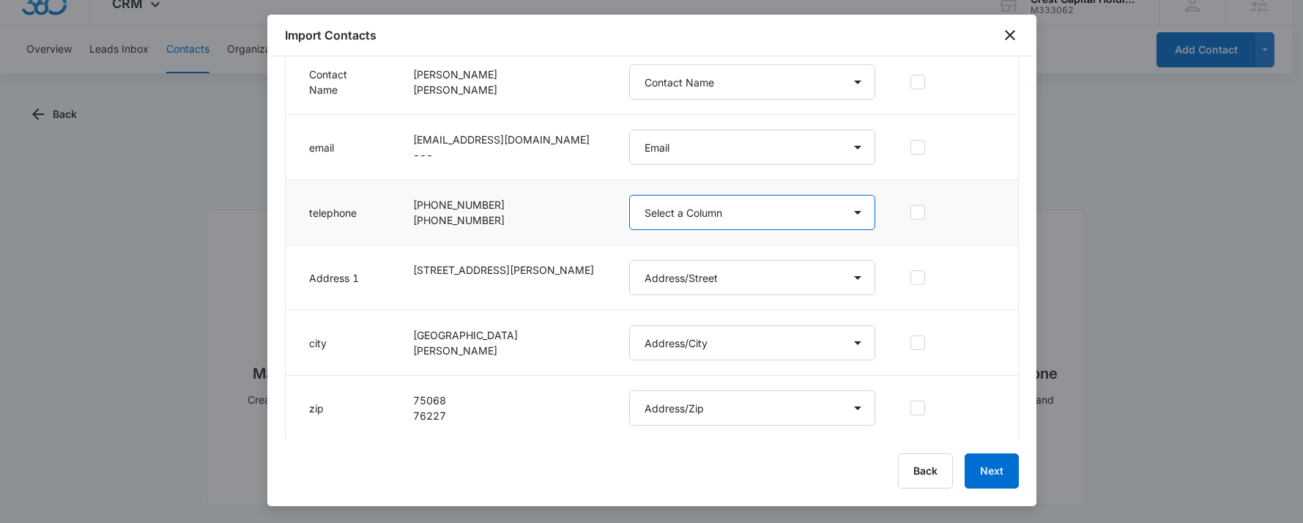
click at [667, 219] on select "Select a Column Address/City Address/Country Address/State Address/Street Addre…" at bounding box center [752, 212] width 247 height 35
select select "184"
click at [629, 195] on select "Select a Column Address/City Address/Country Address/State Address/Street Addre…" at bounding box center [752, 212] width 247 height 35
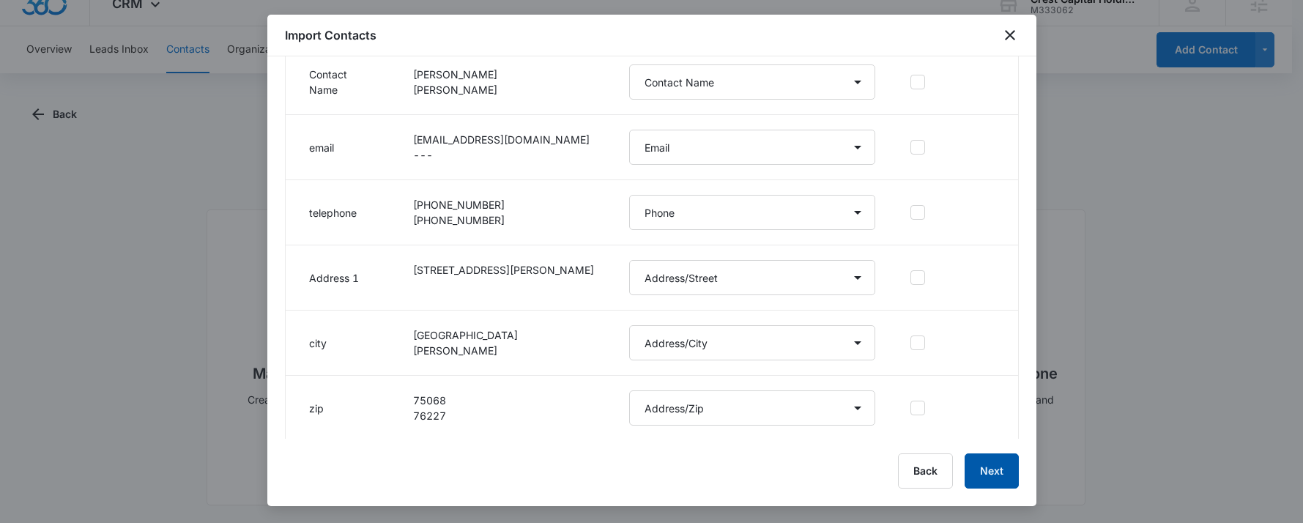
click at [999, 472] on button "Next" at bounding box center [992, 471] width 54 height 35
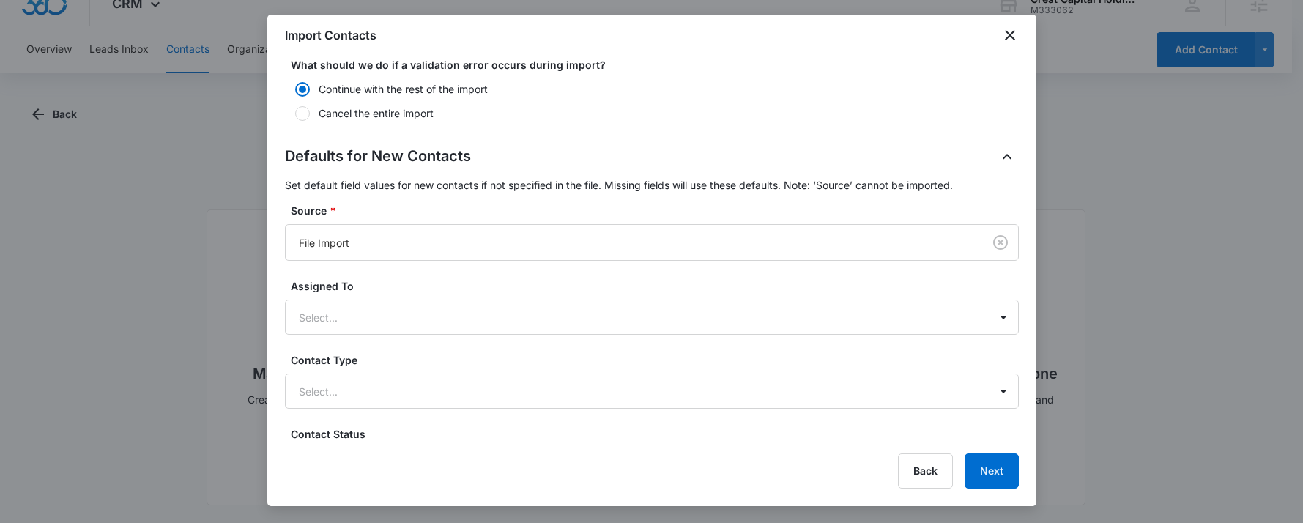
scroll to position [297, 0]
click at [356, 391] on div at bounding box center [634, 393] width 671 height 18
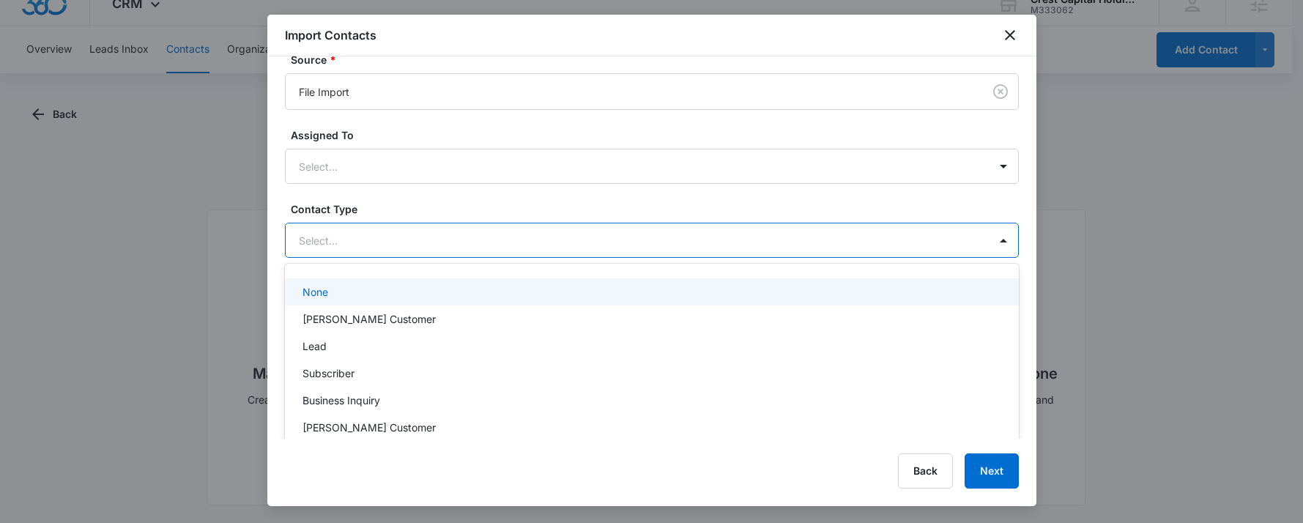
scroll to position [466, 0]
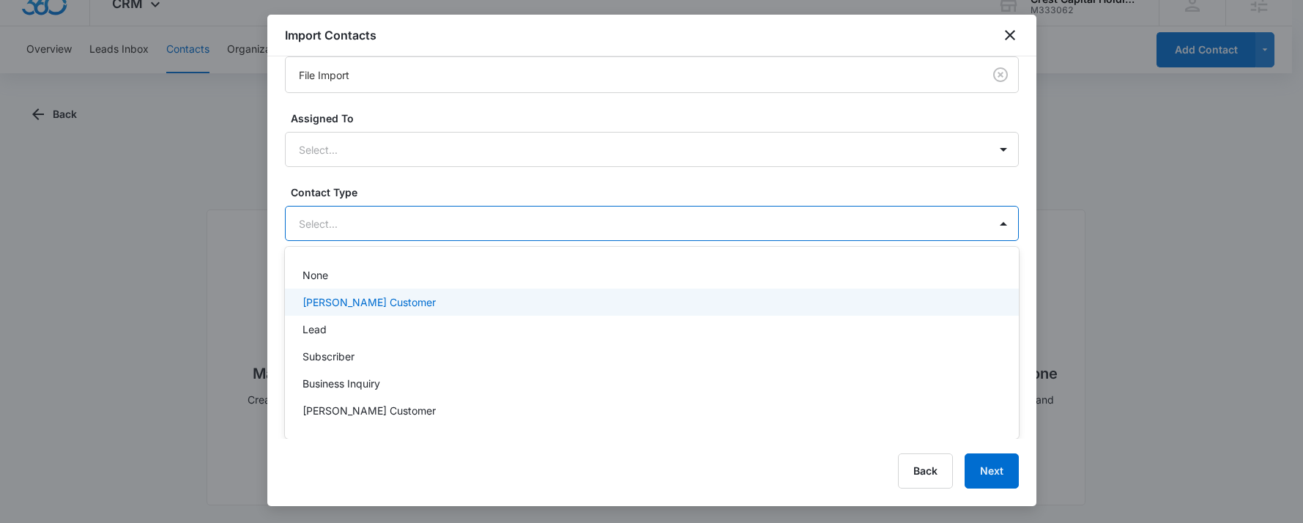
click at [344, 307] on p "[PERSON_NAME] Customer" at bounding box center [369, 302] width 133 height 15
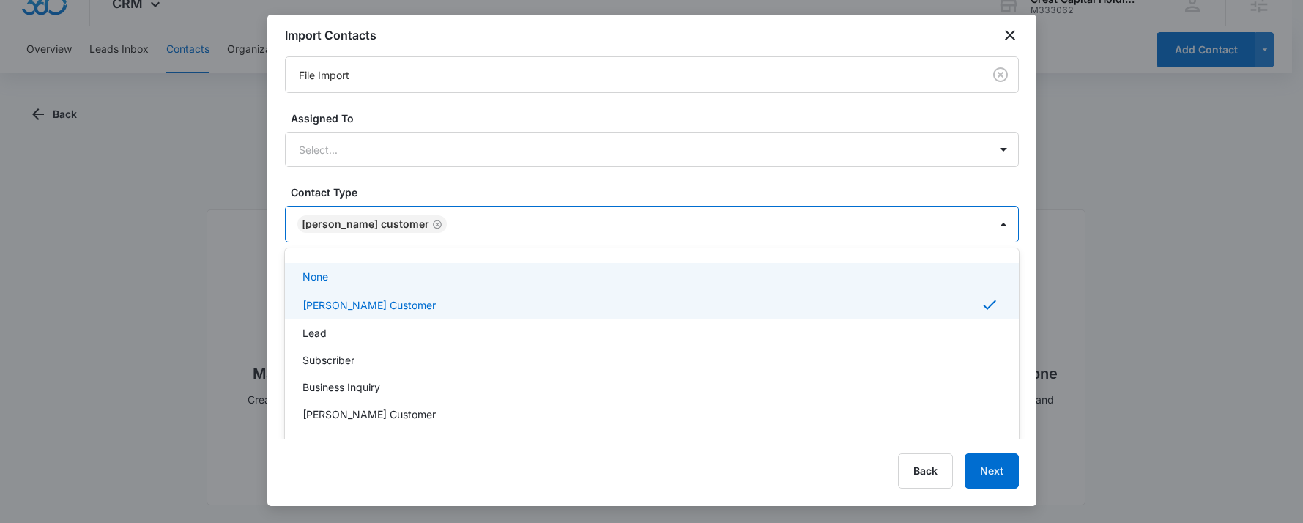
click at [547, 184] on div "Defaults for New Contacts Set default field values for new contacts if not spec…" at bounding box center [652, 146] width 734 height 339
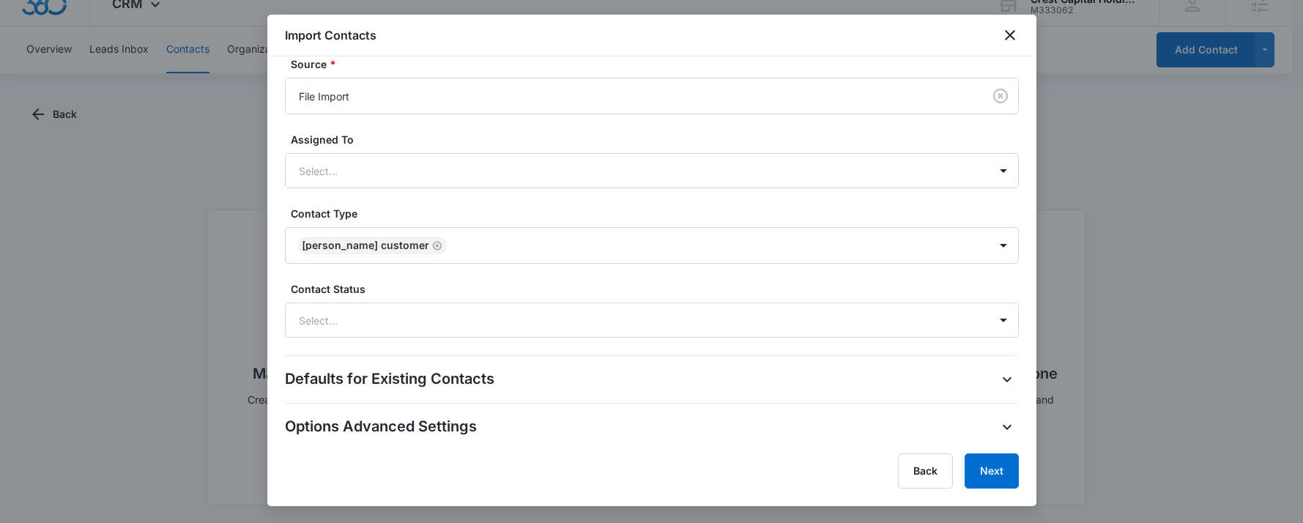
click at [449, 380] on h2 "Defaults for Existing Contacts" at bounding box center [390, 379] width 210 height 23
click at [996, 374] on button "button" at bounding box center [1007, 379] width 23 height 23
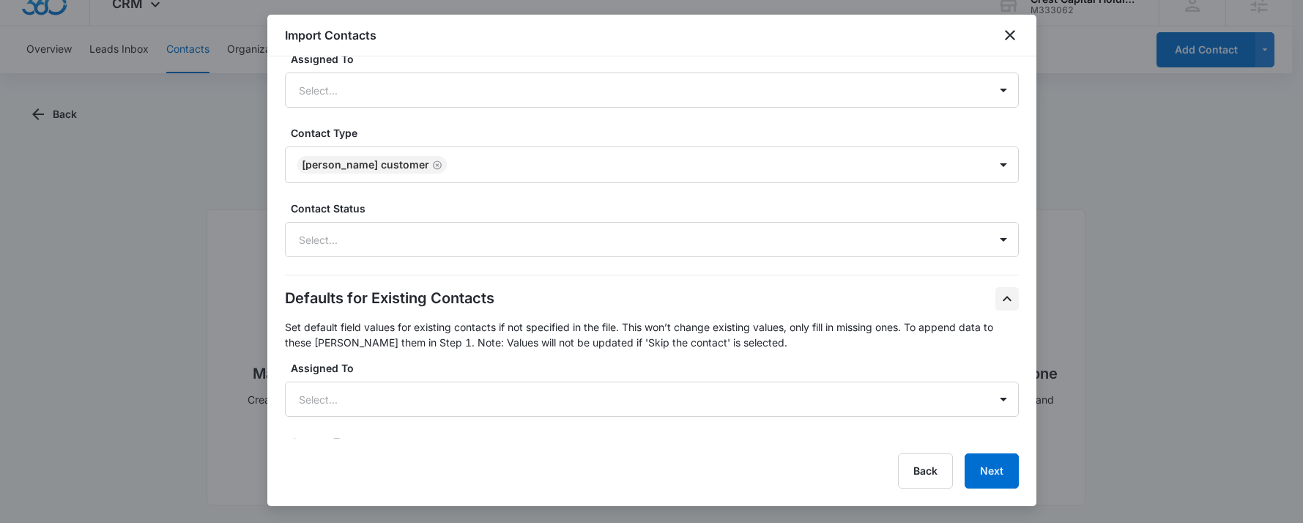
scroll to position [717, 0]
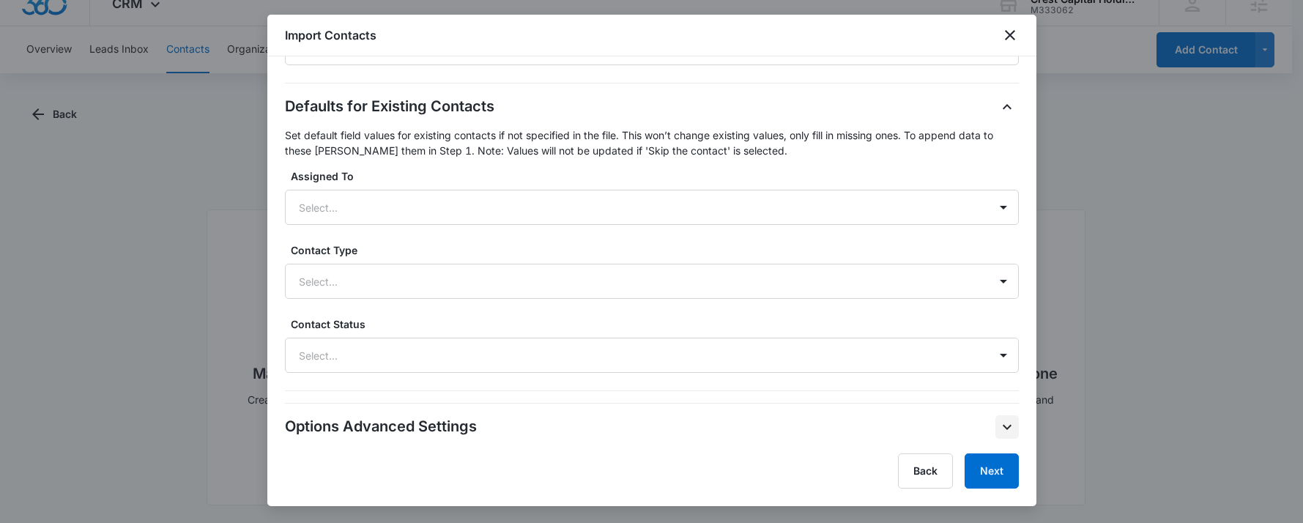
click at [1003, 426] on icon "button" at bounding box center [1007, 427] width 9 height 5
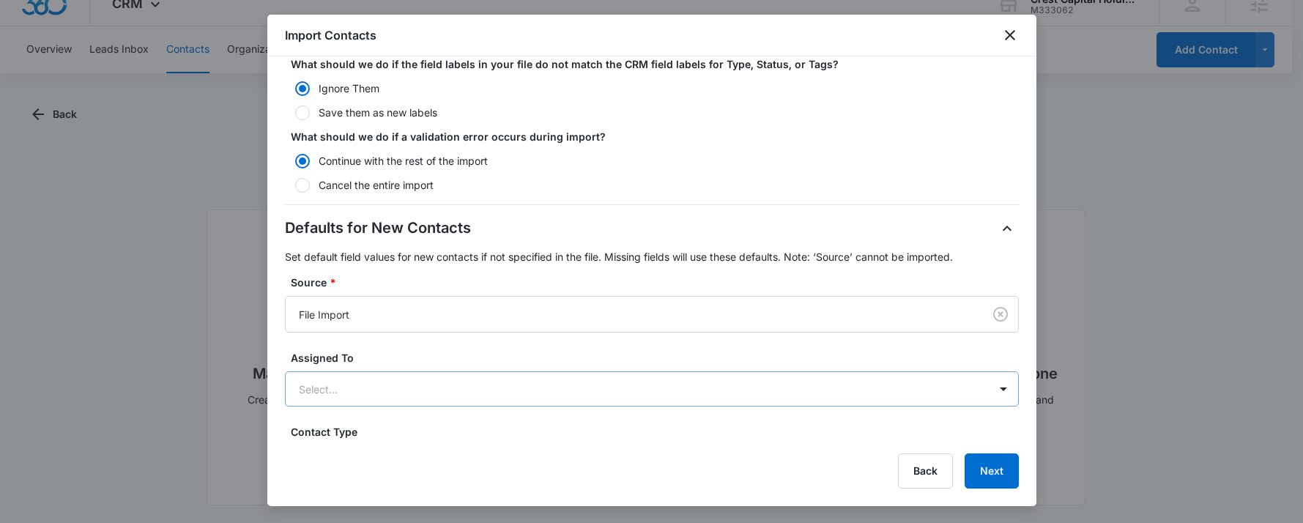
scroll to position [0, 0]
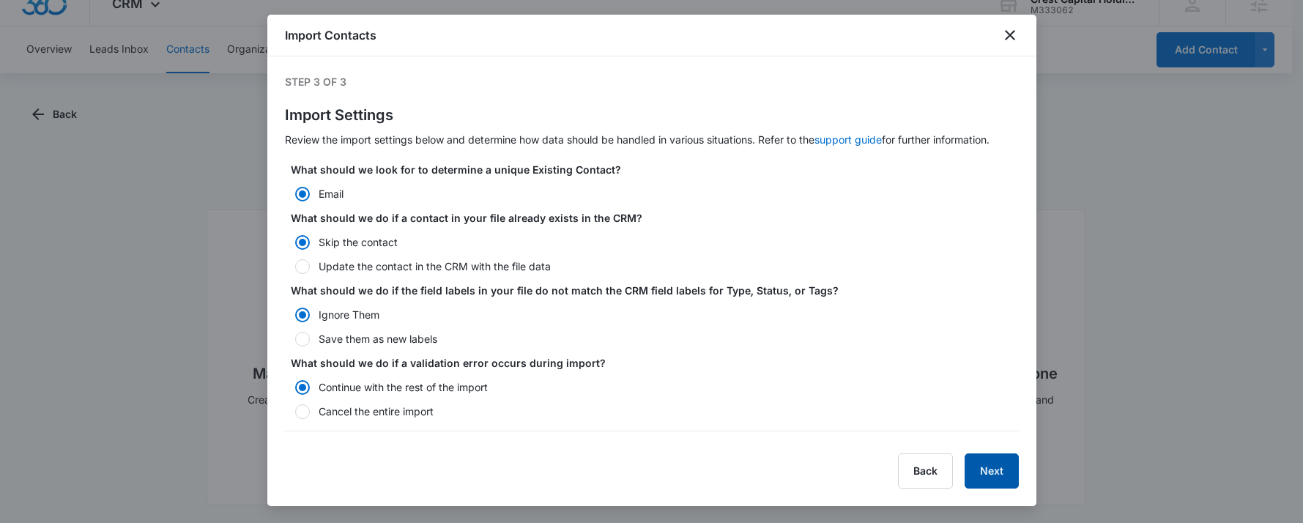
click at [1009, 469] on button "Next" at bounding box center [992, 471] width 54 height 35
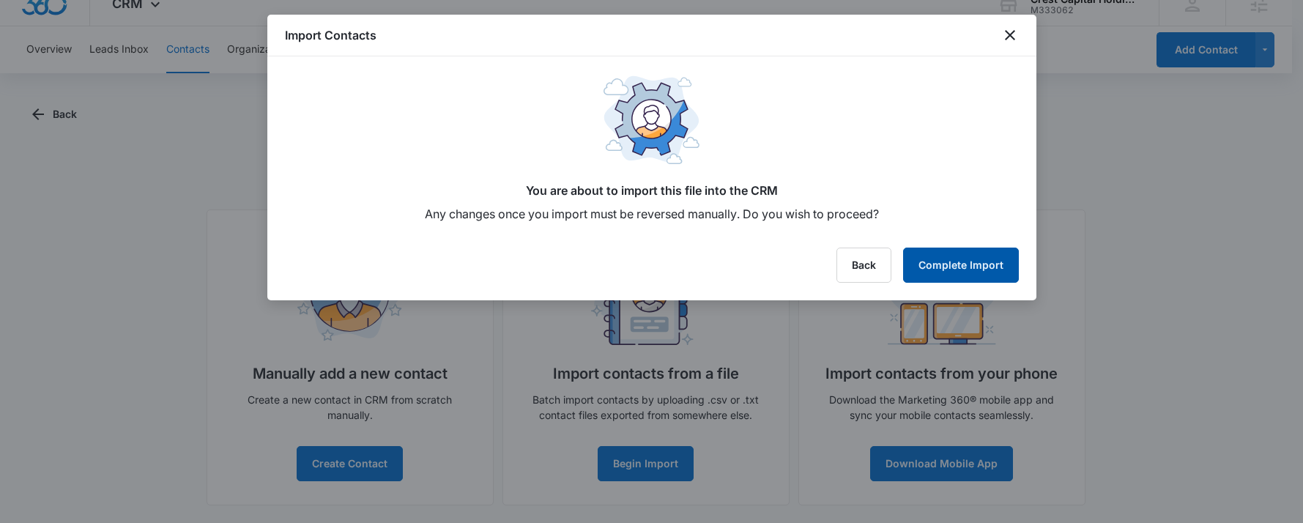
click at [975, 273] on button "Complete Import" at bounding box center [961, 265] width 116 height 35
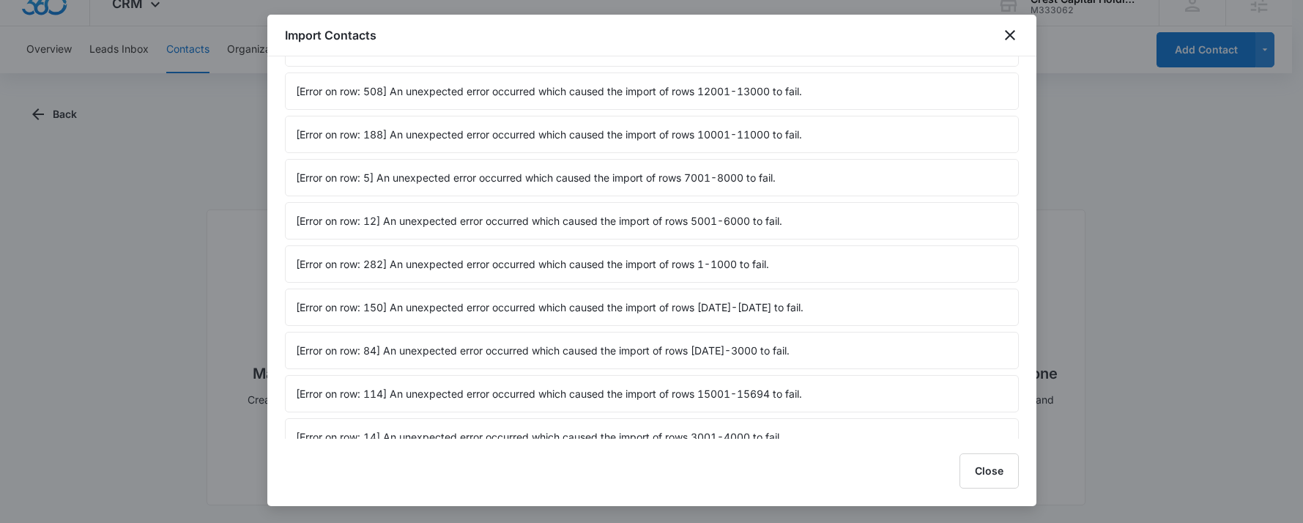
scroll to position [360, 0]
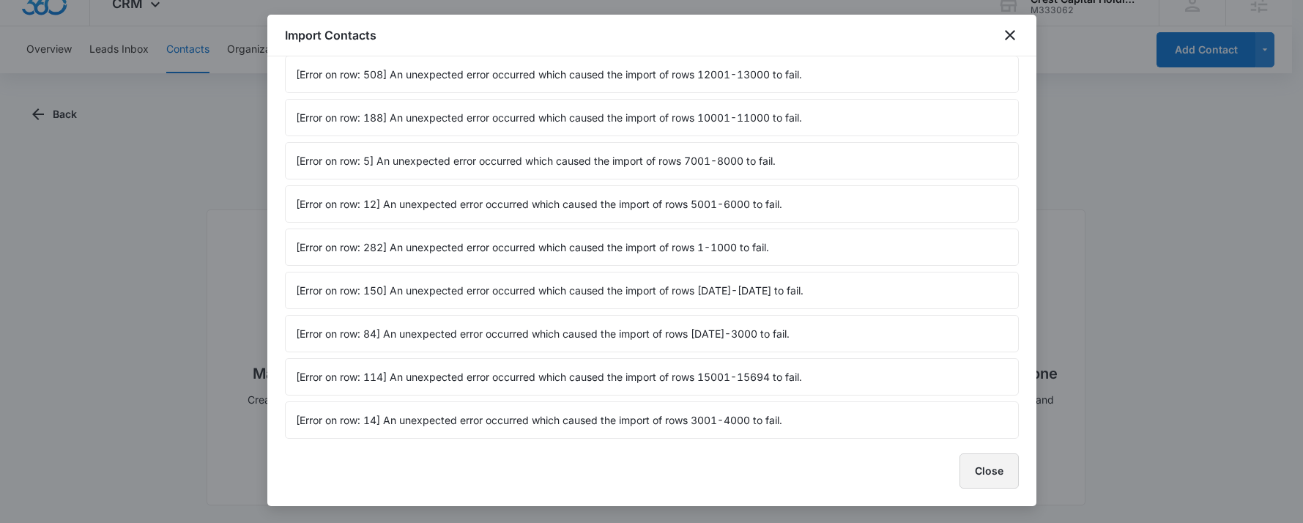
click at [966, 469] on button "Close" at bounding box center [989, 471] width 59 height 35
